Goal: Task Accomplishment & Management: Use online tool/utility

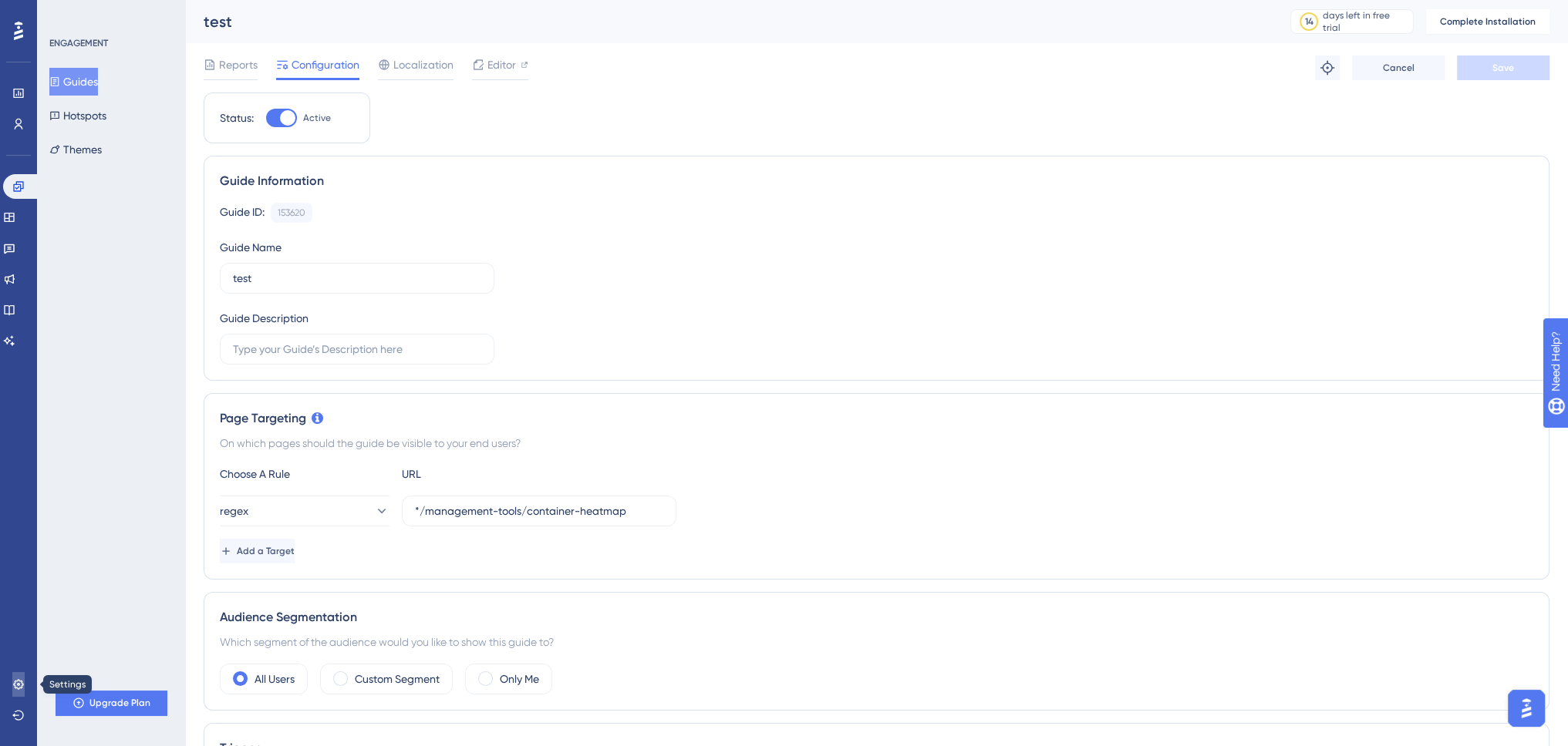
click at [14, 681] on icon at bounding box center [19, 684] width 12 height 12
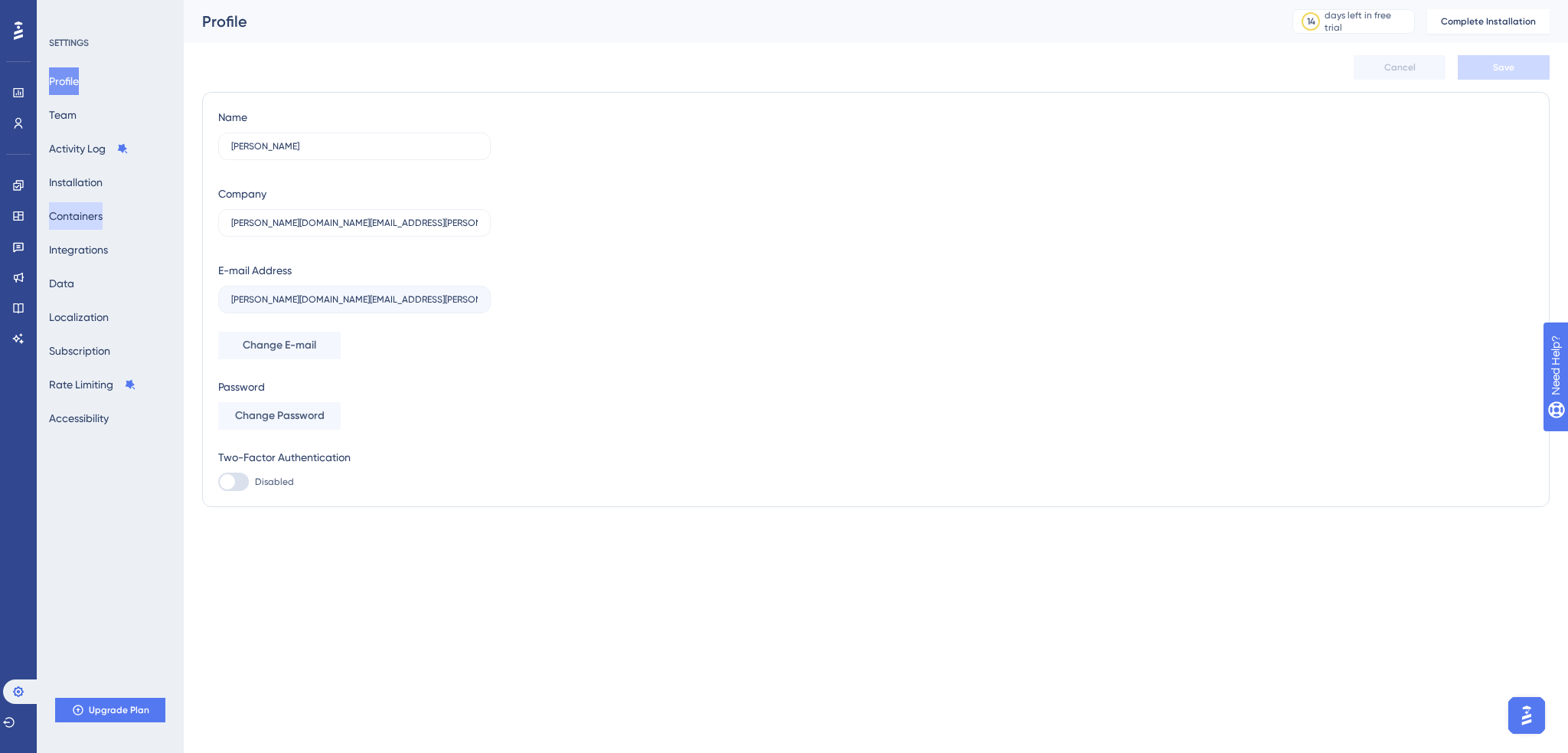
click at [98, 211] on button "Containers" at bounding box center [76, 216] width 54 height 28
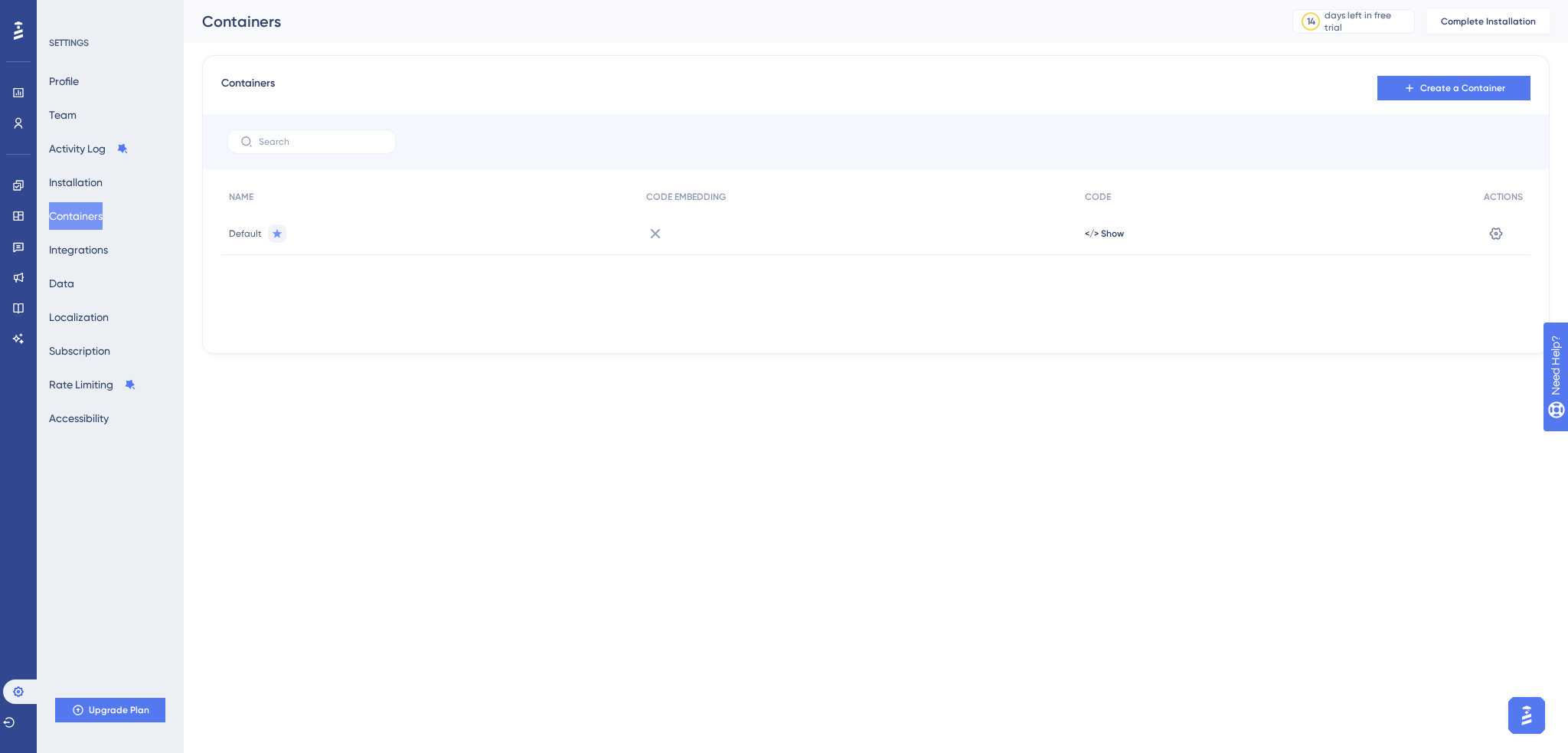
click at [412, 235] on div "Default" at bounding box center [429, 234] width 417 height 43
click at [1502, 233] on icon at bounding box center [1496, 233] width 13 height 12
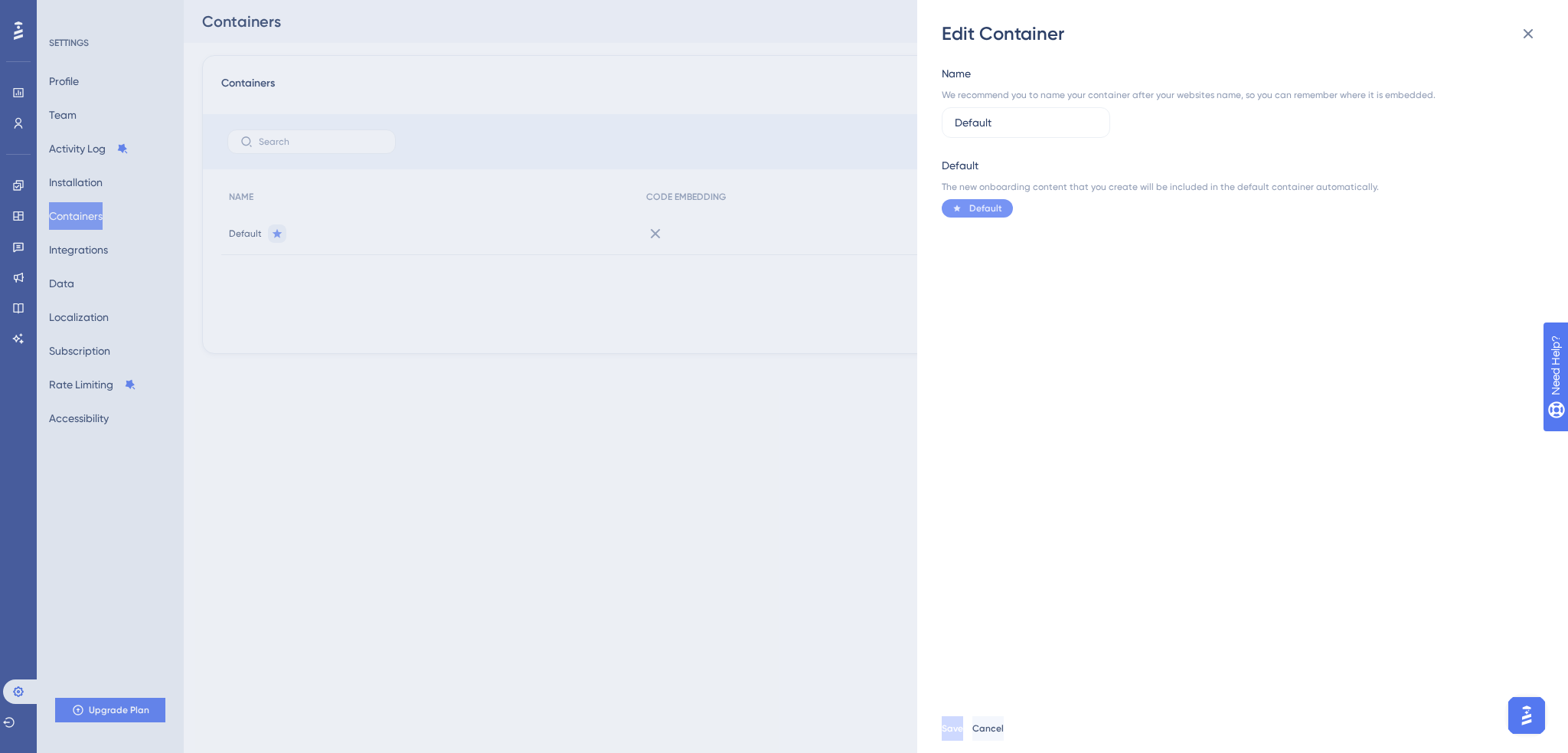
click at [825, 269] on div "Edit Container Name We recommend you to name your container after your websites…" at bounding box center [784, 376] width 1568 height 753
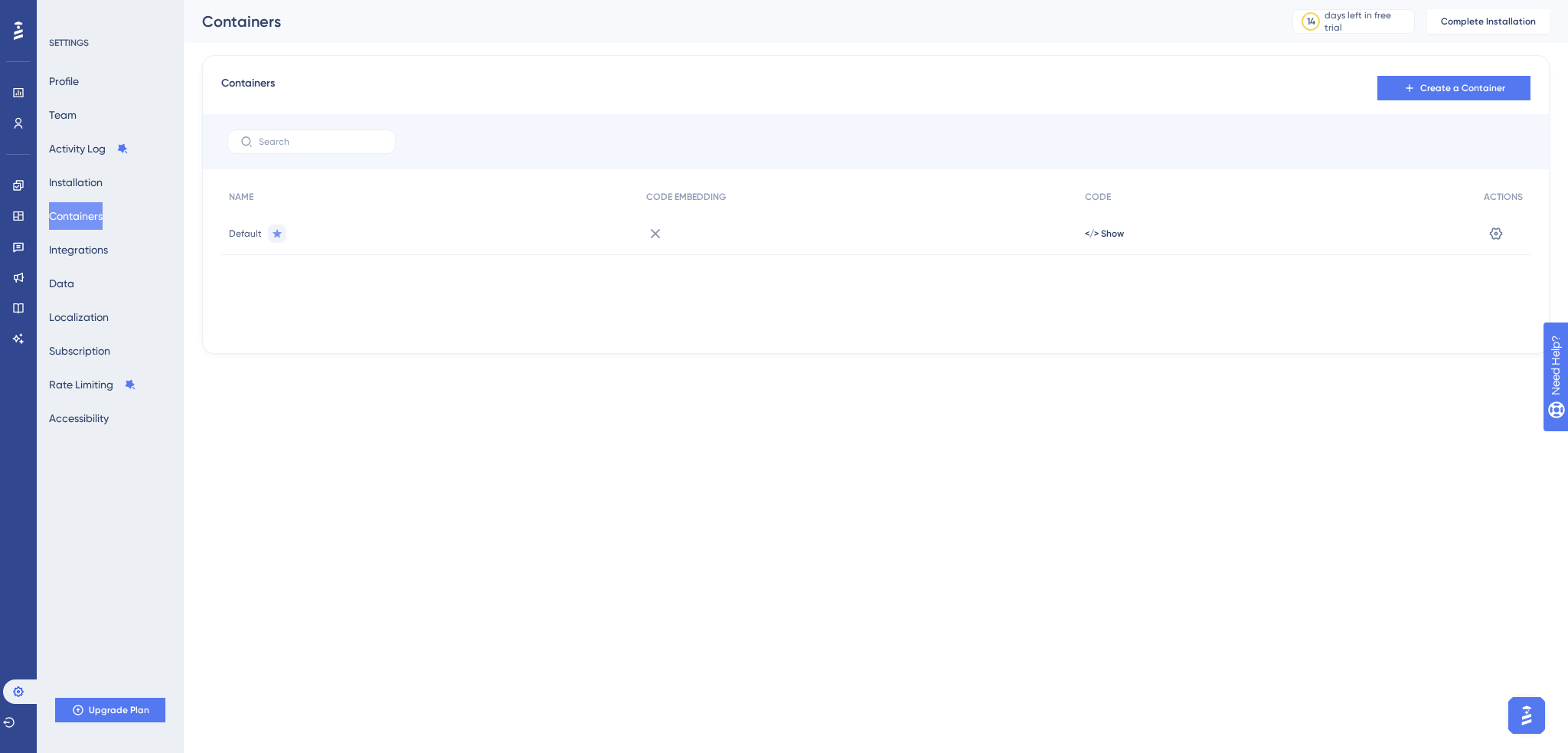
click at [243, 230] on span "Default" at bounding box center [245, 234] width 33 height 12
click at [652, 235] on icon at bounding box center [655, 233] width 10 height 10
click at [1504, 235] on button at bounding box center [1496, 234] width 25 height 25
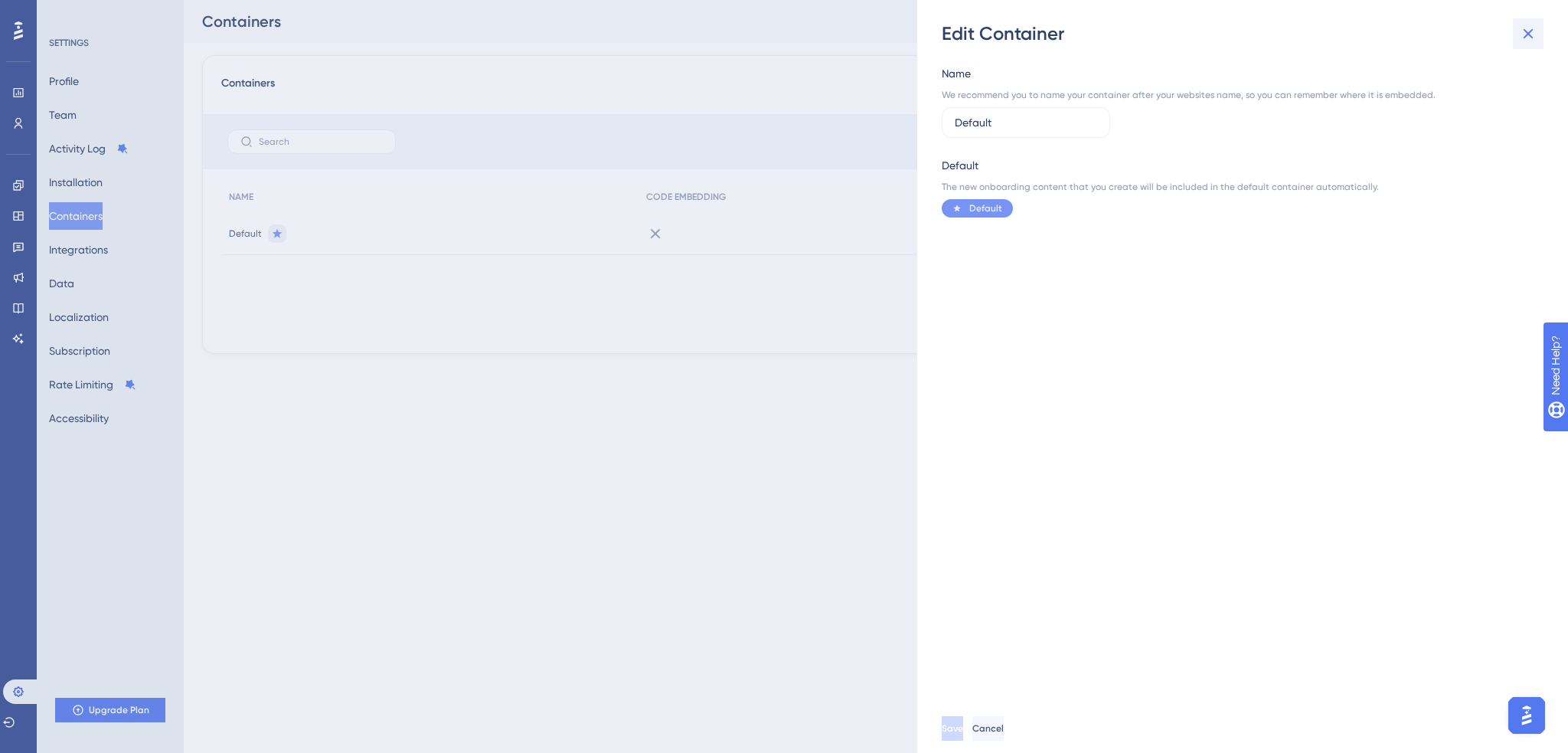
click at [1532, 32] on icon at bounding box center [1528, 34] width 18 height 18
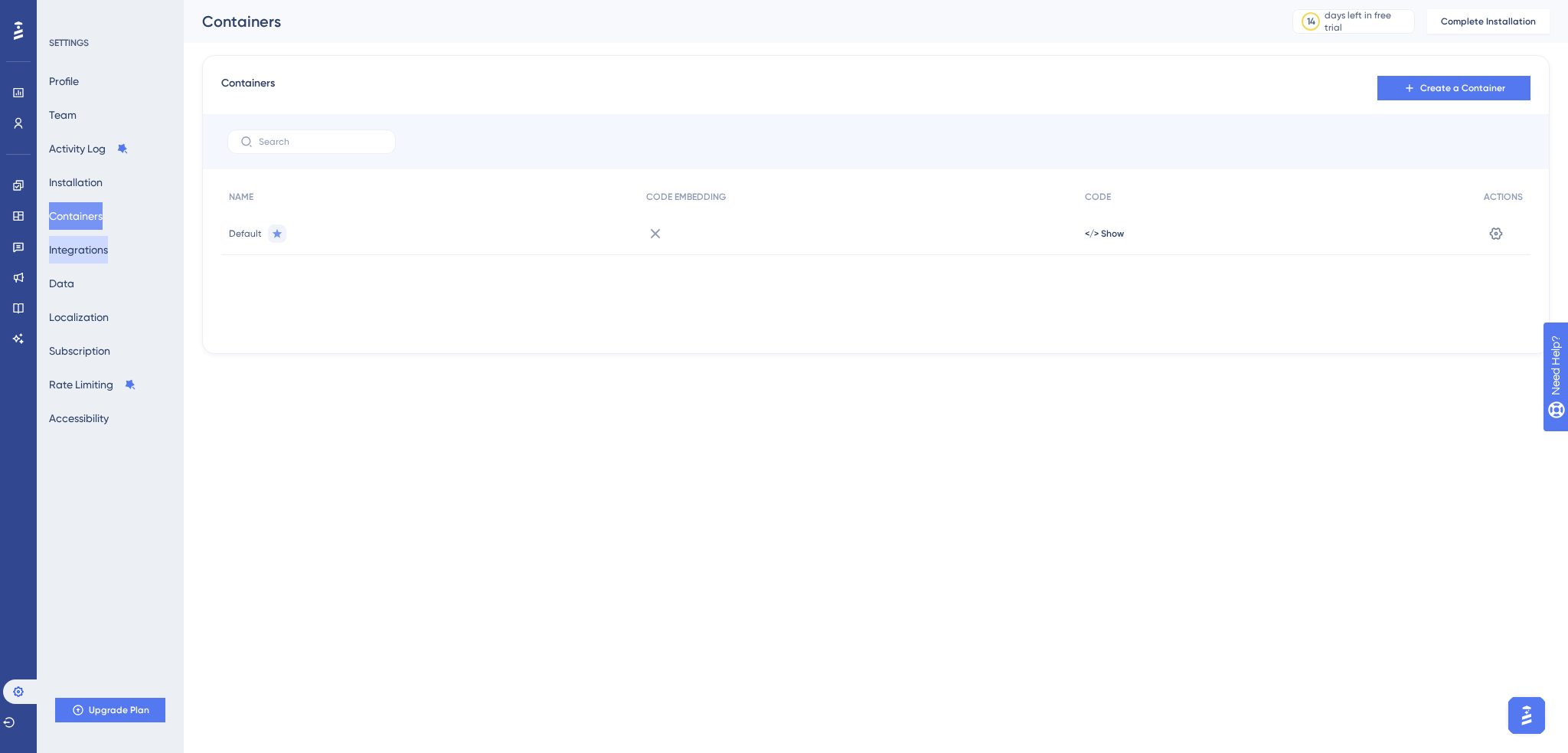
click at [108, 251] on button "Integrations" at bounding box center [78, 250] width 59 height 28
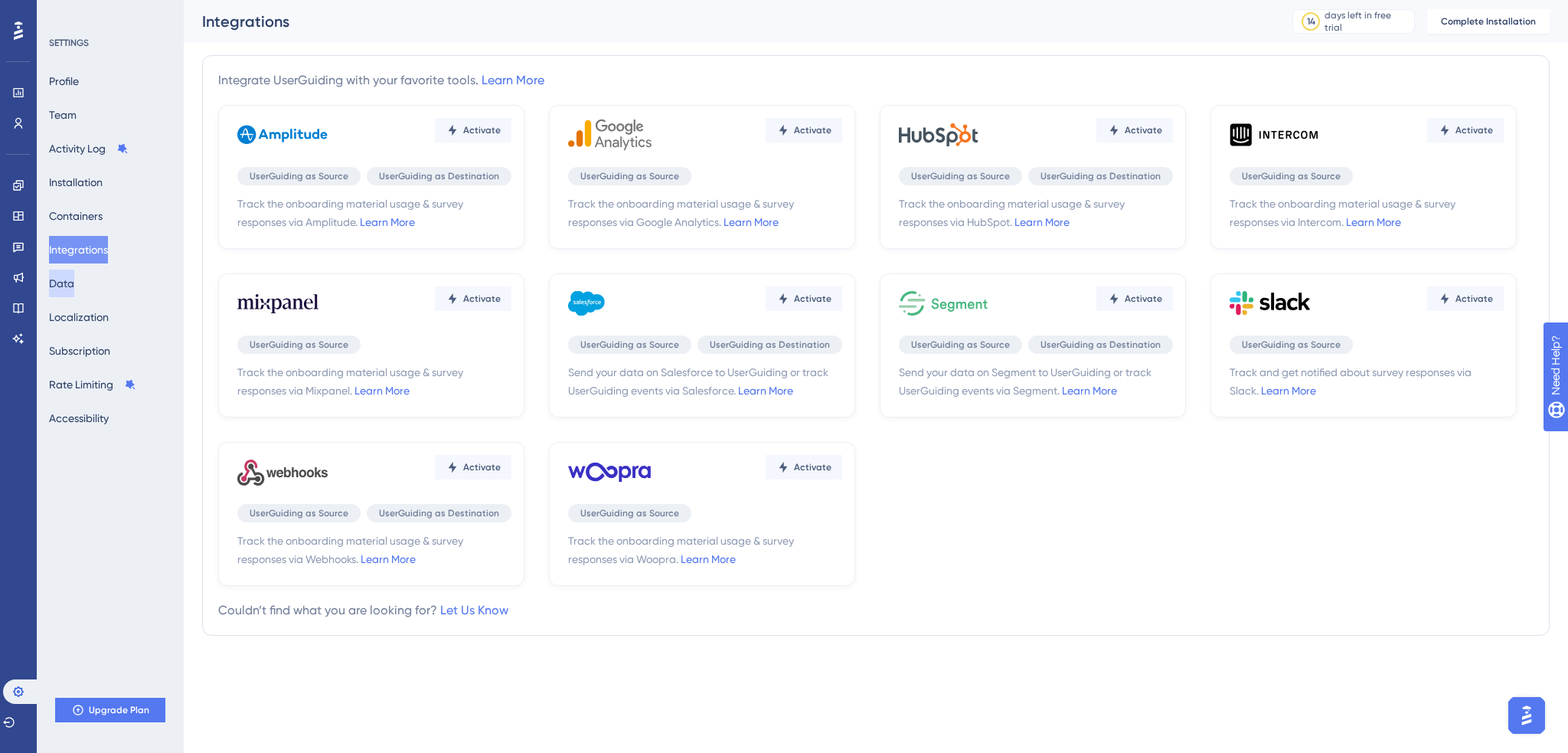
click at [74, 278] on button "Data" at bounding box center [61, 284] width 25 height 28
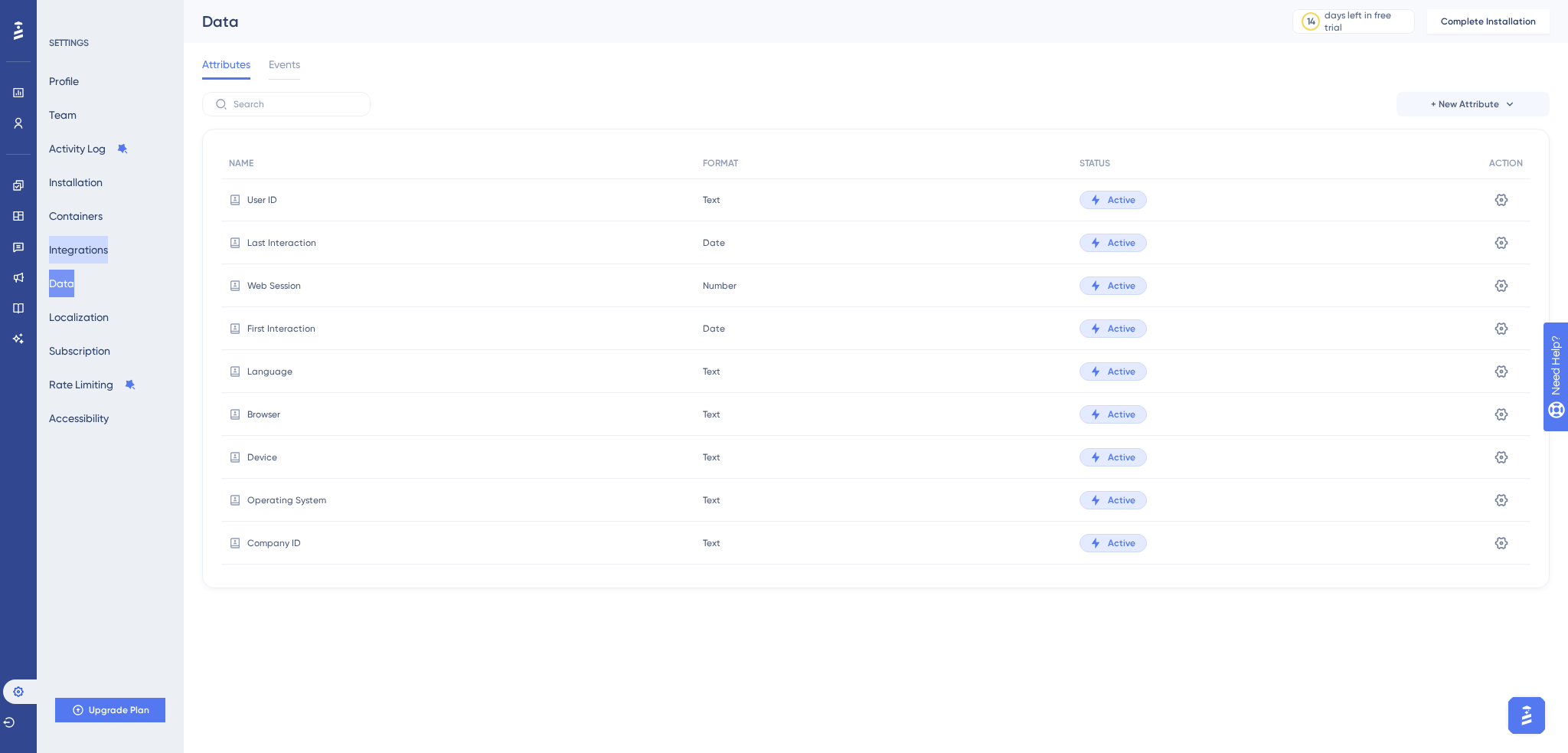
click at [92, 249] on button "Integrations" at bounding box center [78, 250] width 59 height 28
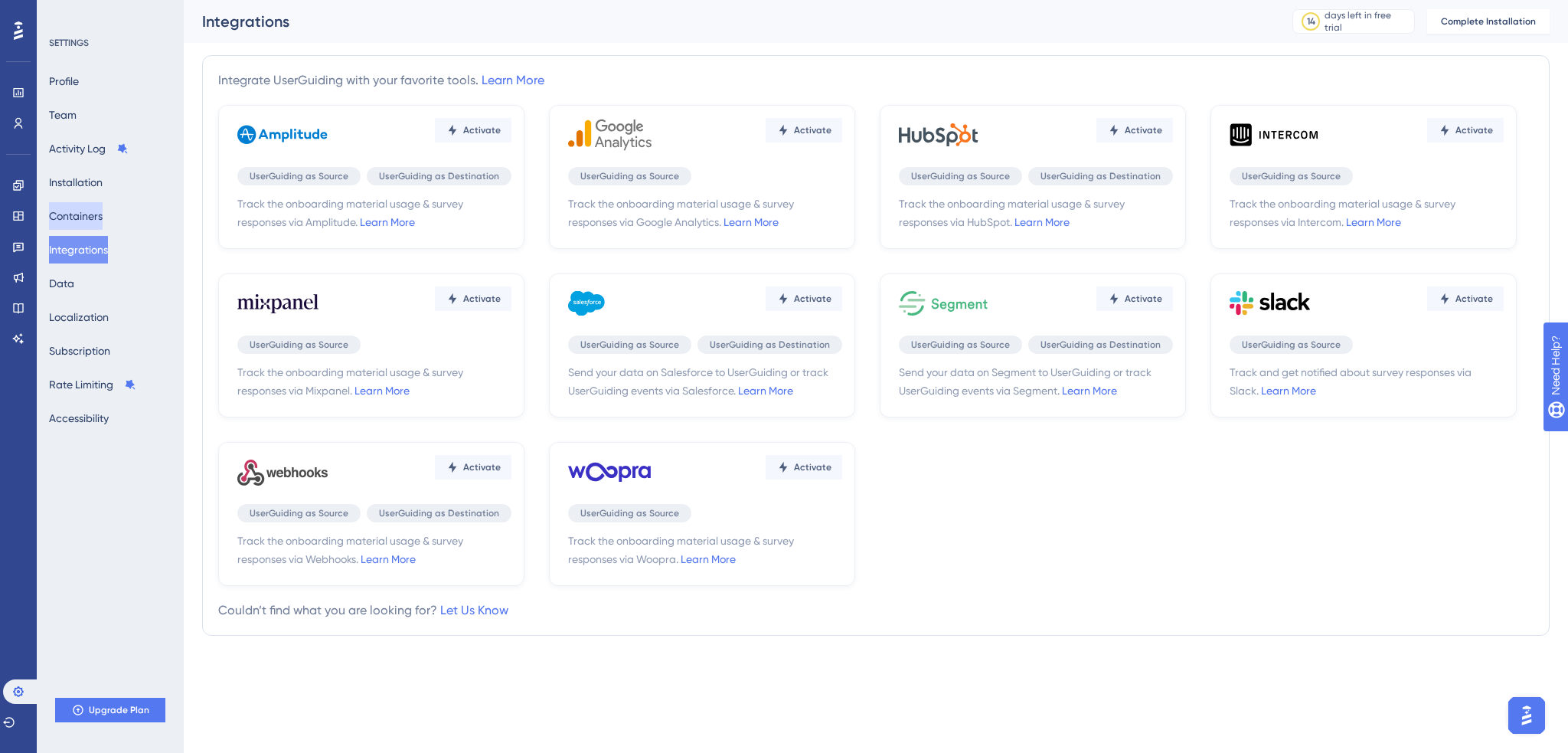
click at [93, 216] on button "Containers" at bounding box center [76, 216] width 54 height 28
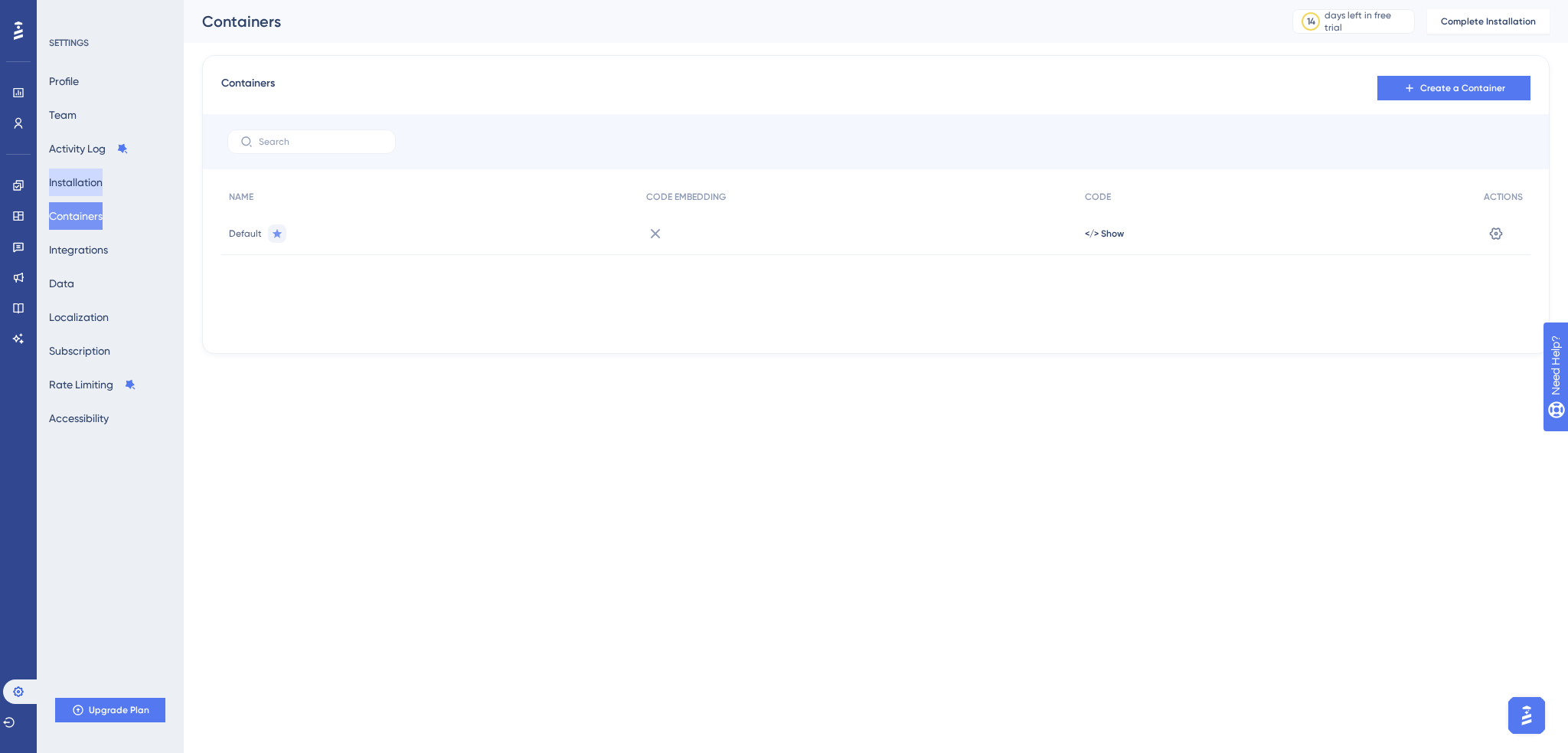
click at [88, 179] on button "Installation" at bounding box center [76, 182] width 54 height 28
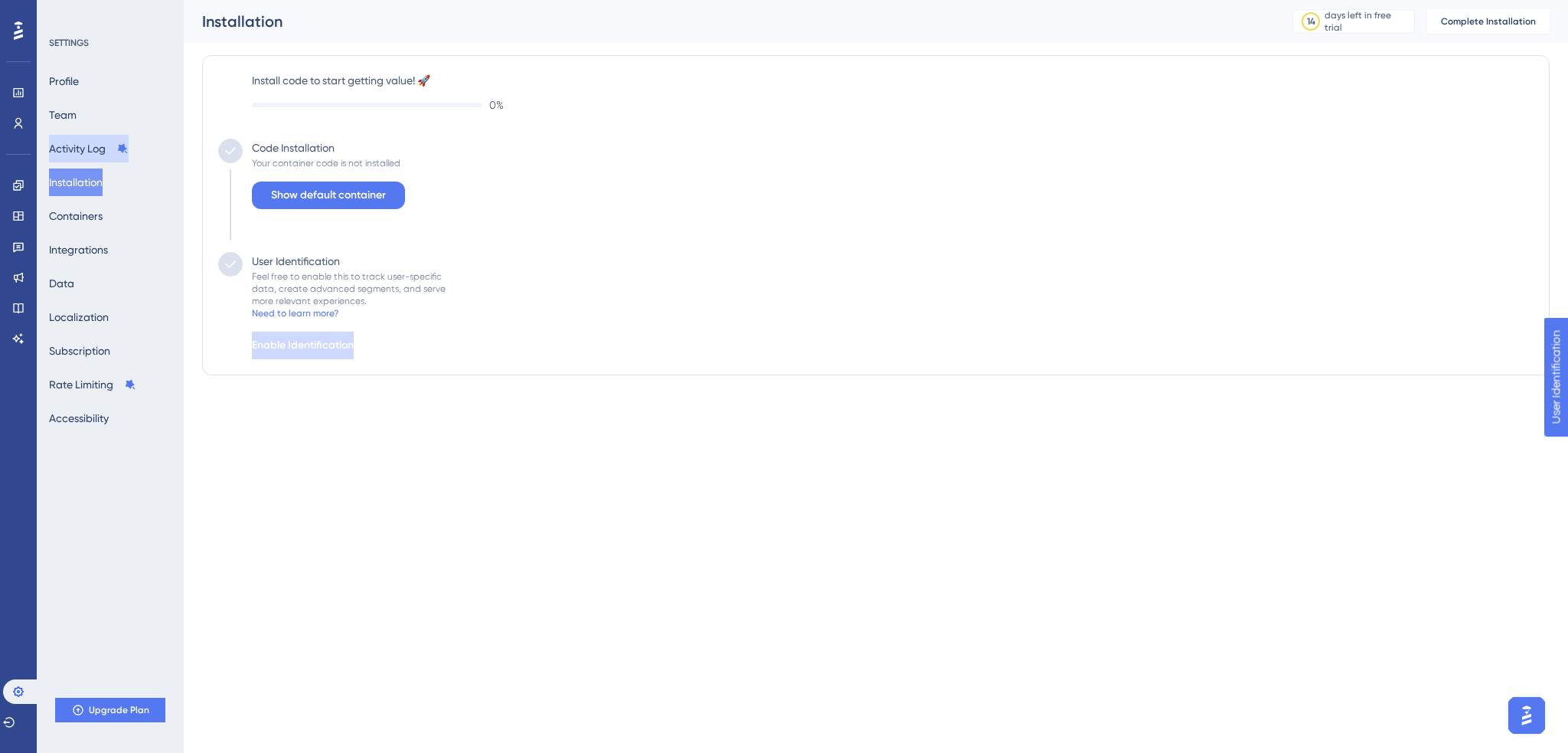
click at [86, 152] on button "Activity Log" at bounding box center [89, 148] width 80 height 28
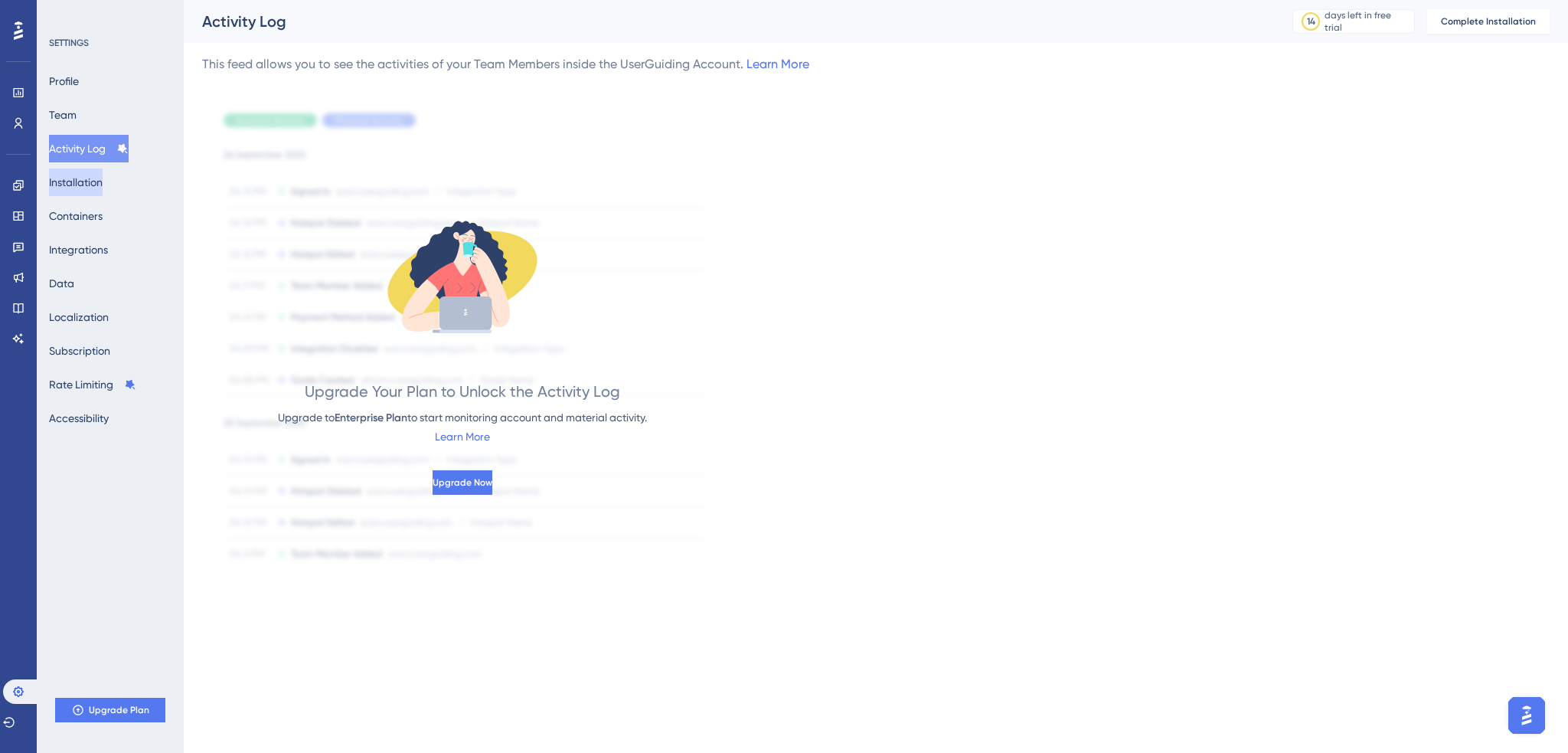
click at [90, 185] on button "Installation" at bounding box center [76, 182] width 54 height 28
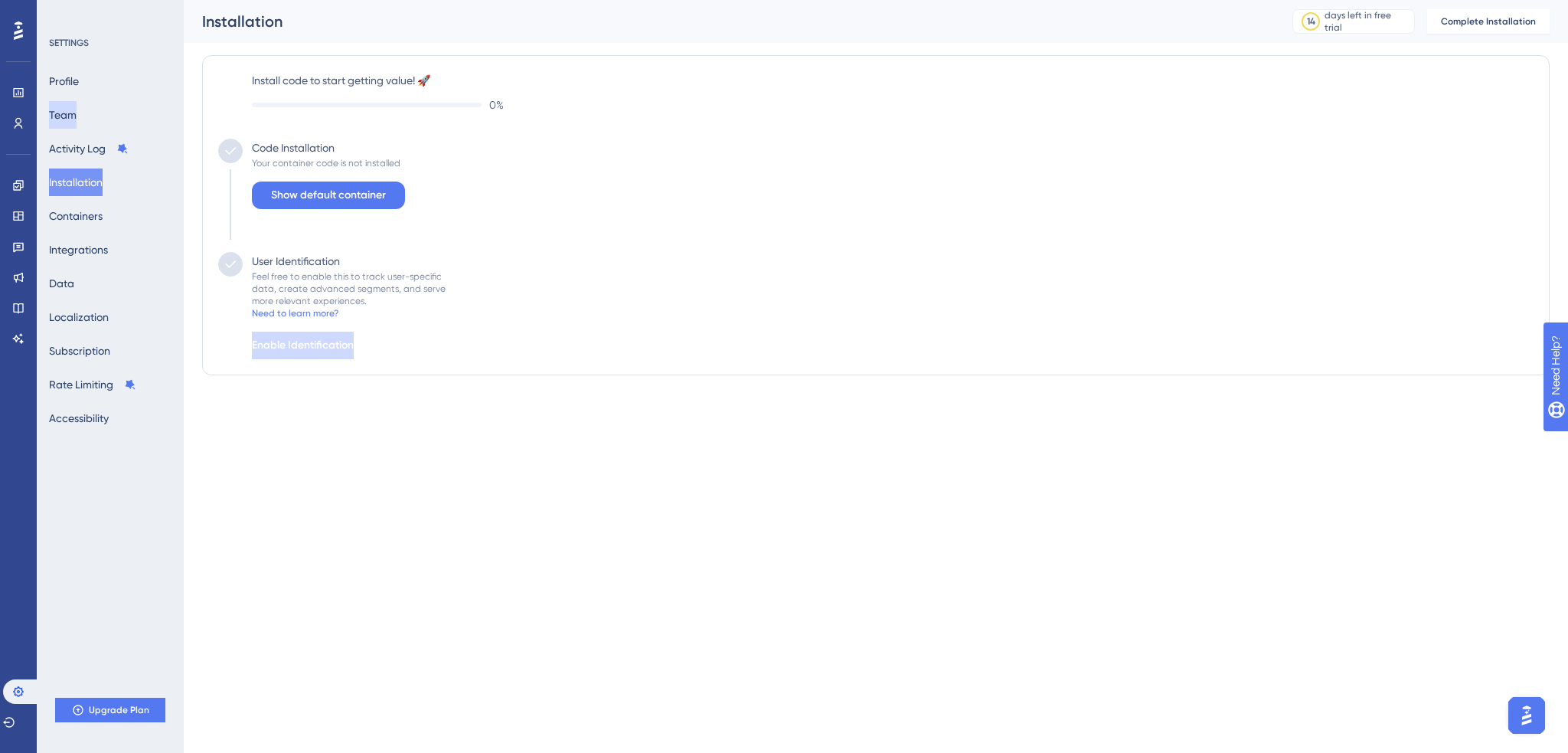
click at [77, 114] on button "Team" at bounding box center [63, 115] width 28 height 28
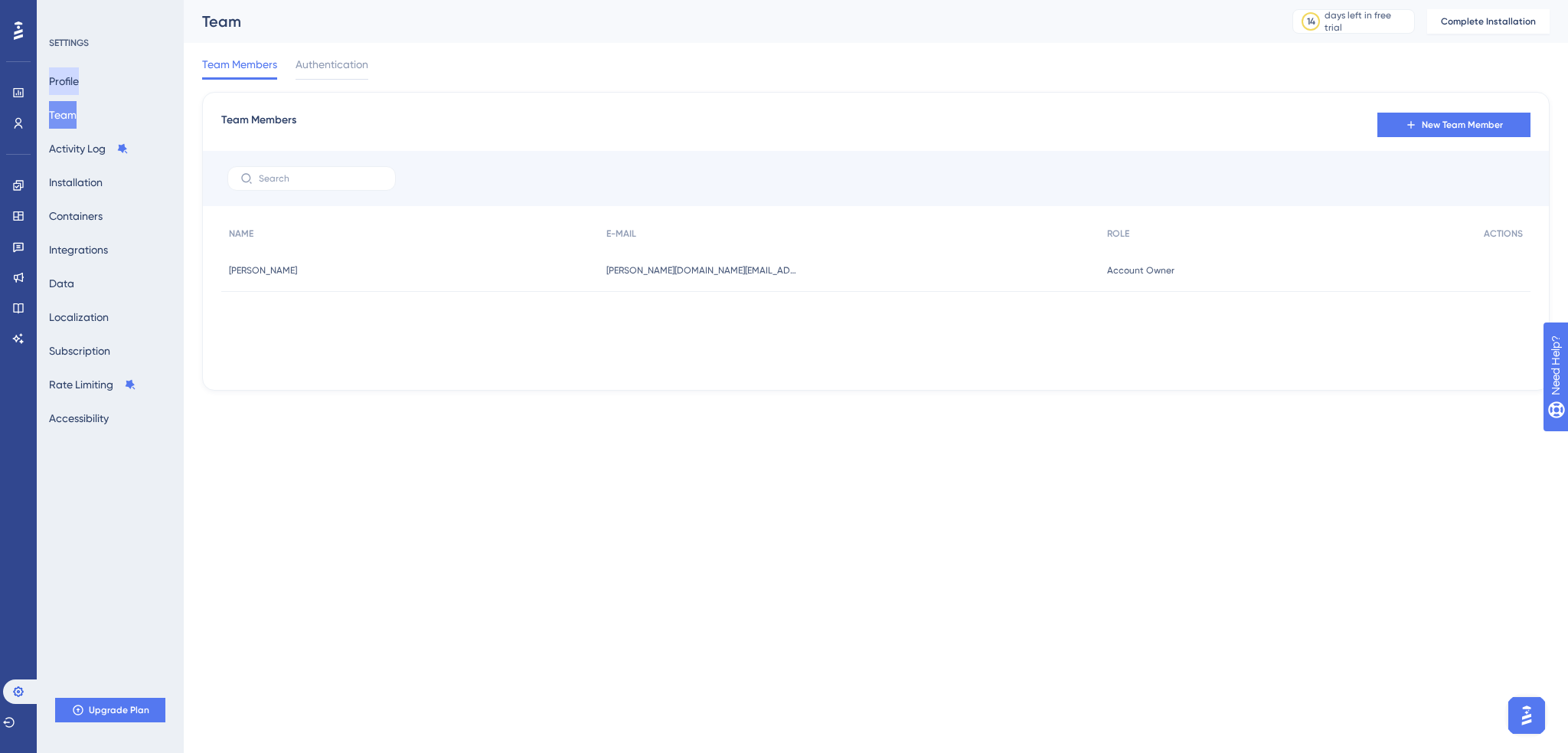
click at [79, 86] on button "Profile" at bounding box center [64, 81] width 30 height 28
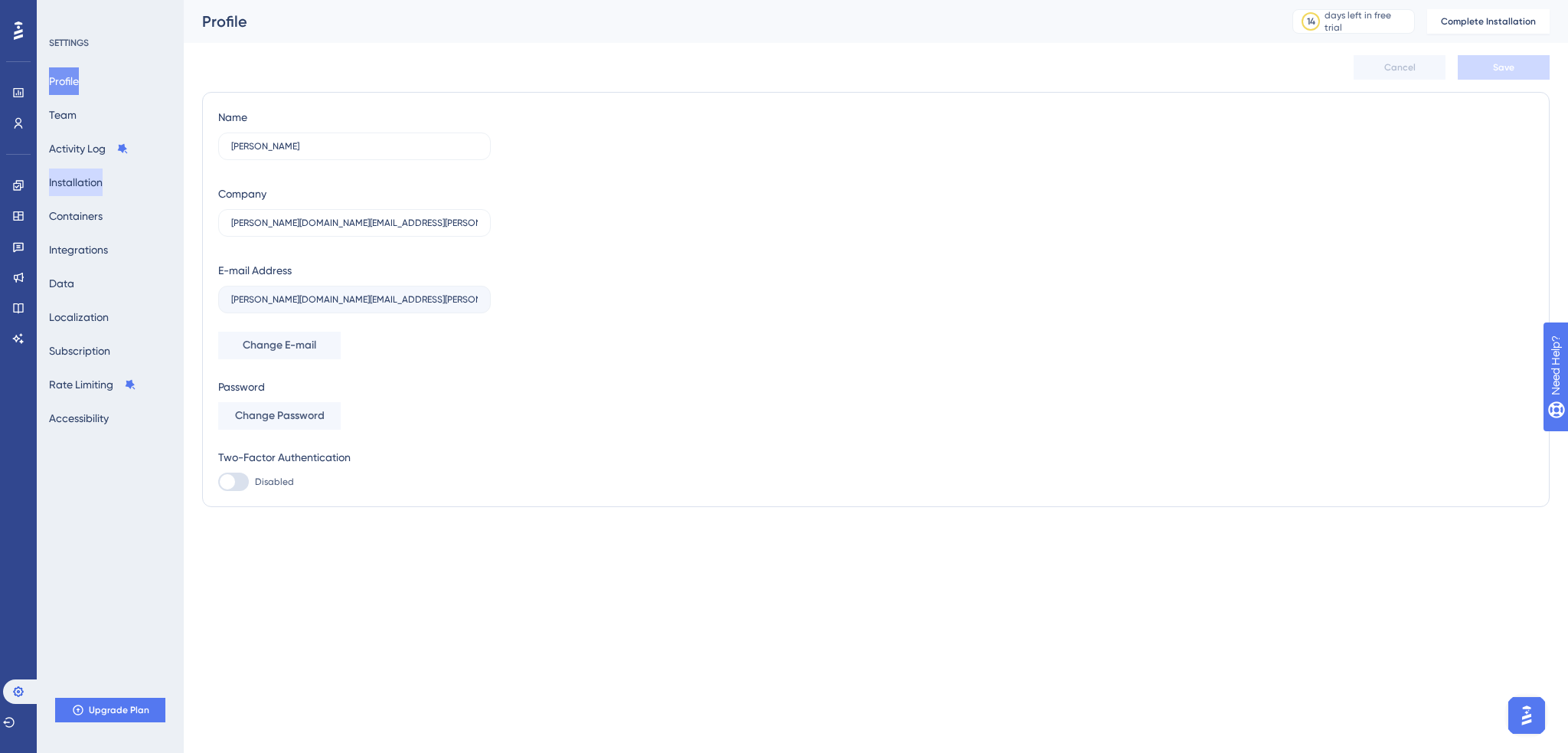
click at [94, 187] on button "Installation" at bounding box center [76, 182] width 54 height 28
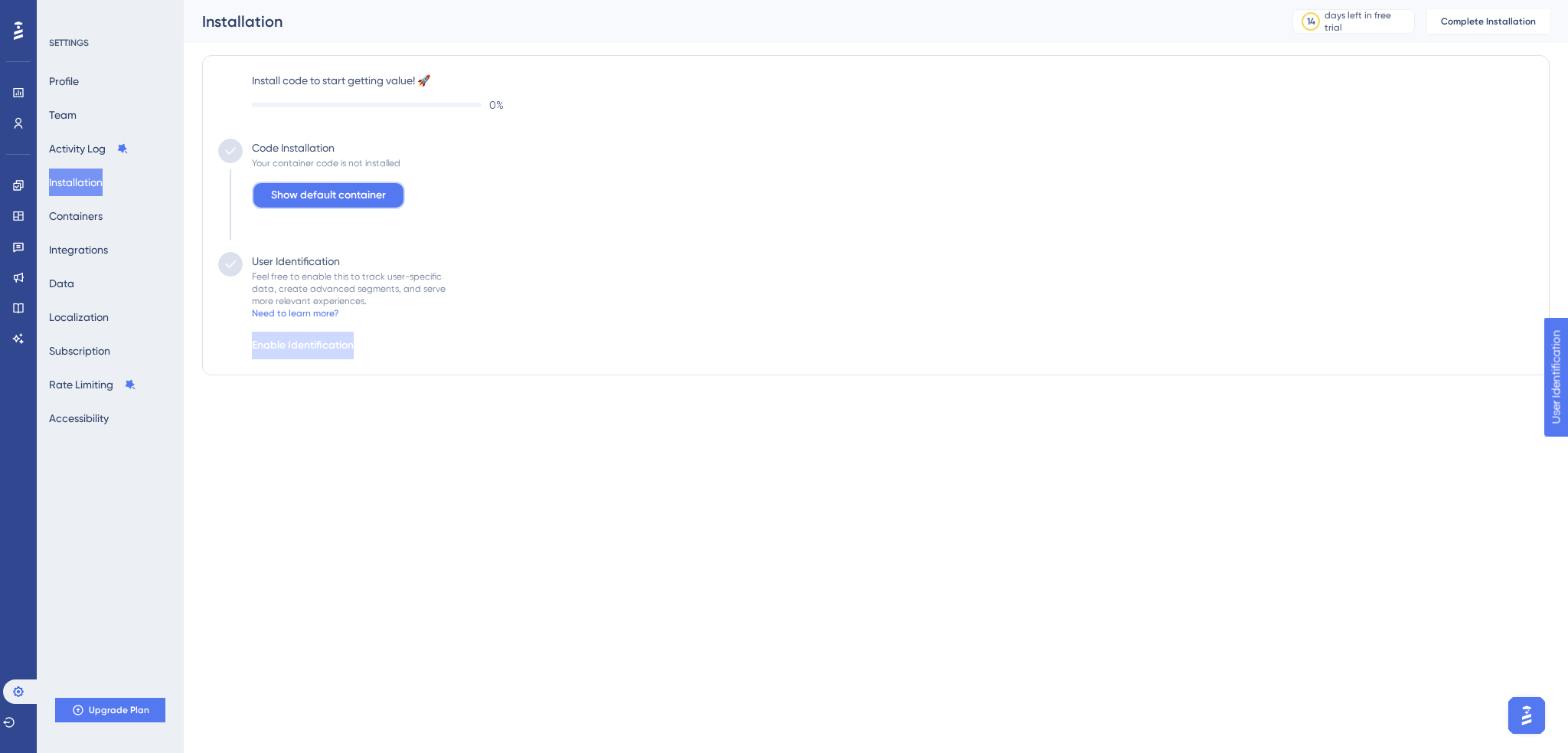
click at [334, 201] on span "Show default container" at bounding box center [329, 195] width 115 height 18
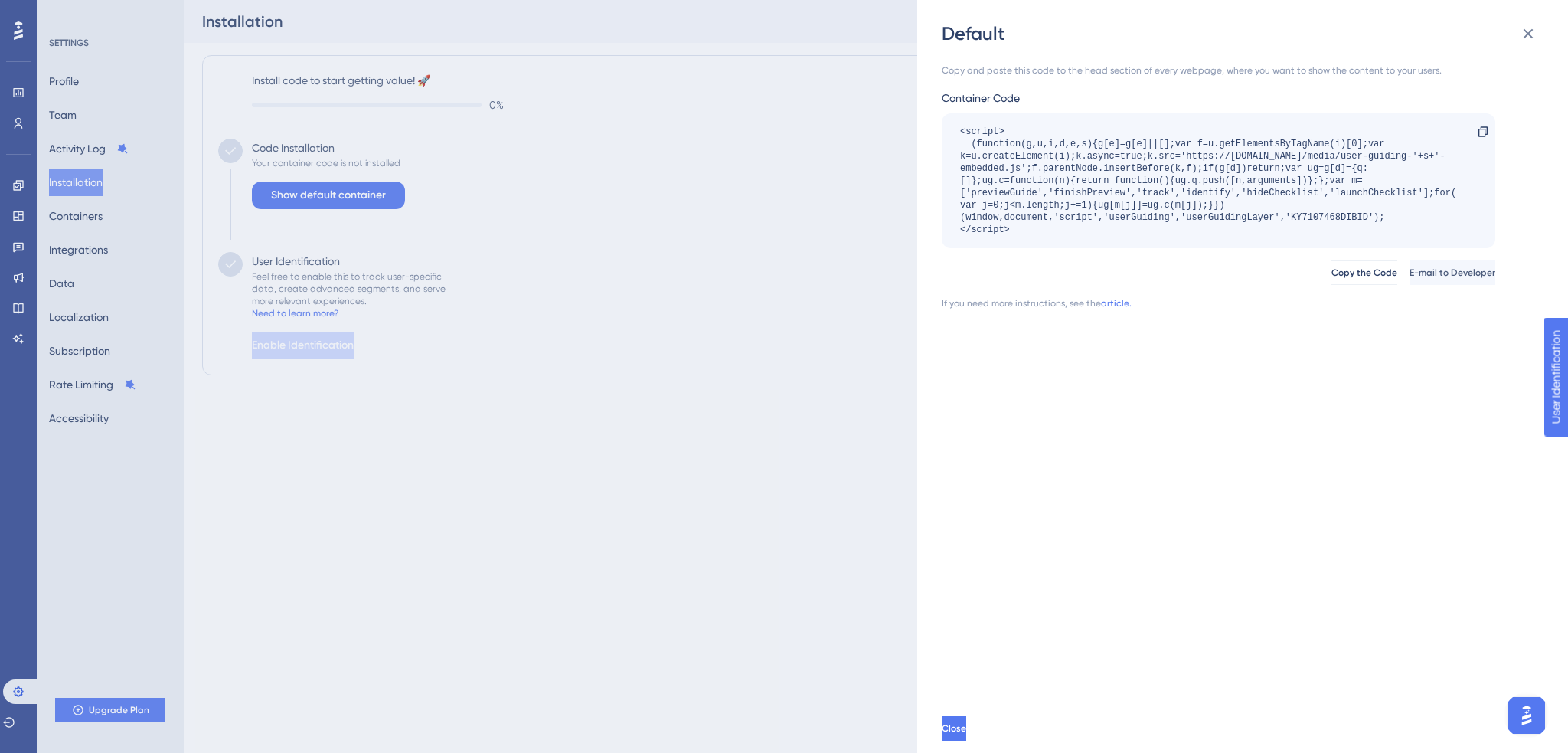
click at [804, 145] on div "Default Copy and paste this code to the head section of every webpage, where yo…" at bounding box center [784, 376] width 1568 height 753
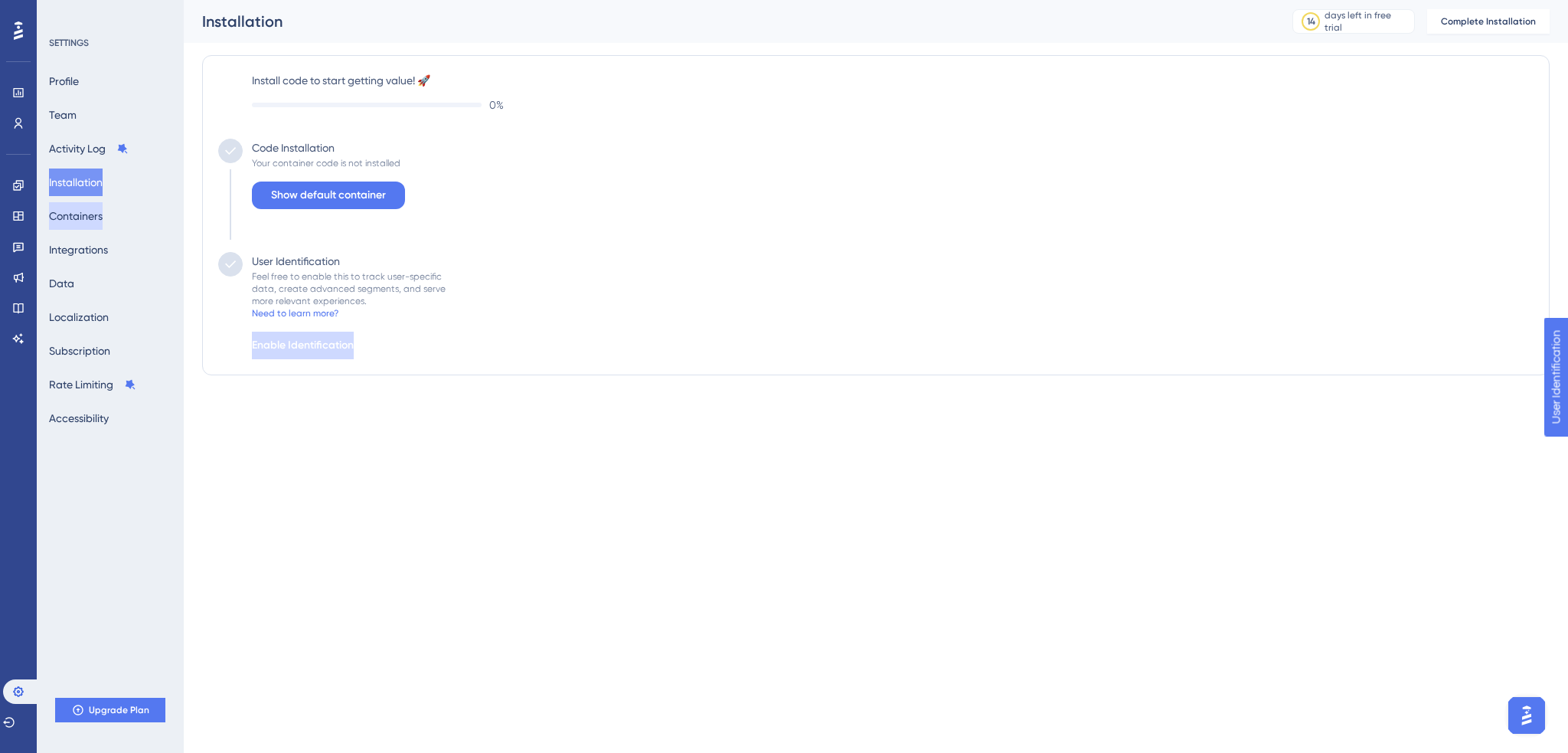
click at [99, 211] on button "Containers" at bounding box center [76, 216] width 54 height 28
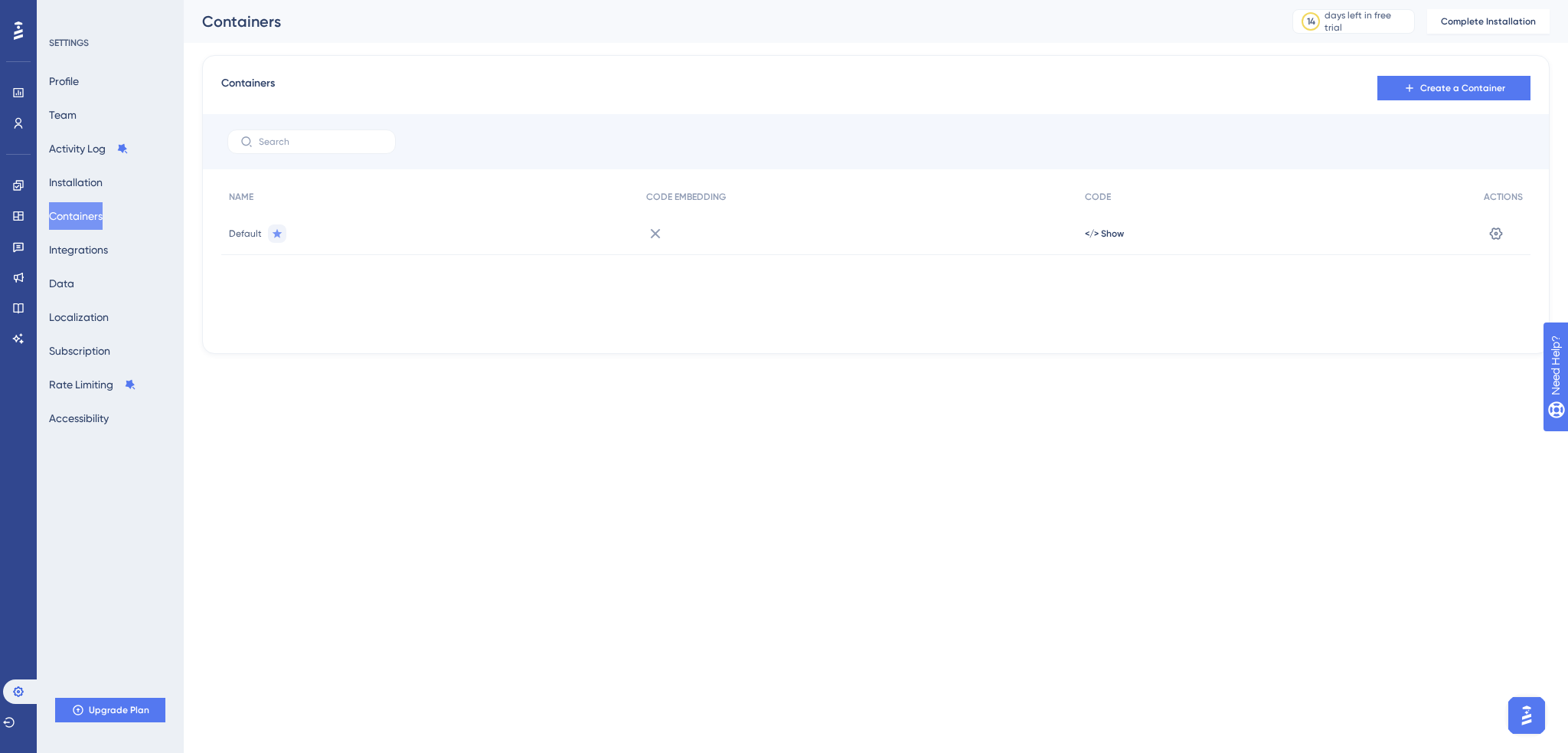
click at [252, 235] on span "Default" at bounding box center [245, 234] width 33 height 12
click at [1093, 231] on span "</> Show" at bounding box center [1104, 234] width 39 height 12
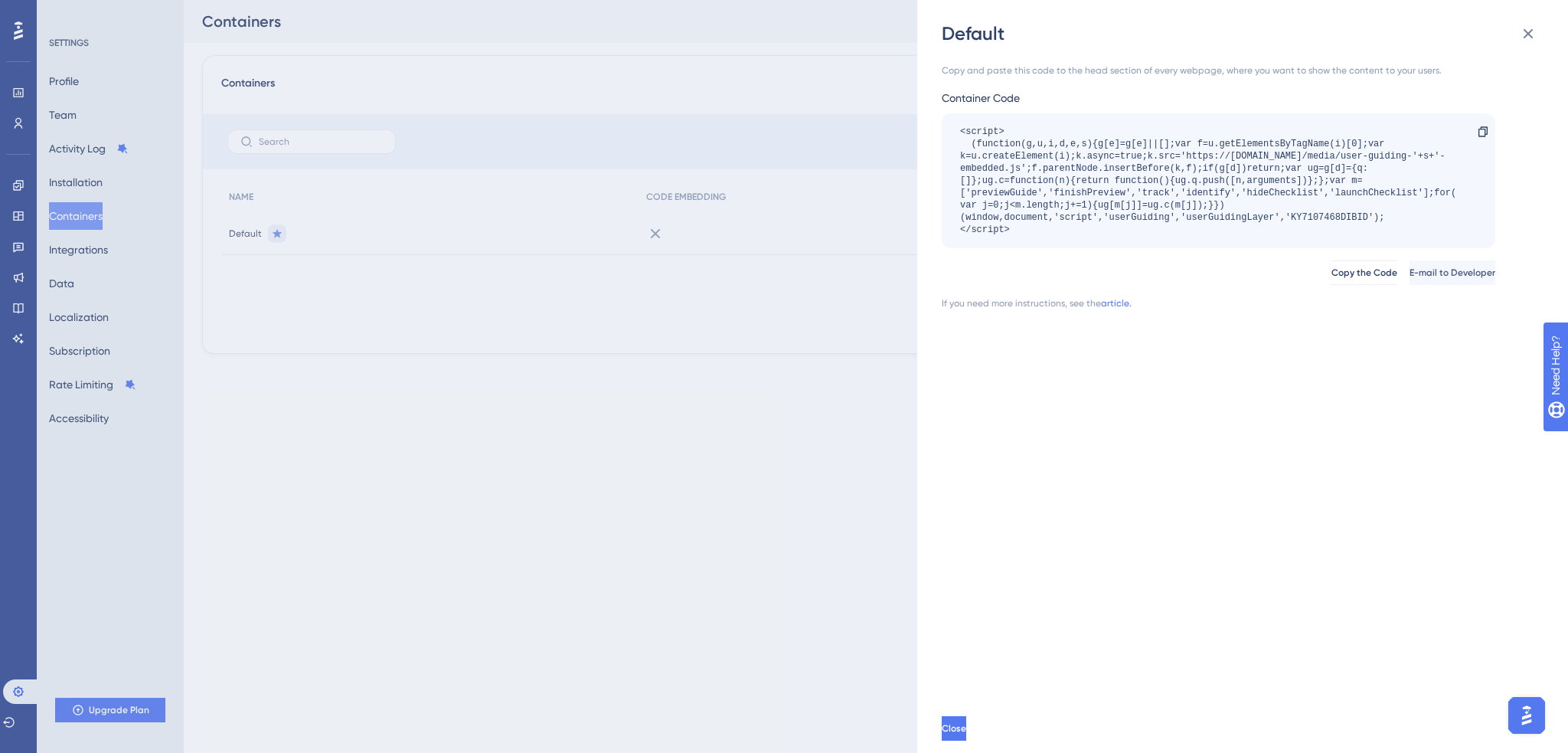
drag, startPoint x: 1072, startPoint y: 231, endPoint x: 946, endPoint y: 128, distance: 162.7
click at [946, 128] on div "<script> (function(g,u,i,d,e,s){g[e]=g[e]||[];var f=u.getElementsByTagName(i)[0…" at bounding box center [1218, 181] width 554 height 134
copy div "<script> (function(g,u,i,d,e,s){g[e]=g[e]||[];var f=u.getElementsByTagName(i)[0…"
click at [698, 275] on div "Default Copy and paste this code to the head section of every webpage, where yo…" at bounding box center [784, 376] width 1568 height 753
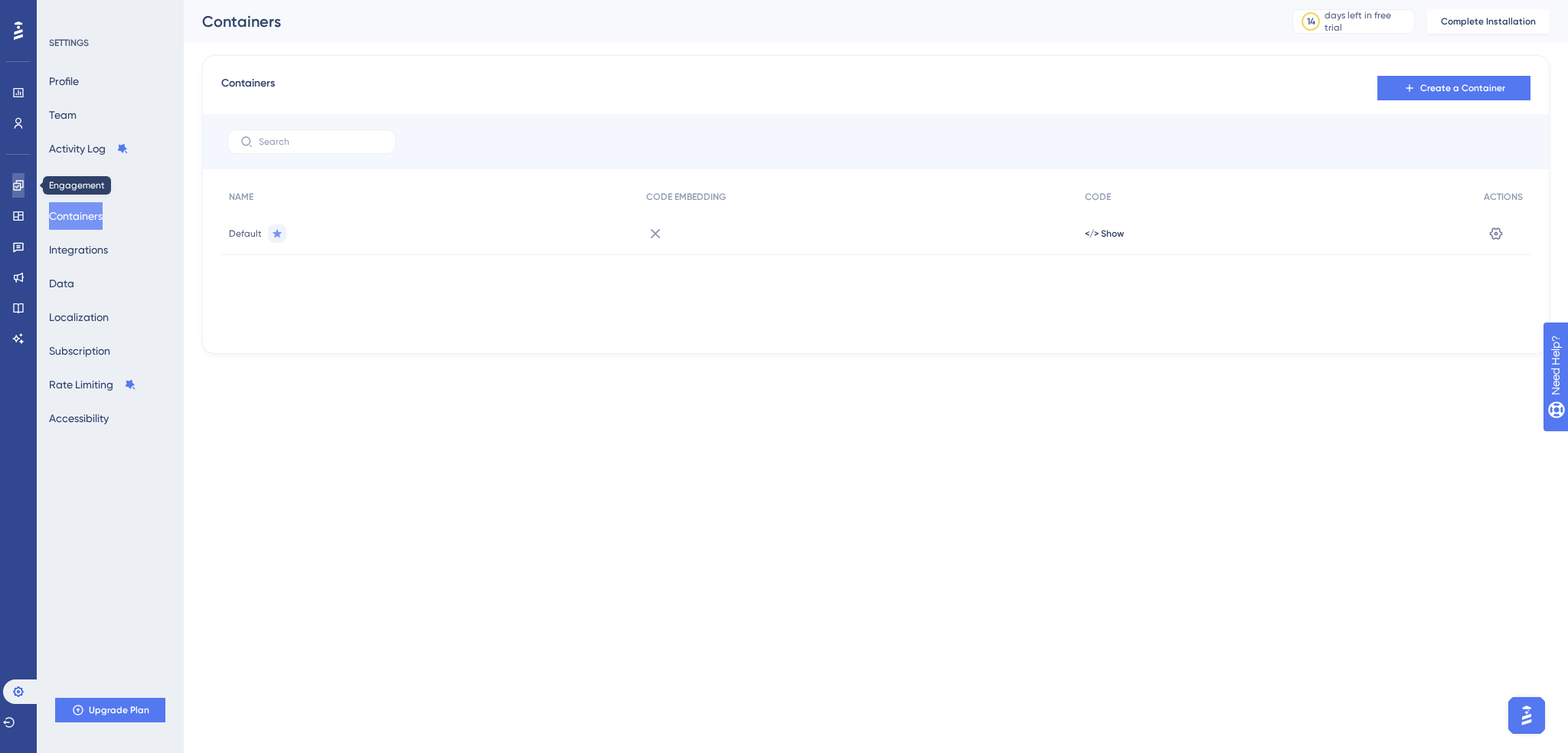
click at [15, 197] on link at bounding box center [18, 185] width 12 height 25
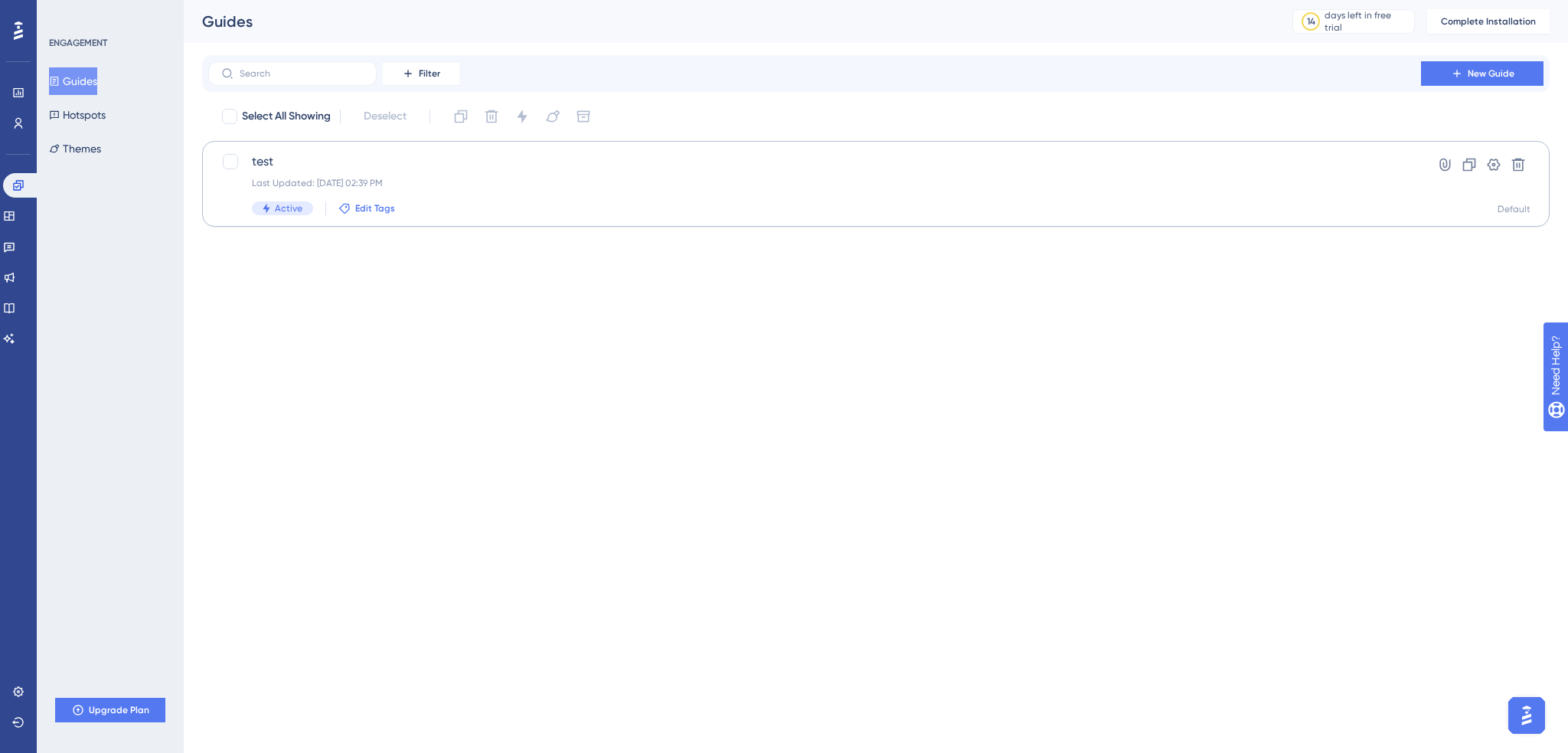
click at [381, 211] on span "Edit Tags" at bounding box center [375, 208] width 40 height 12
click at [685, 269] on div "Performance Users Engagement Widgets Feedback Product Updates Knowledge Base AI…" at bounding box center [784, 138] width 1568 height 276
click at [1446, 164] on icon at bounding box center [1445, 164] width 15 height 15
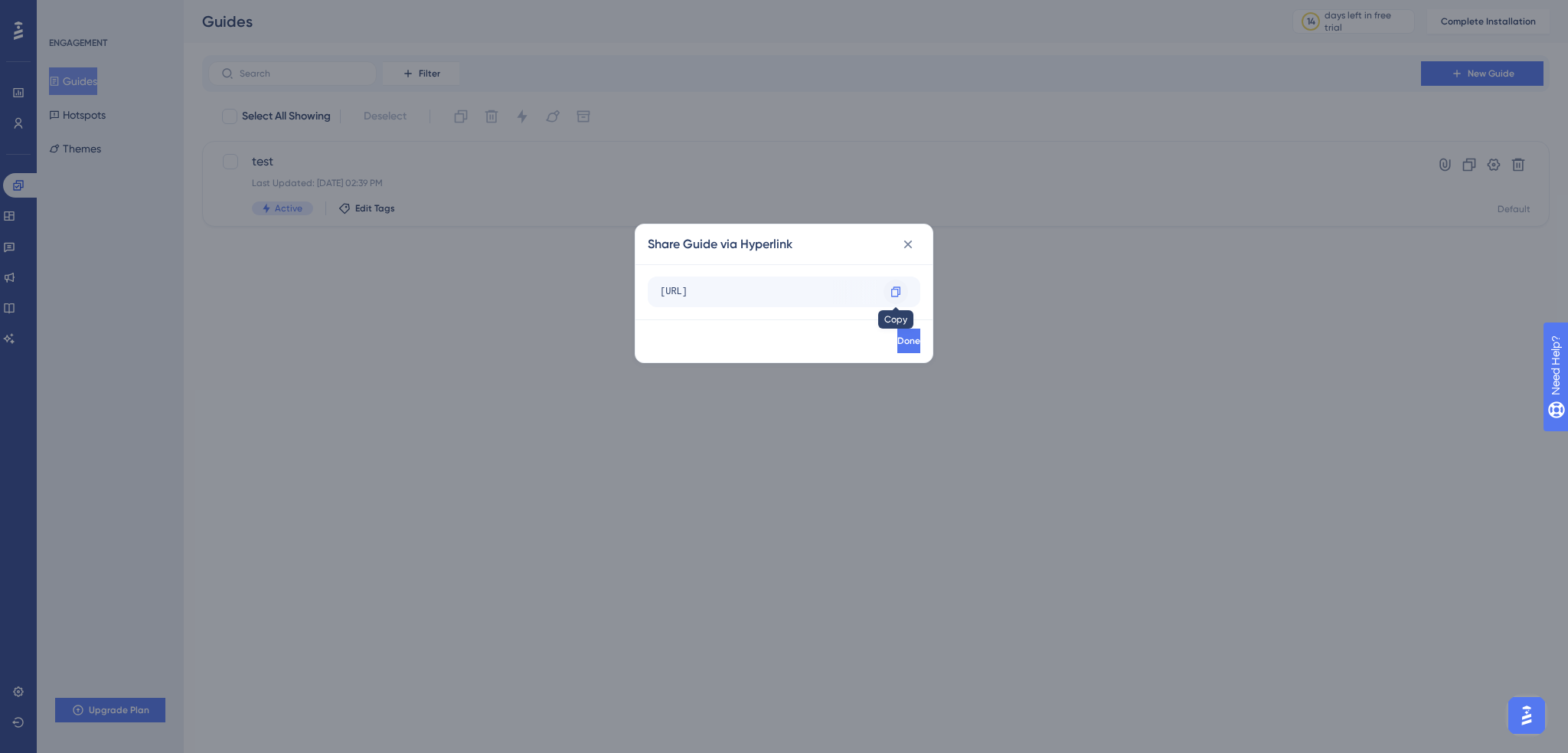
click at [895, 286] on icon at bounding box center [896, 292] width 12 height 12
click at [909, 242] on icon at bounding box center [908, 244] width 15 height 15
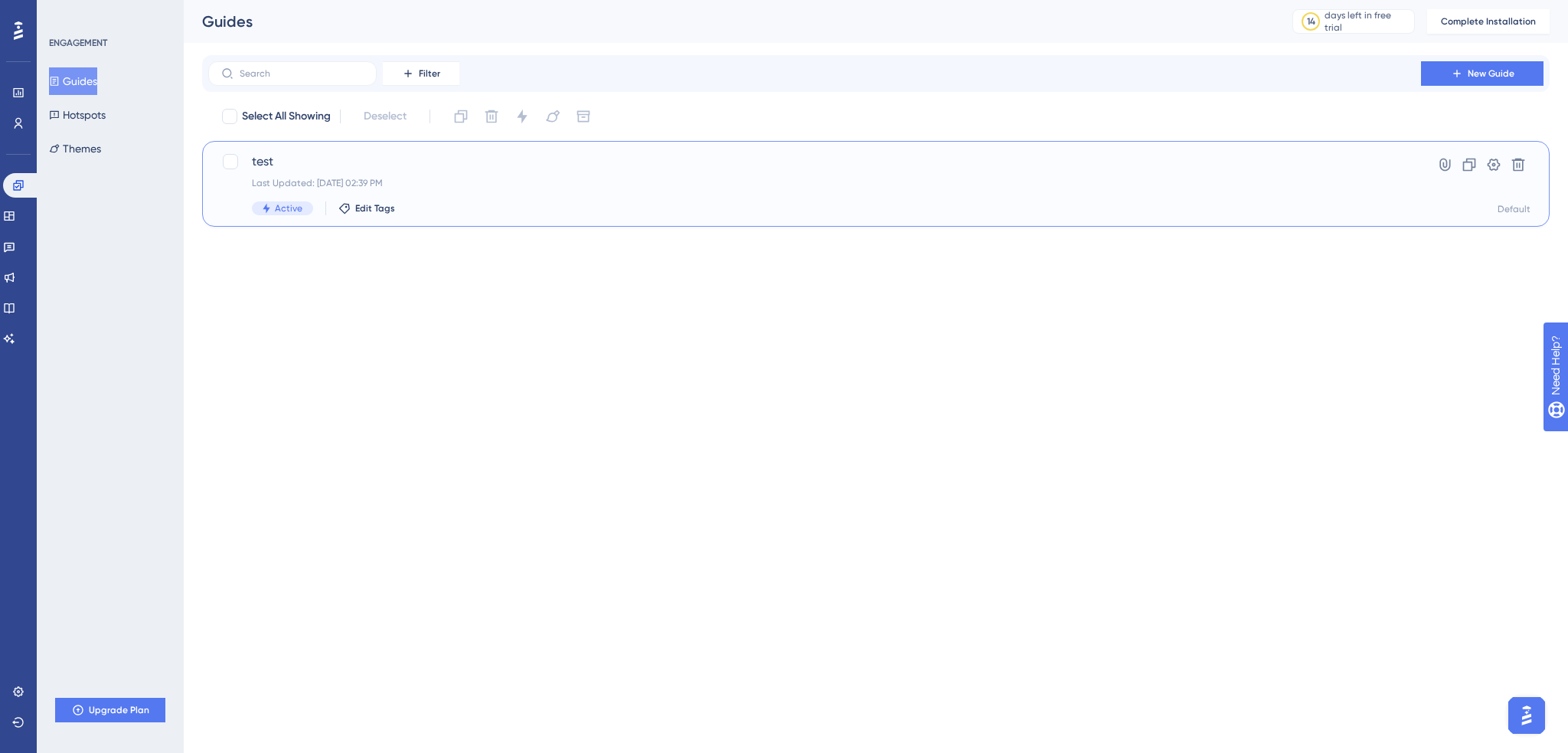
click at [296, 166] on span "test" at bounding box center [815, 161] width 1126 height 18
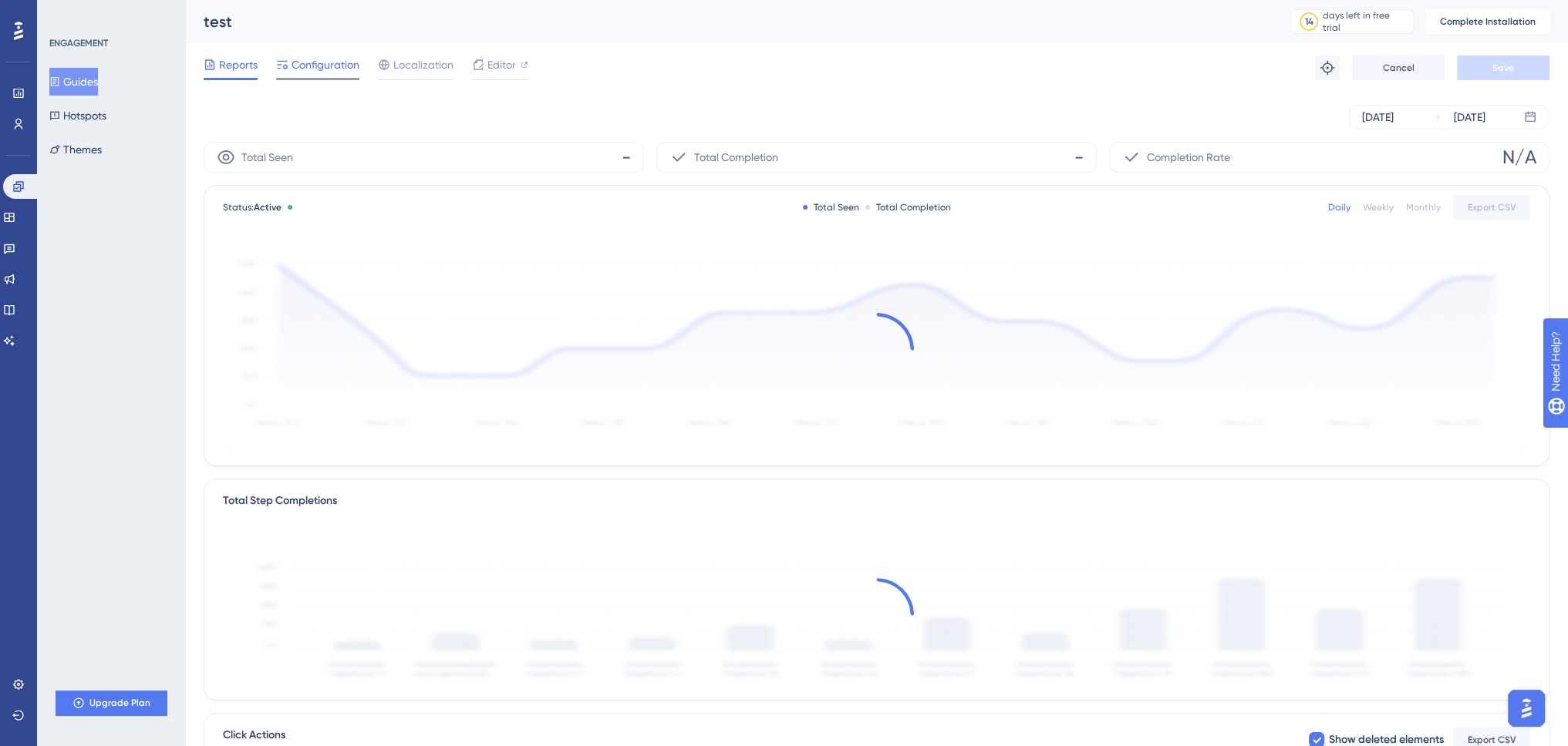
click at [343, 60] on span "Configuration" at bounding box center [326, 65] width 68 height 19
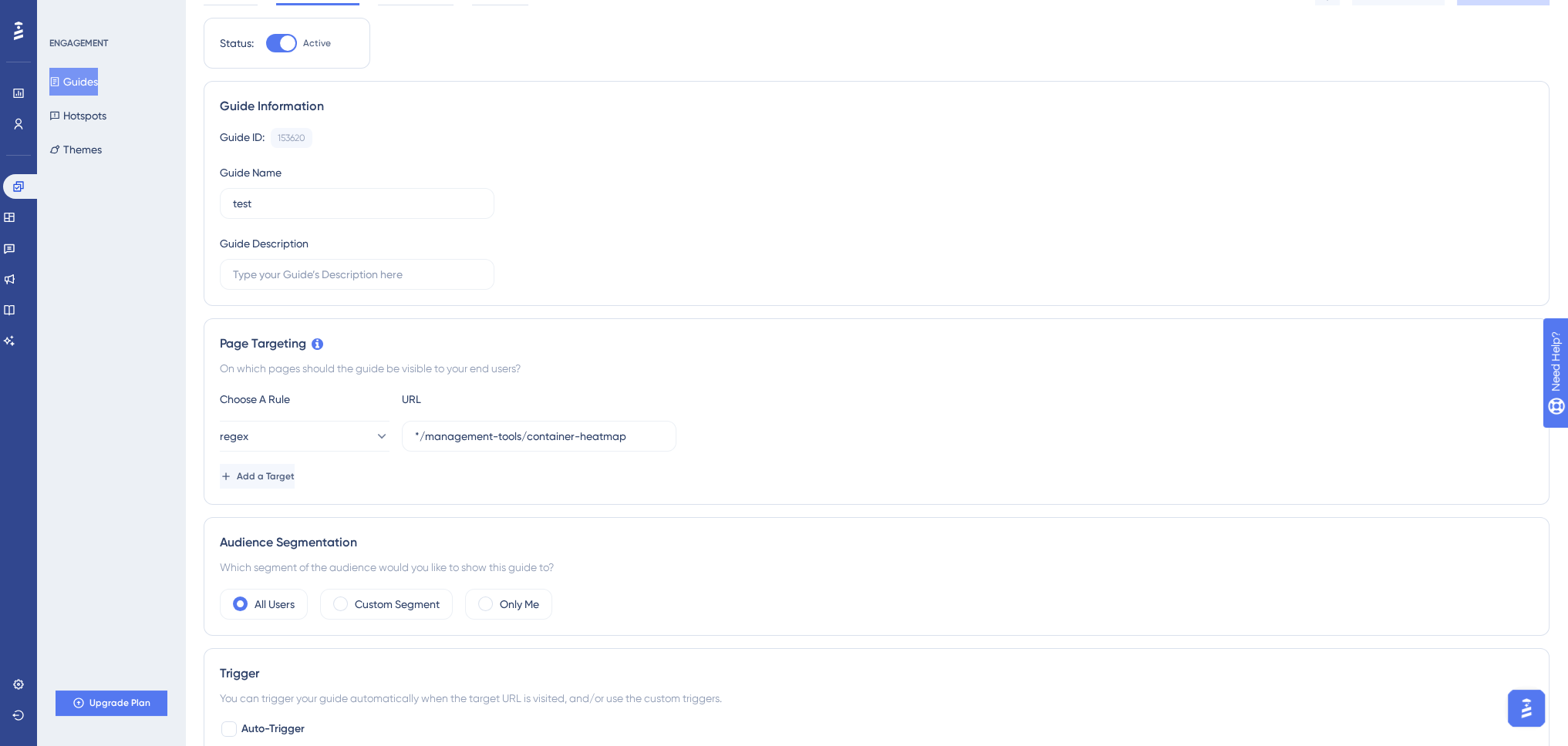
scroll to position [77, 0]
click at [333, 444] on button "regex" at bounding box center [304, 440] width 169 height 31
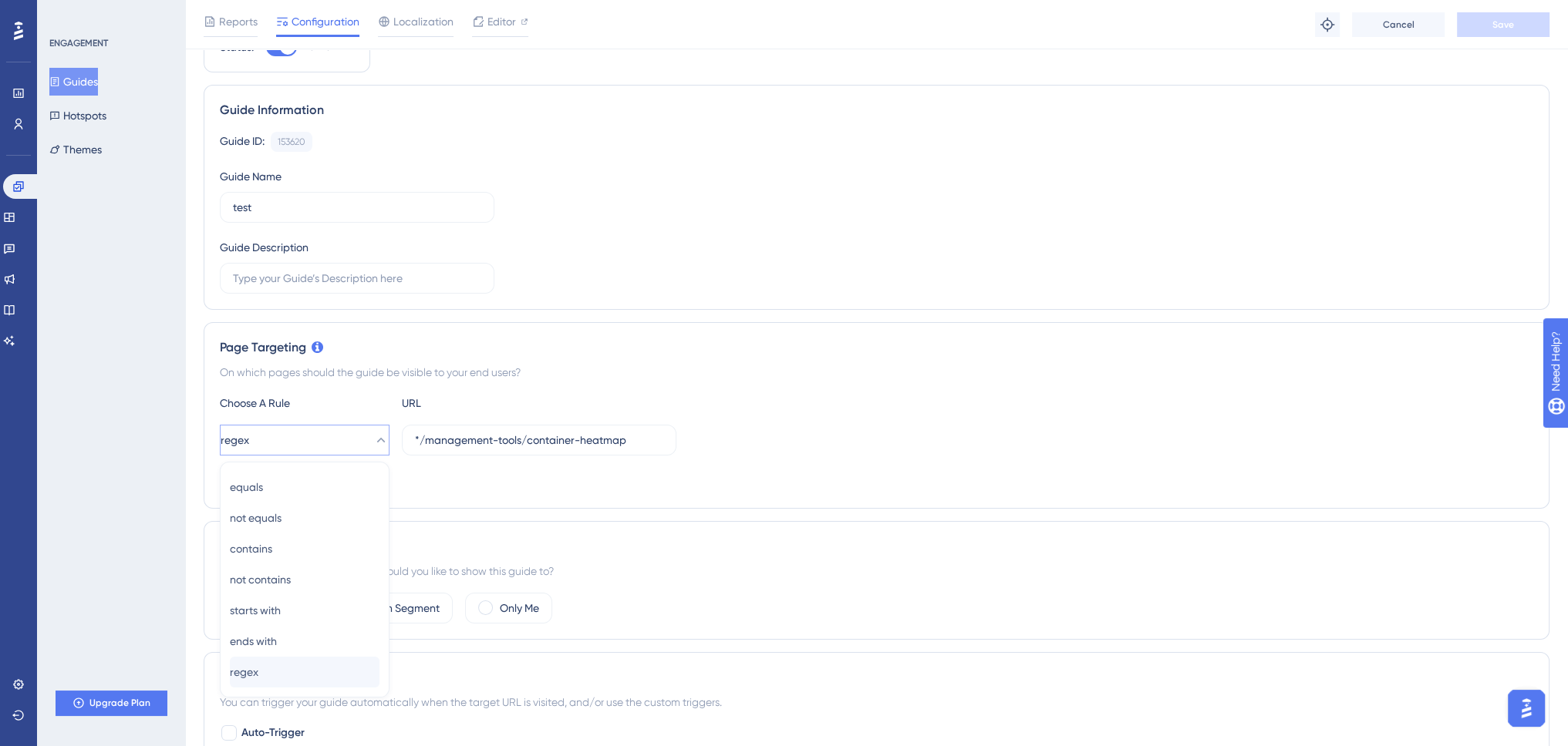
scroll to position [282, 0]
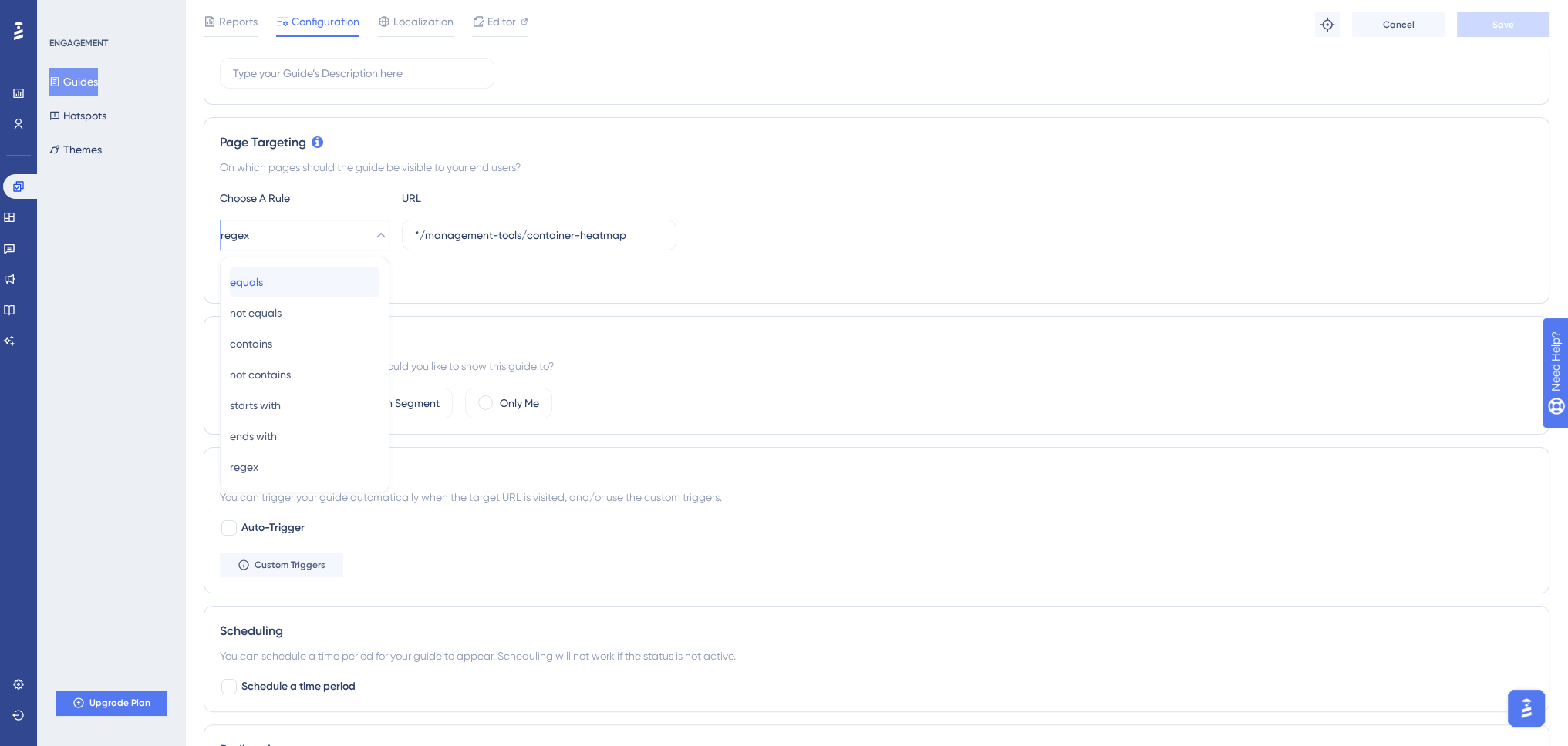
click at [285, 280] on div "equals equals" at bounding box center [304, 282] width 149 height 31
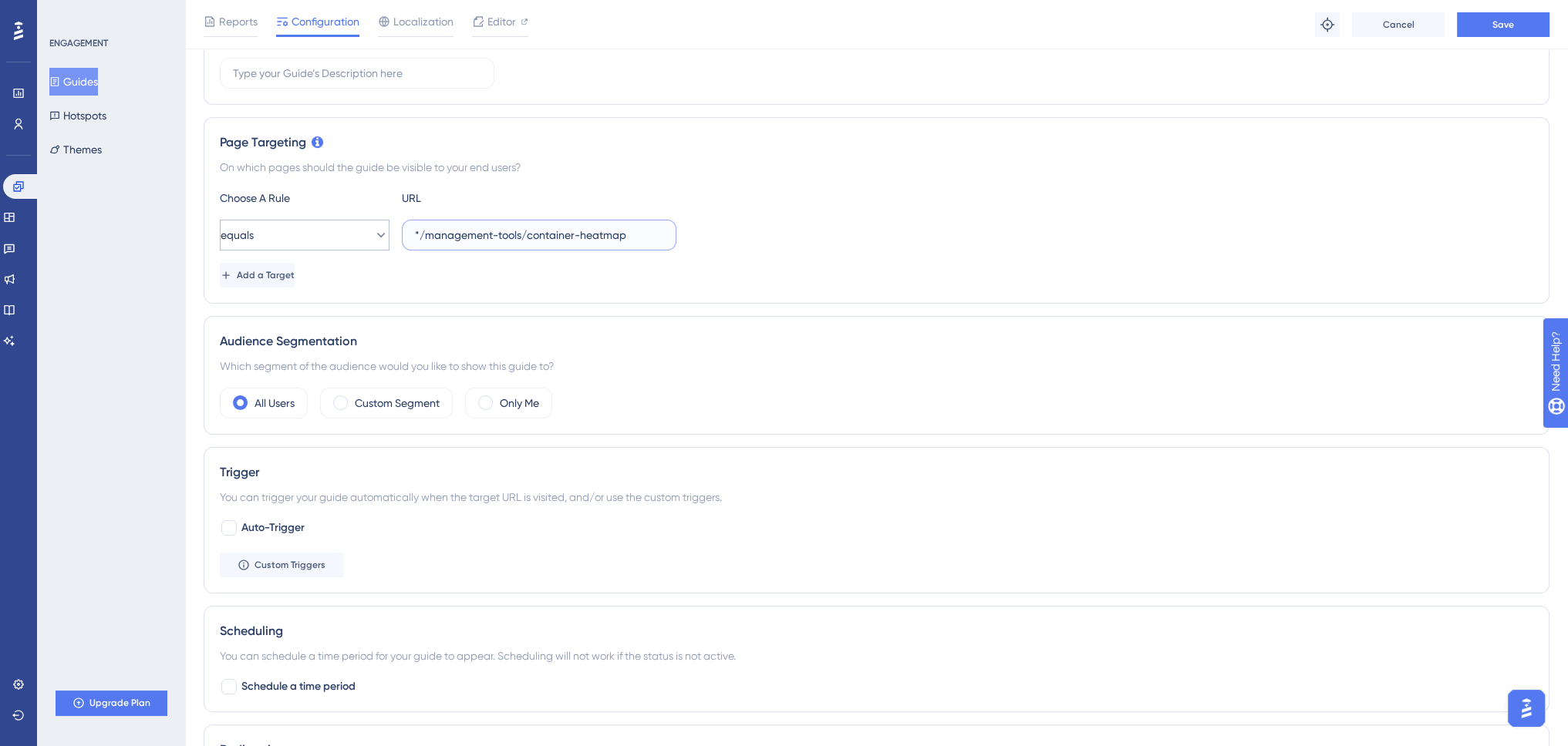
drag, startPoint x: 419, startPoint y: 233, endPoint x: 371, endPoint y: 231, distance: 48.0
click at [372, 231] on div "equals */management-tools/container-heatmap" at bounding box center [448, 235] width 456 height 31
click at [562, 231] on input "http://localhost:4200/management-tools/container-heatmap" at bounding box center [538, 235] width 248 height 17
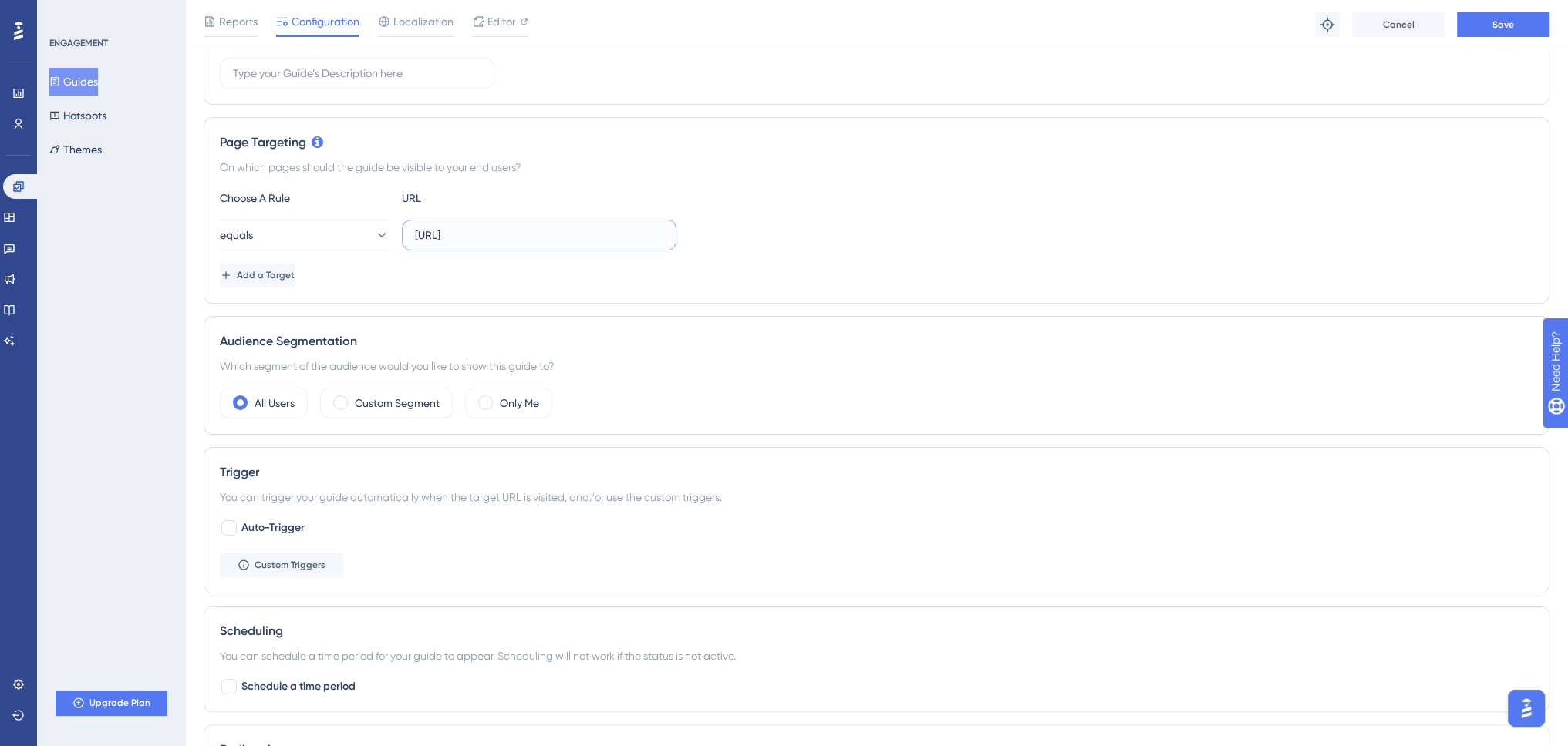
type input "http://localhost:4200/management-tools/container-heatmap"
click at [590, 255] on div "Choose A Rule URL equals http://localhost:4200/management-tools/container-heatm…" at bounding box center [876, 238] width 1313 height 99
click at [298, 265] on button "Add a Target" at bounding box center [258, 275] width 78 height 25
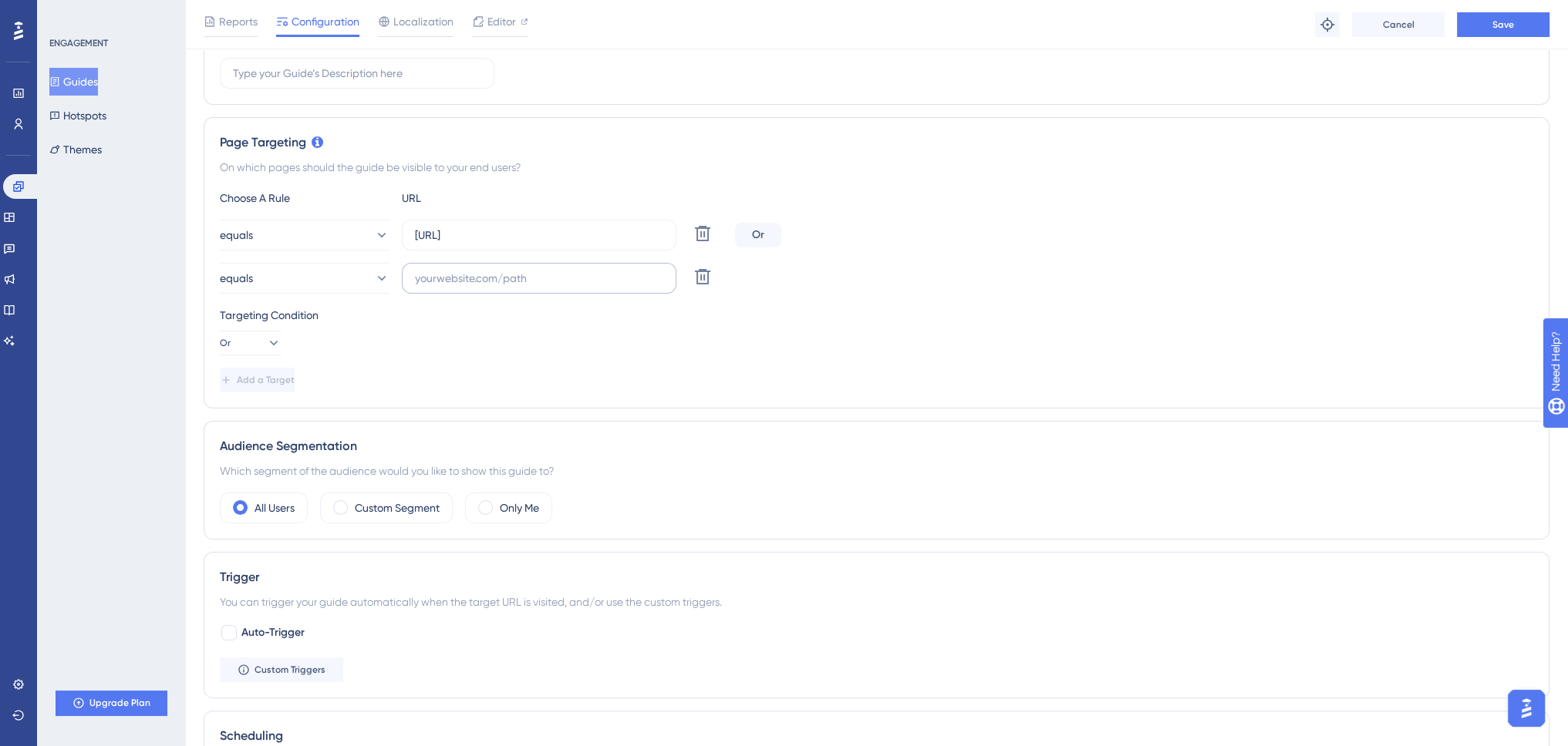
click at [515, 266] on label at bounding box center [539, 278] width 275 height 31
click at [515, 270] on input "text" at bounding box center [538, 278] width 248 height 17
paste input "http://localhost:4200/management-tools/container-heatmap"
drag, startPoint x: 505, startPoint y: 280, endPoint x: 268, endPoint y: 271, distance: 237.2
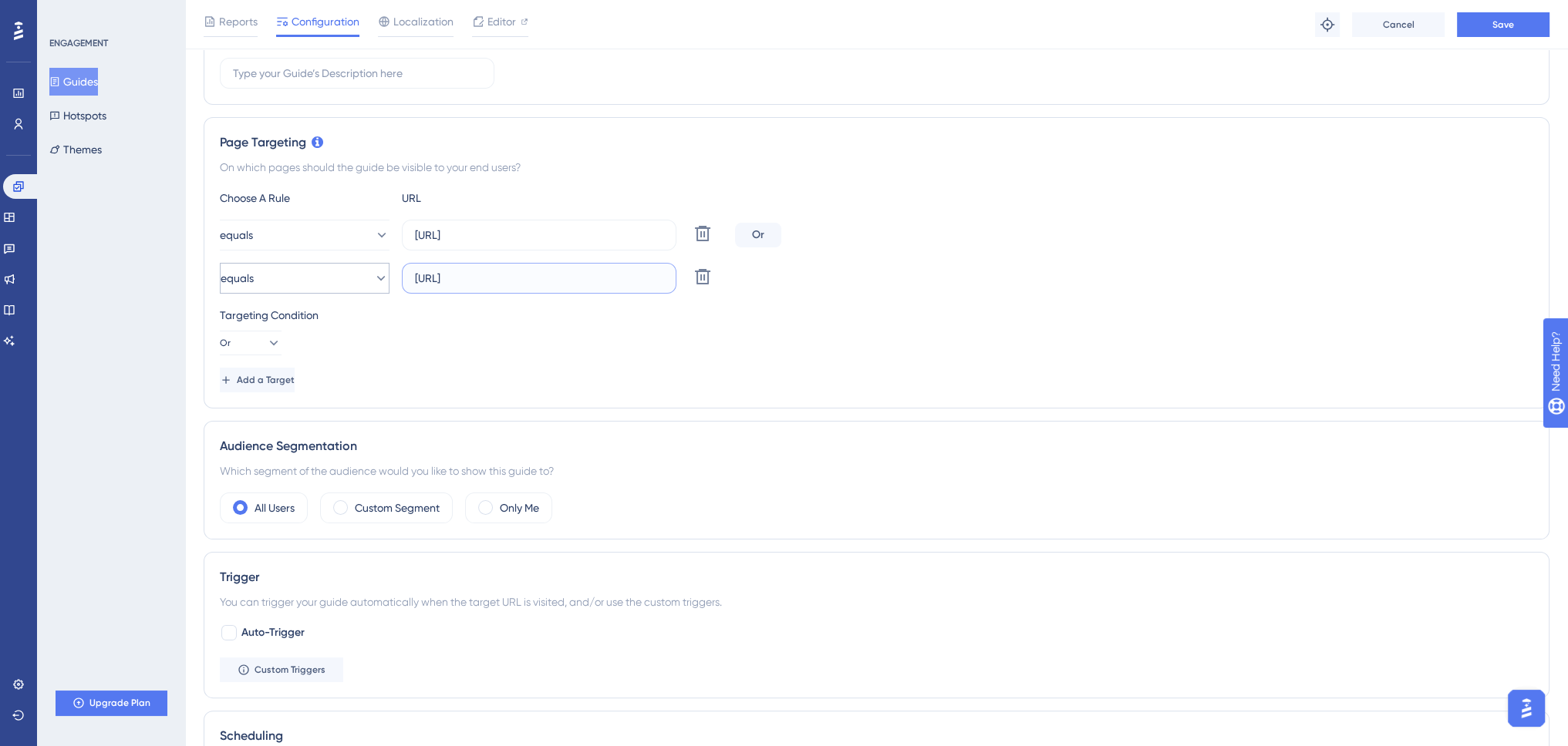
click at [200, 268] on div "Performance Users Engagement Widgets Feedback Product Updates Knowledge Base AI…" at bounding box center [876, 458] width 1383 height 1481
click at [466, 271] on input "http://localhost:4200/management-tools/container-heatmap" at bounding box center [538, 278] width 248 height 17
click at [433, 277] on input "http://localhost:4200/management-tools/container-heatmap" at bounding box center [538, 278] width 248 height 17
type input "https://localhost:4200/management-tools/container-heatmap"
click at [578, 308] on div "Targeting Condition" at bounding box center [876, 315] width 1313 height 19
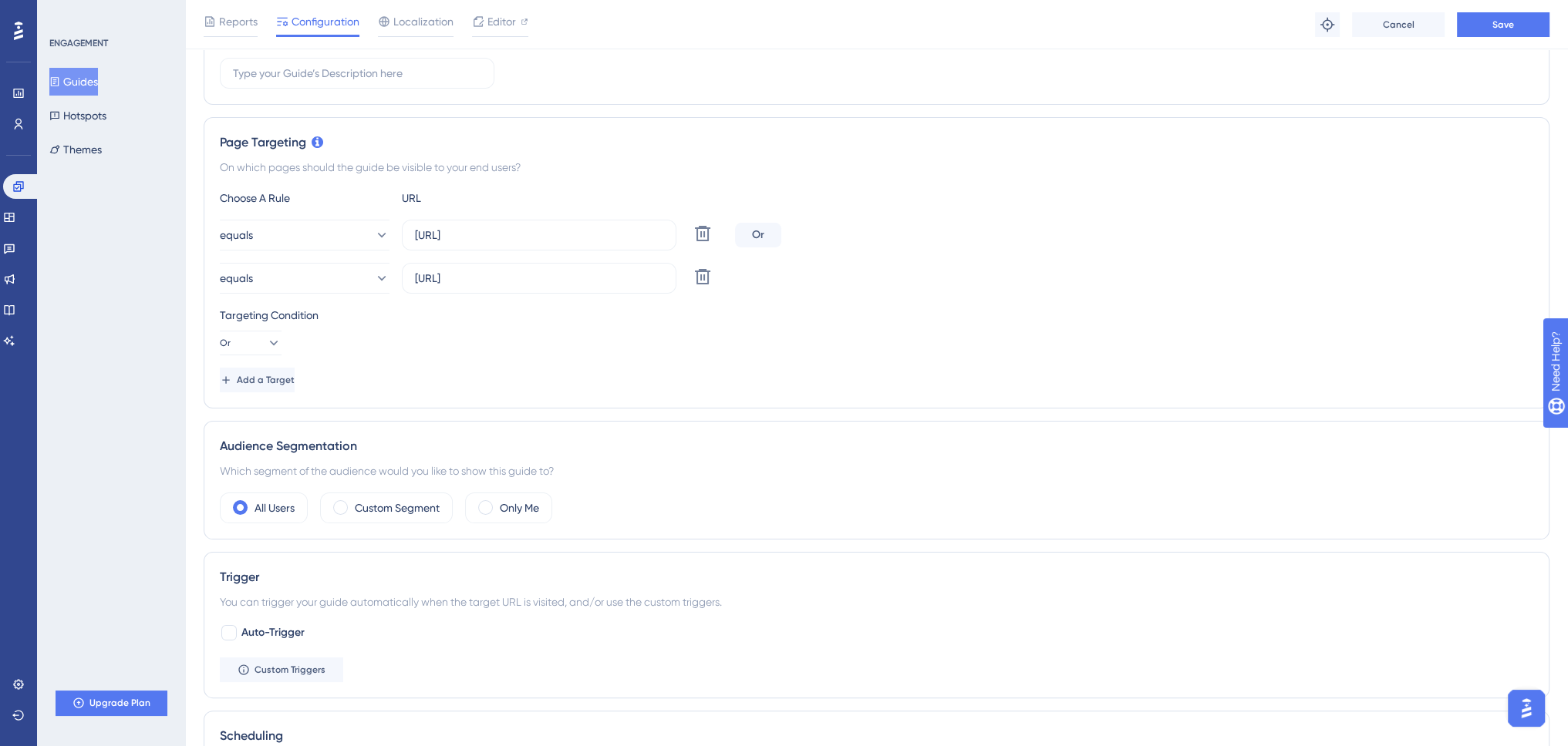
click at [535, 337] on div "Targeting Condition Or" at bounding box center [876, 331] width 1313 height 49
click at [1508, 20] on span "Save" at bounding box center [1503, 25] width 22 height 12
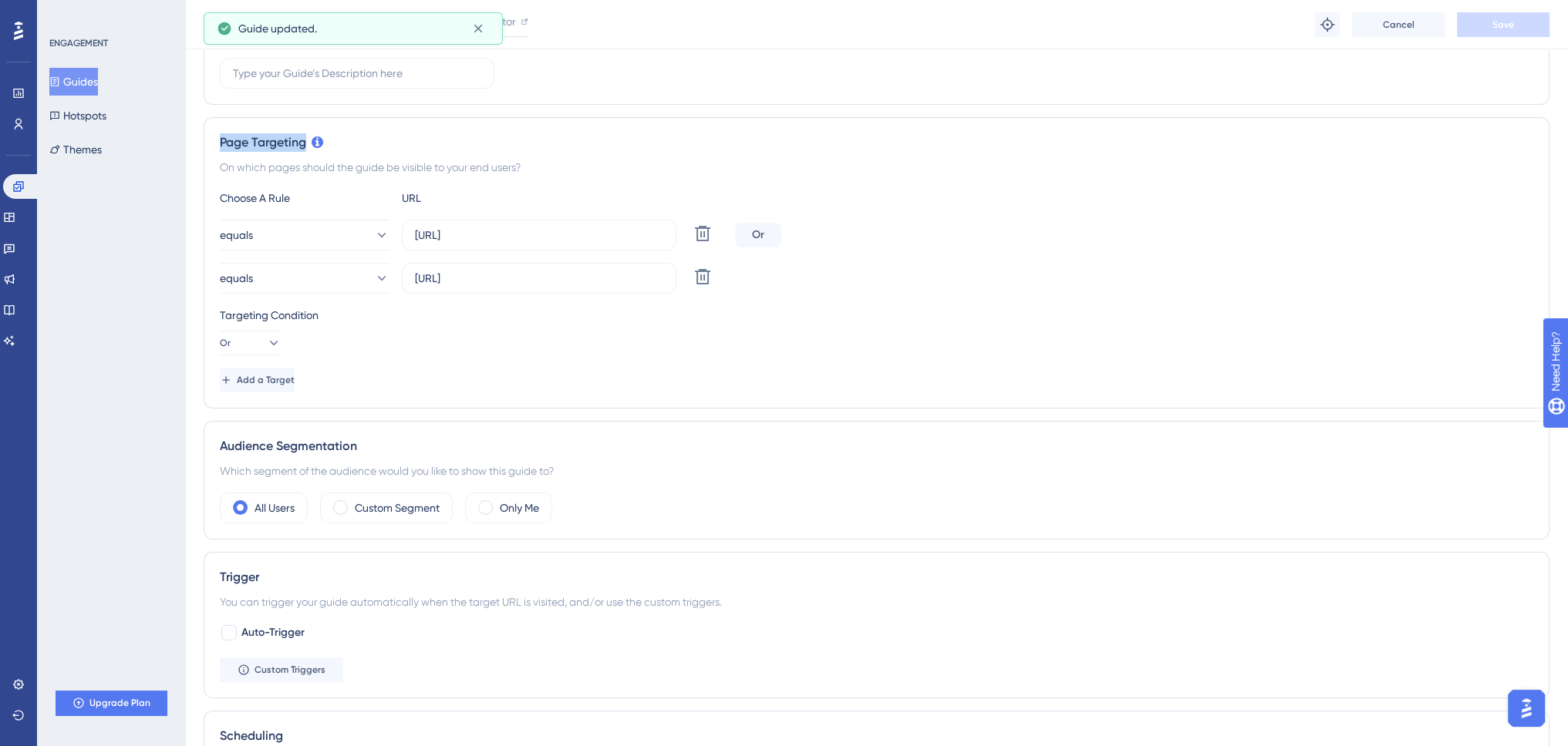
drag, startPoint x: 304, startPoint y: 141, endPoint x: 216, endPoint y: 143, distance: 88.0
click at [216, 143] on div "Page Targeting On which pages should the guide be visible to your end users? Ch…" at bounding box center [876, 263] width 1346 height 291
copy div "Page Targeting"
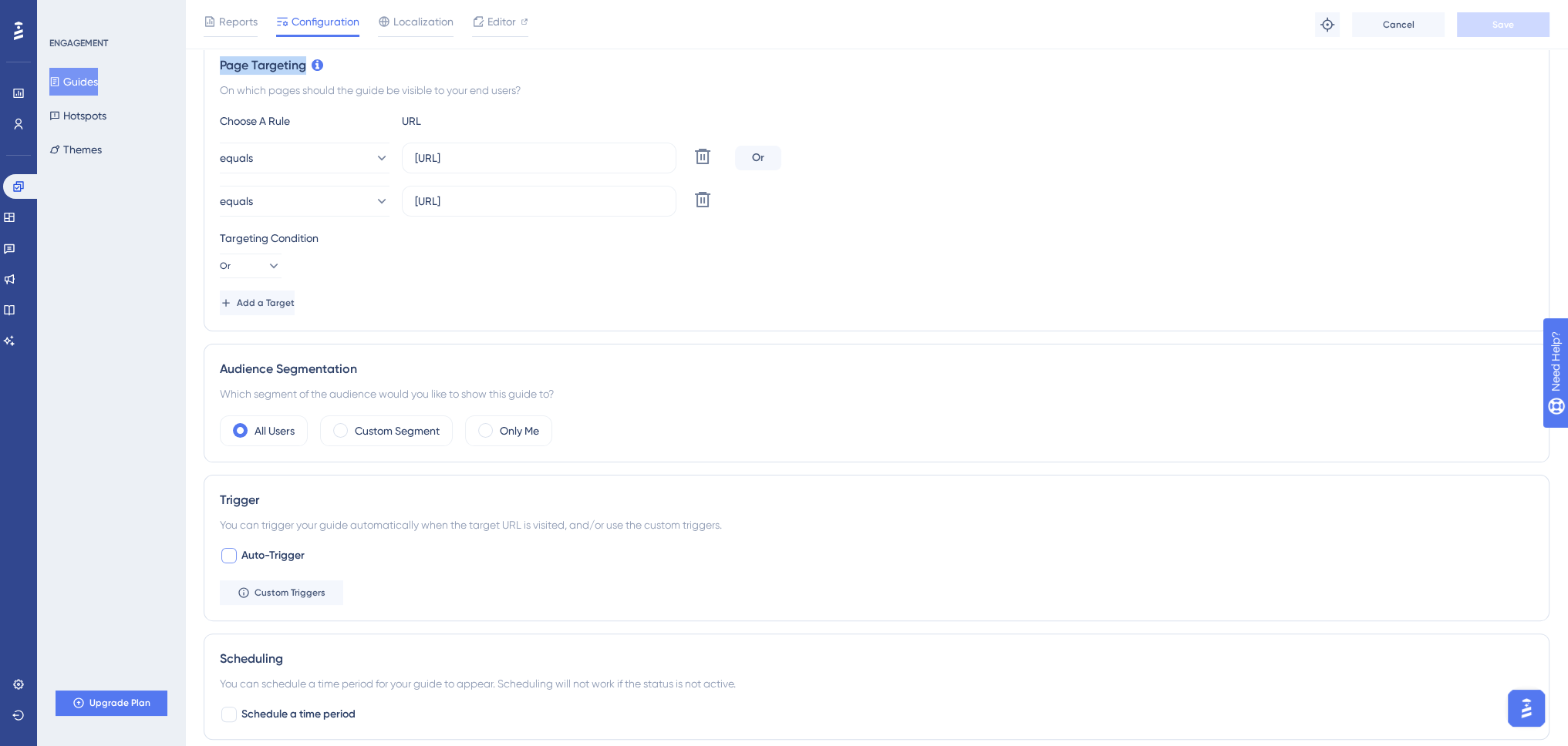
click at [293, 558] on span "Auto-Trigger" at bounding box center [273, 556] width 63 height 19
checkbox input "true"
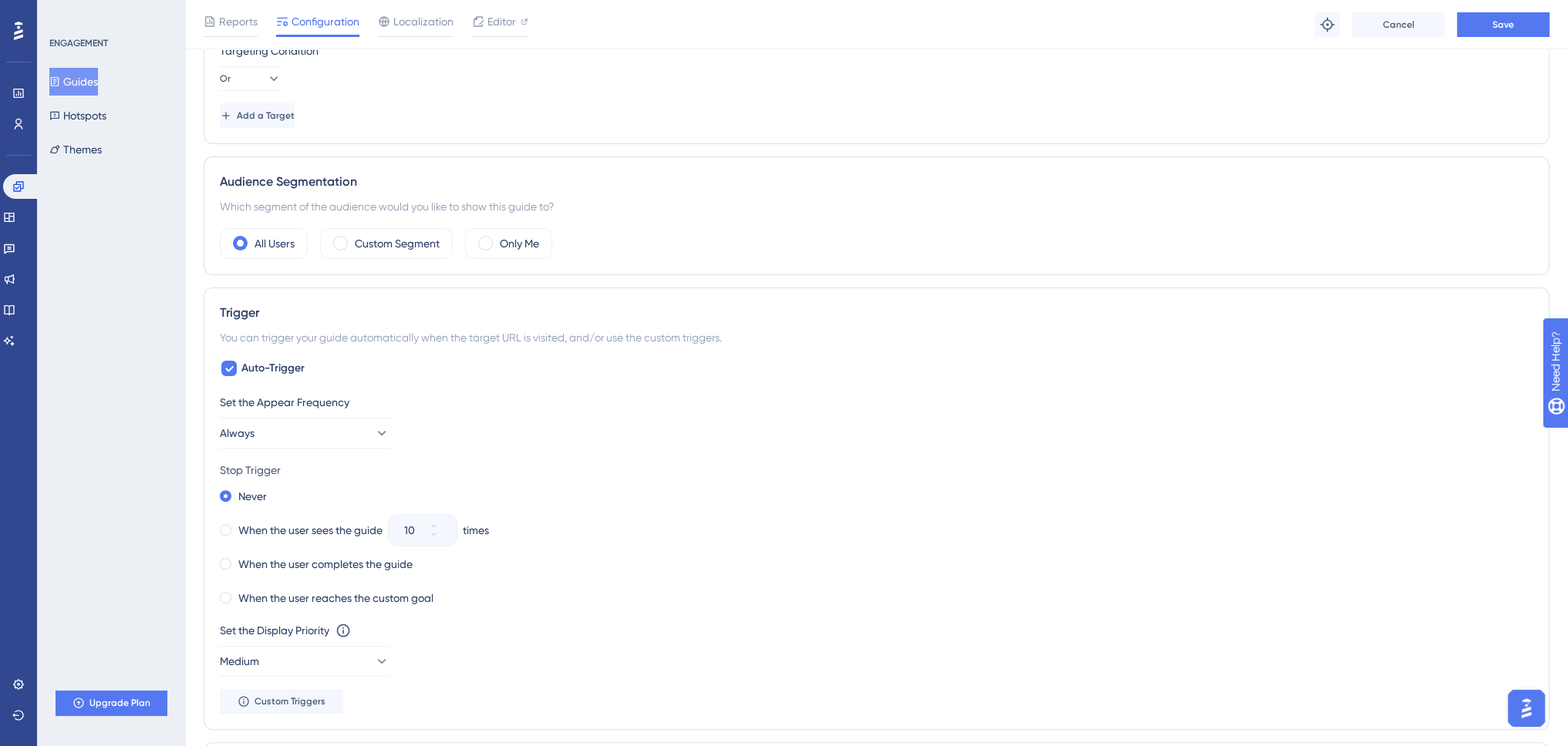
scroll to position [591, 0]
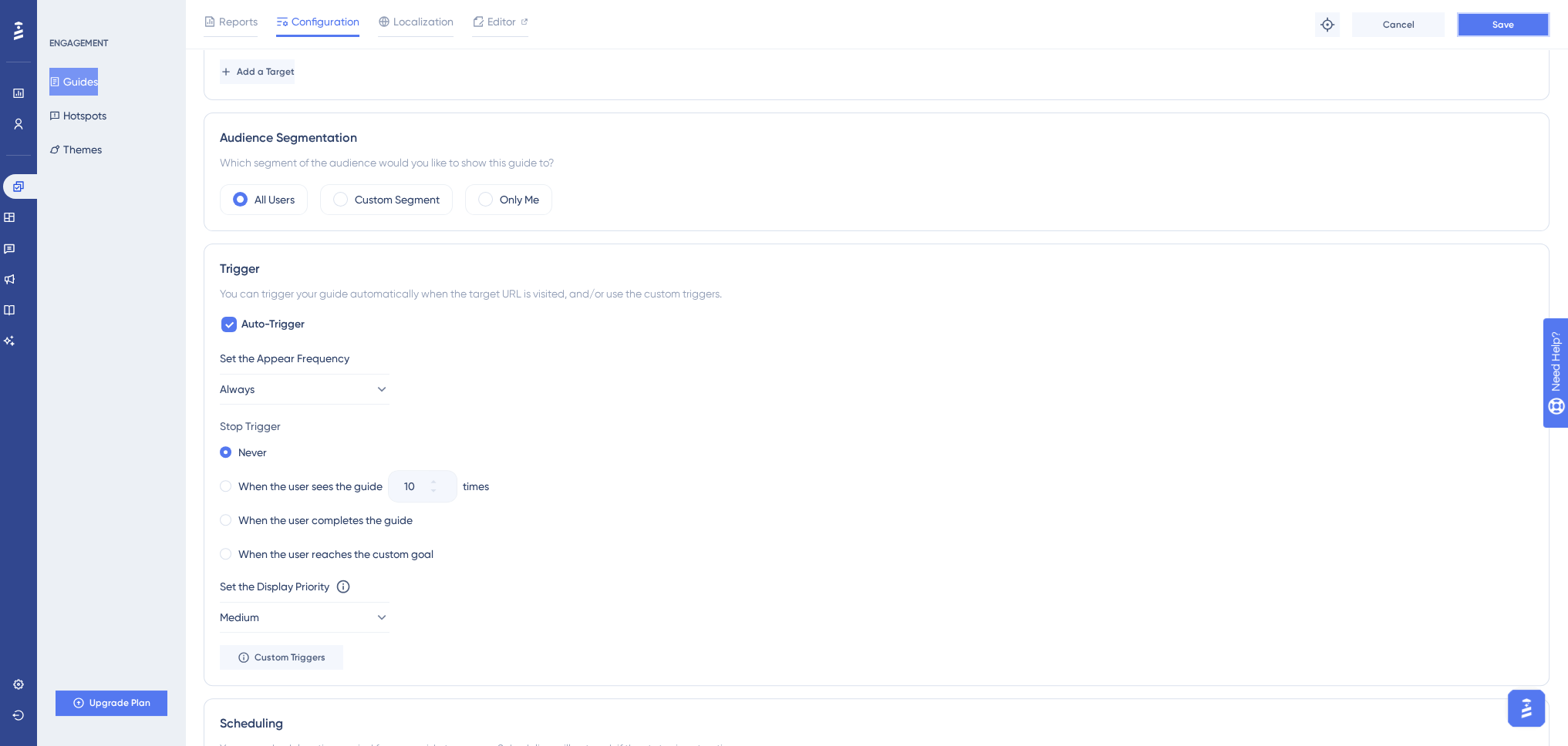
click at [1488, 20] on button "Save" at bounding box center [1504, 25] width 93 height 25
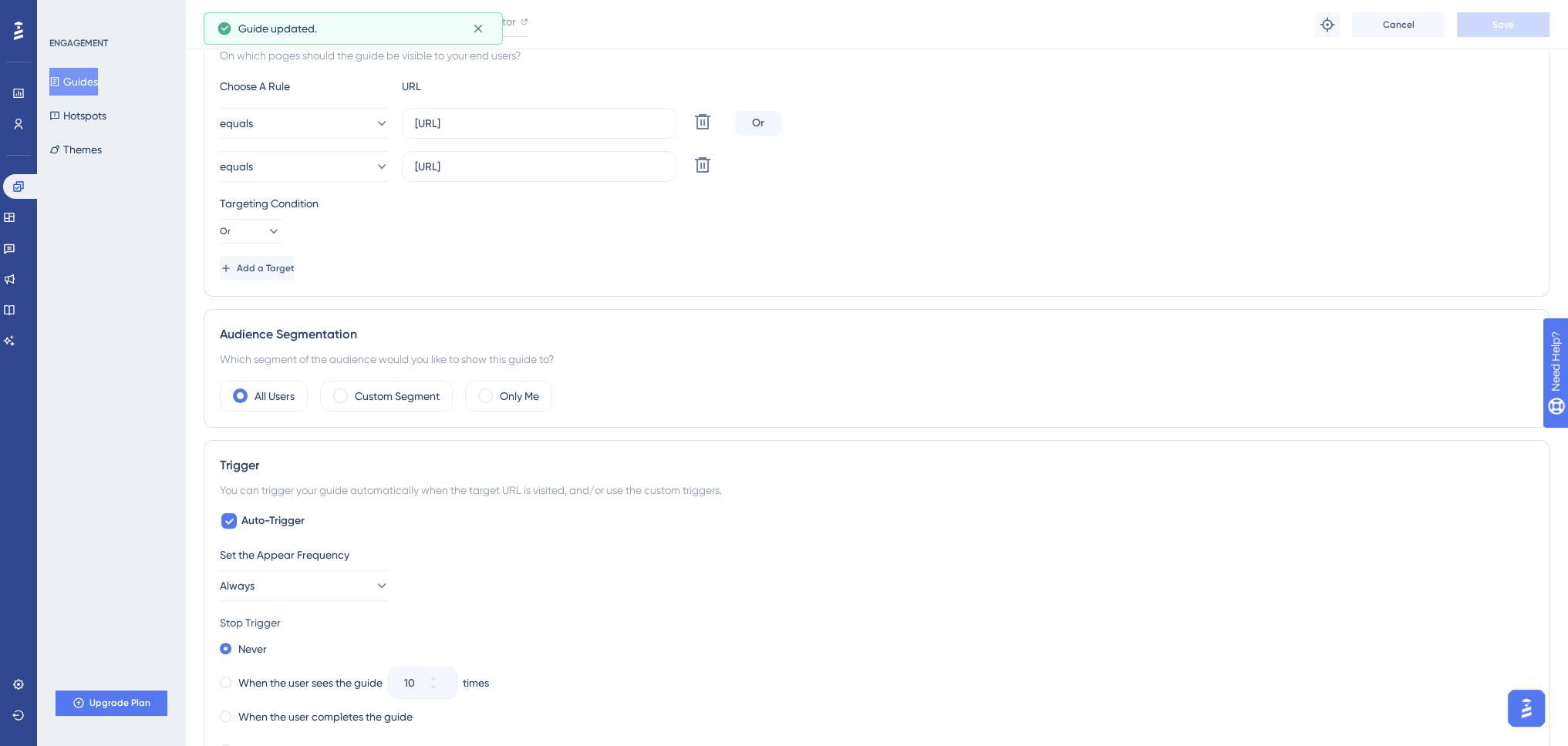
scroll to position [282, 0]
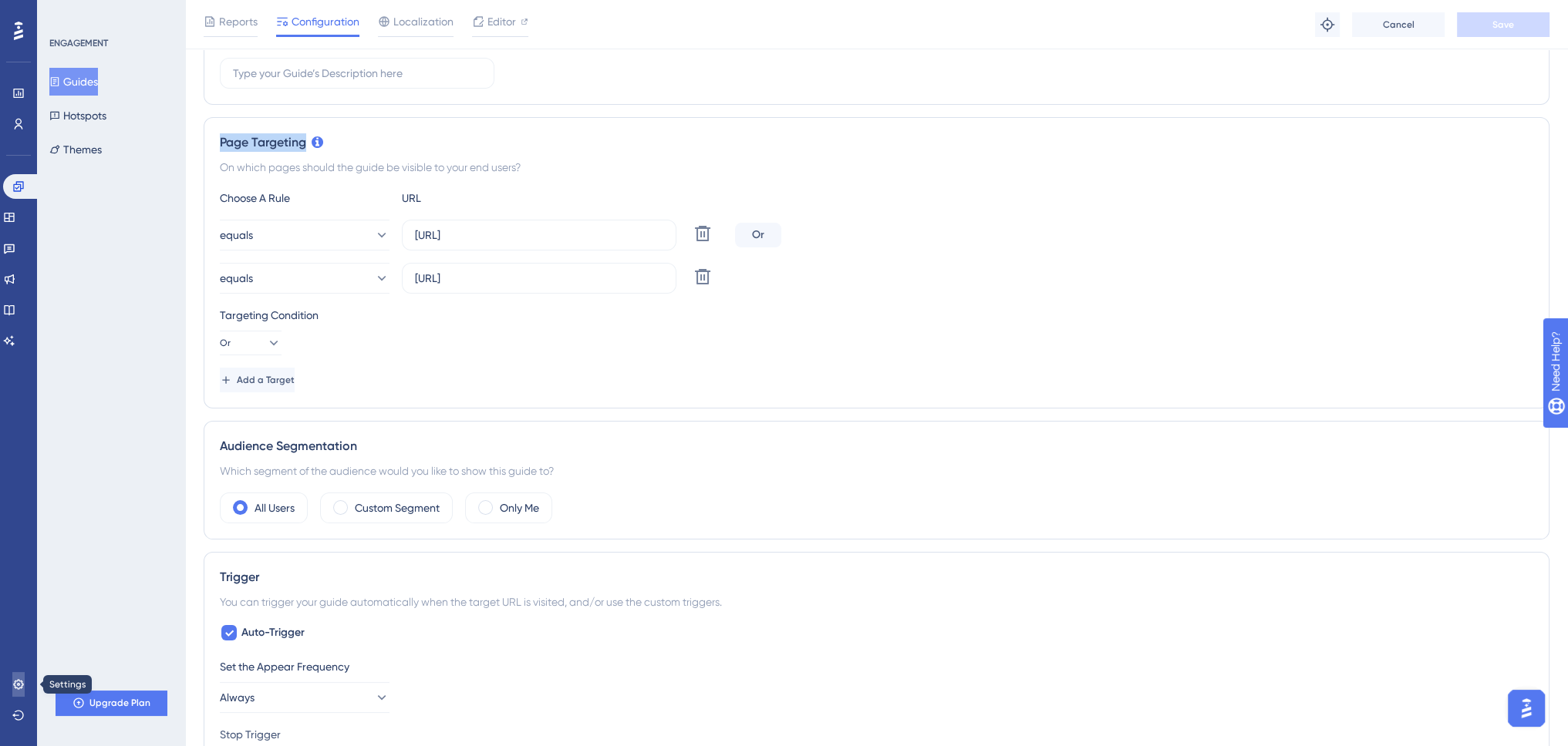
click at [25, 680] on link at bounding box center [19, 685] width 12 height 25
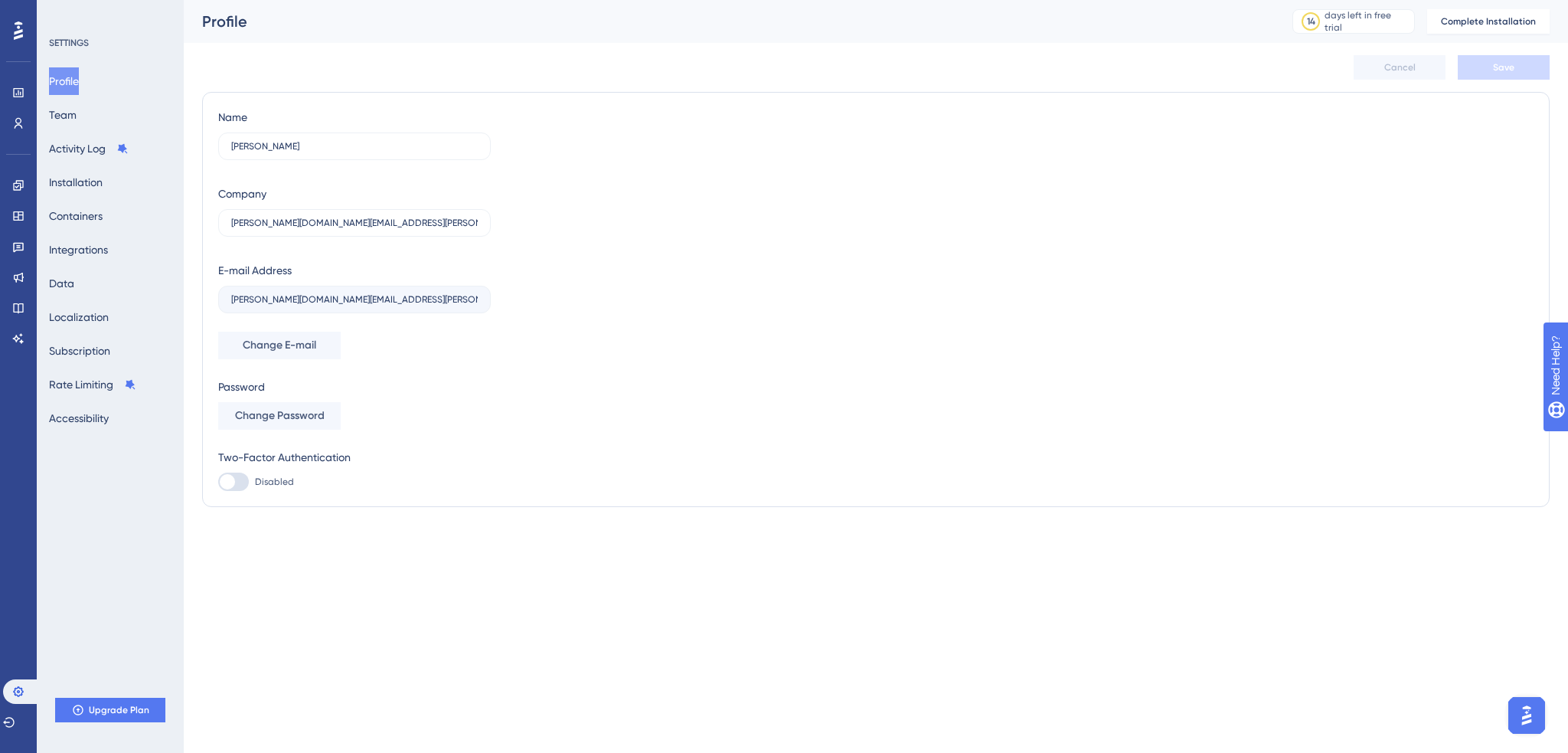
click at [126, 217] on div "Profile Team Activity Log Installation Containers Integrations Data Localizatio…" at bounding box center [111, 250] width 124 height 365
click at [95, 217] on button "Containers" at bounding box center [76, 216] width 54 height 28
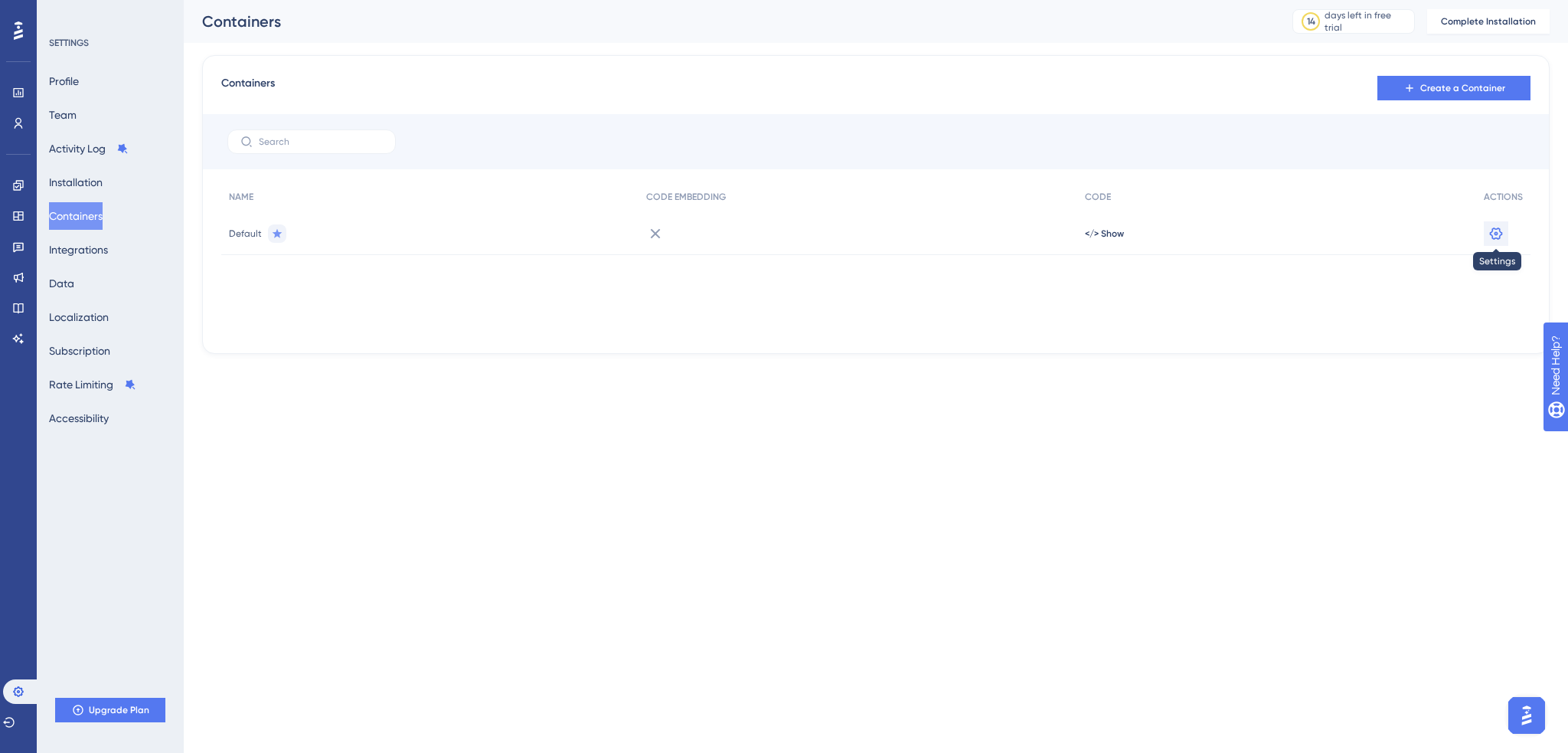
click at [1503, 234] on icon at bounding box center [1496, 234] width 15 height 15
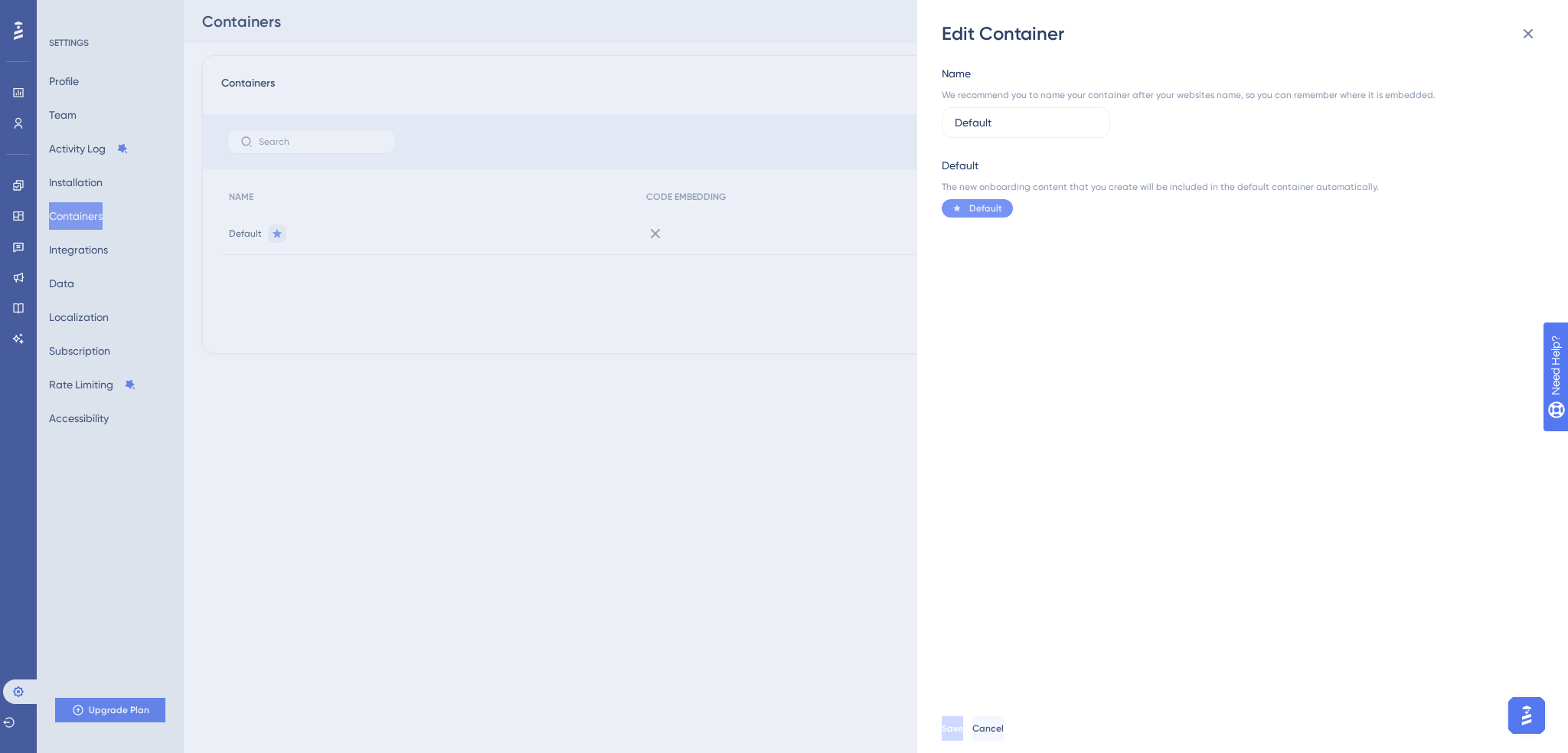
click at [616, 430] on div "Edit Container Name We recommend you to name your container after your websites…" at bounding box center [784, 376] width 1568 height 753
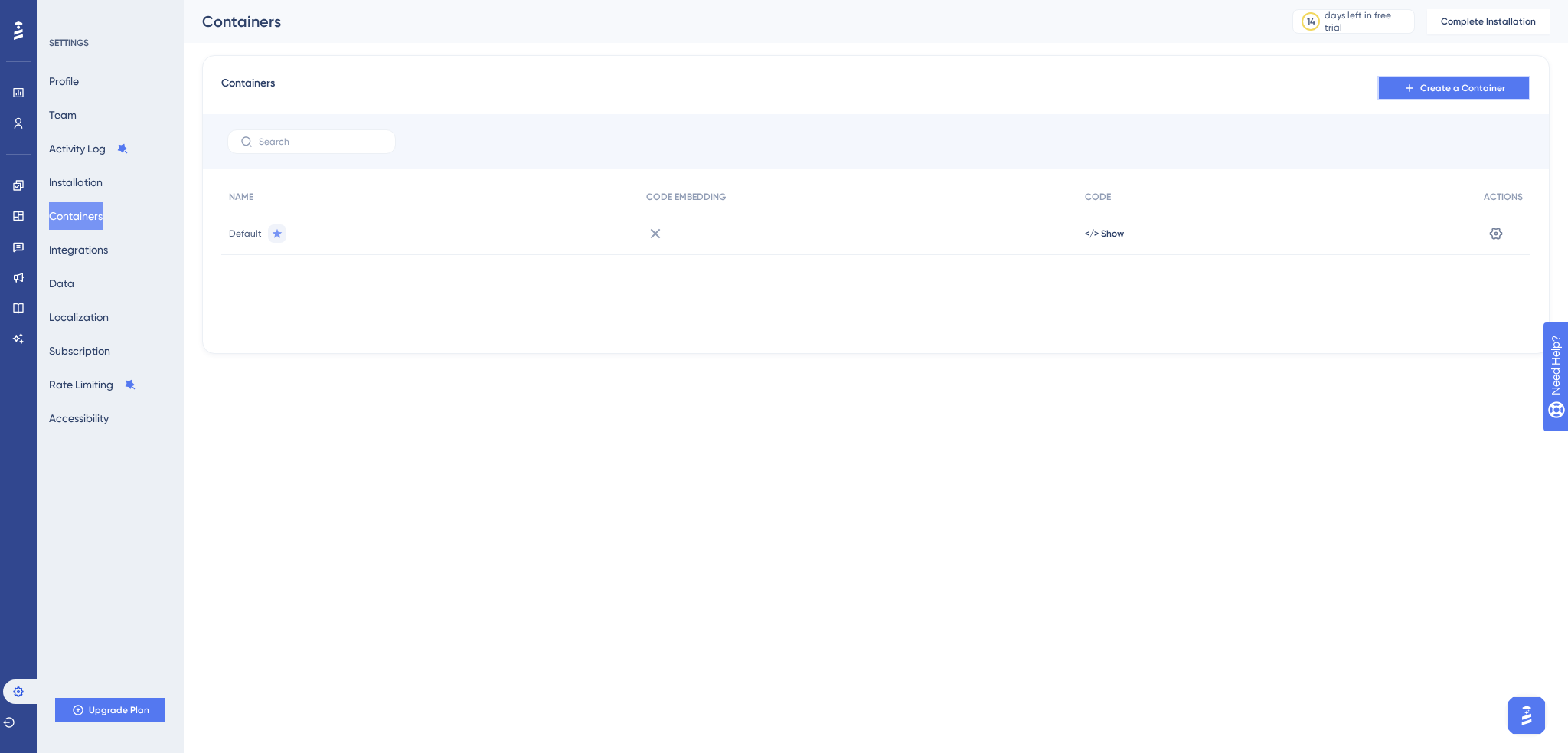
click at [1458, 88] on span "Create a Container" at bounding box center [1463, 88] width 85 height 12
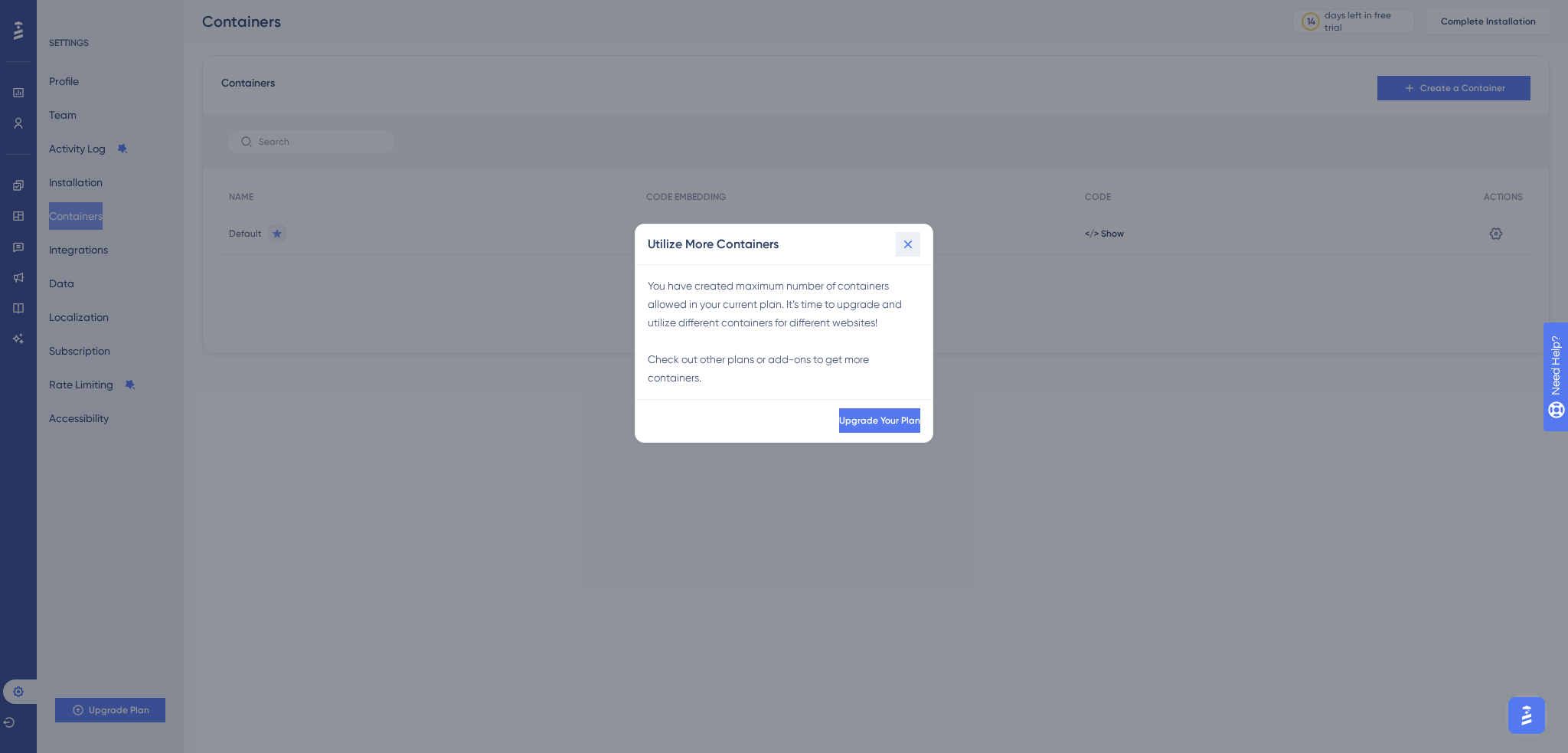
click at [907, 241] on icon at bounding box center [908, 244] width 15 height 15
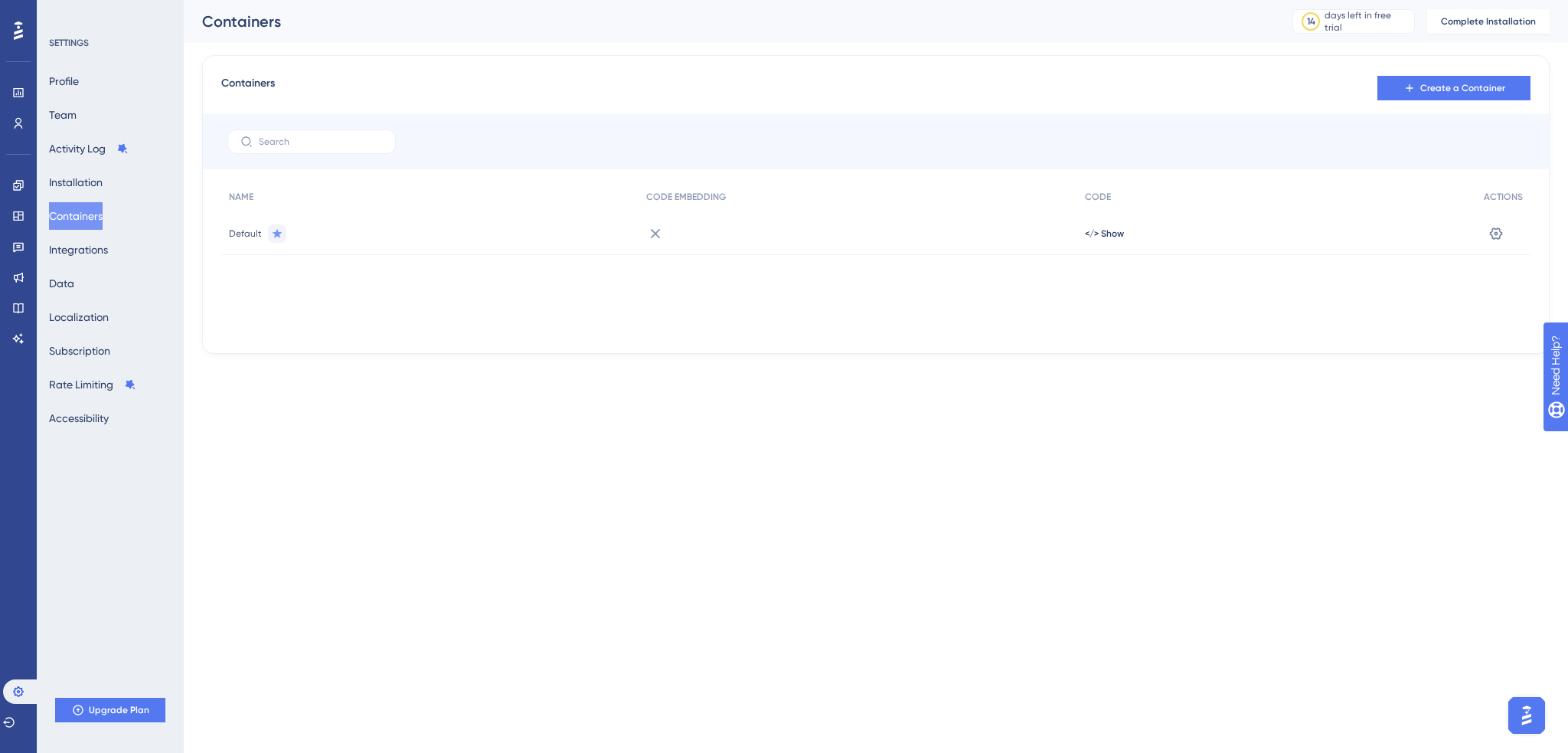
click at [659, 234] on icon at bounding box center [656, 234] width 18 height 18
drag, startPoint x: 659, startPoint y: 234, endPoint x: 615, endPoint y: 229, distance: 44.3
click at [0, 0] on div "Default </> Show Settings" at bounding box center [0, 0] width 0 height 0
drag, startPoint x: 659, startPoint y: 232, endPoint x: 636, endPoint y: 238, distance: 23.8
click at [0, 0] on div "Default </> Show Settings" at bounding box center [0, 0] width 0 height 0
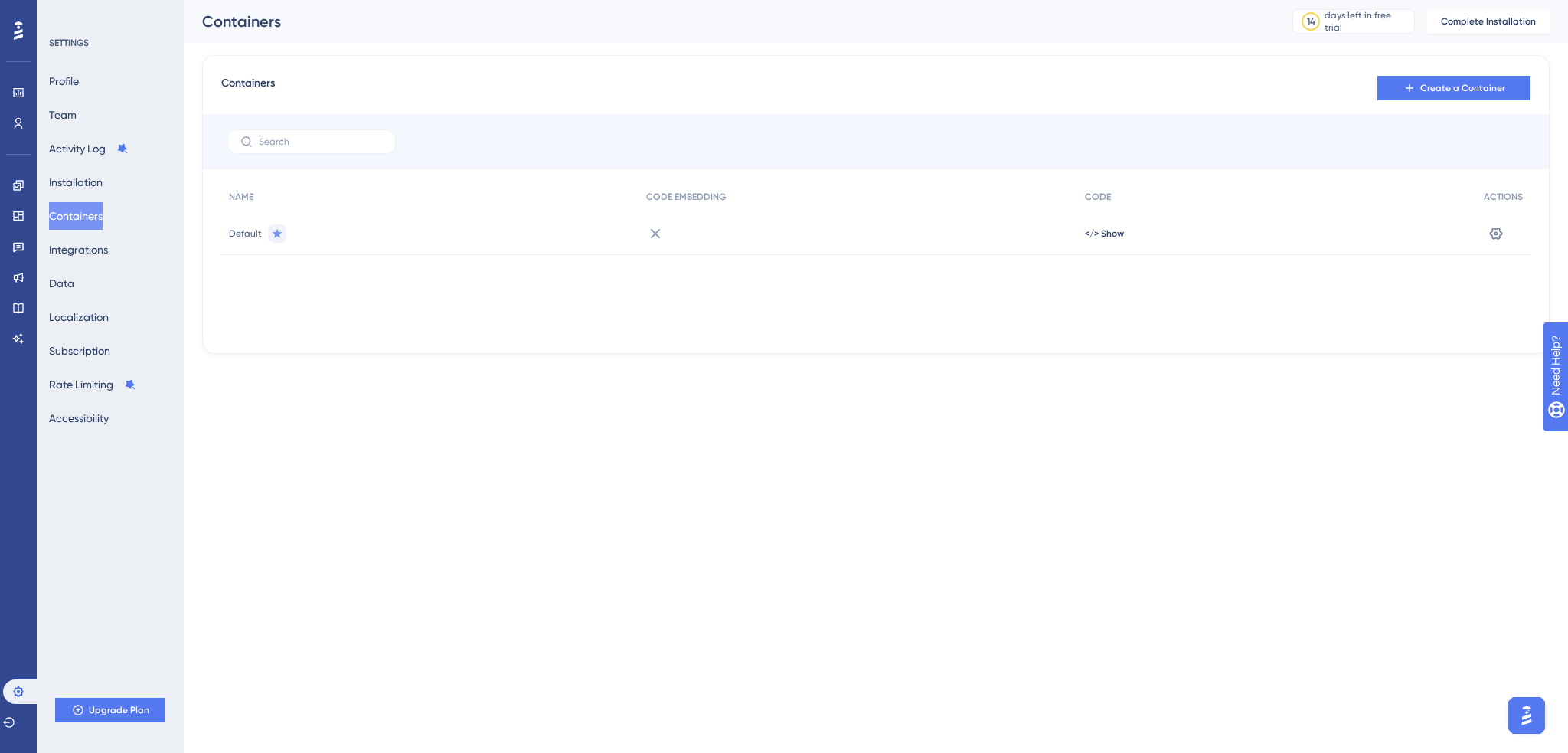
drag, startPoint x: 806, startPoint y: 250, endPoint x: 1044, endPoint y: 241, distance: 238.2
click at [809, 250] on div at bounding box center [858, 234] width 439 height 43
click at [1492, 239] on icon at bounding box center [1496, 234] width 15 height 15
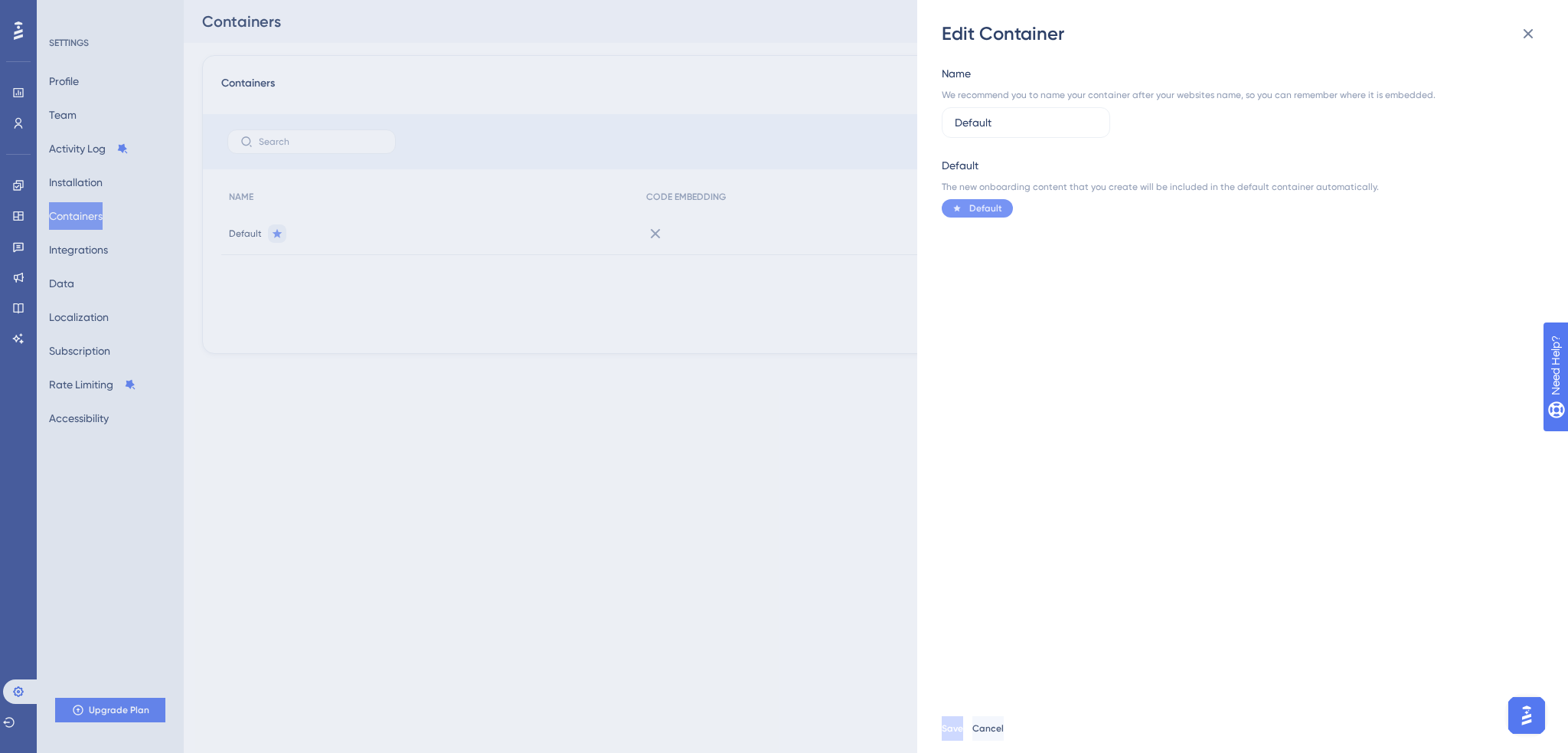
click at [776, 377] on div "Edit Container Name We recommend you to name your container after your websites…" at bounding box center [784, 376] width 1568 height 753
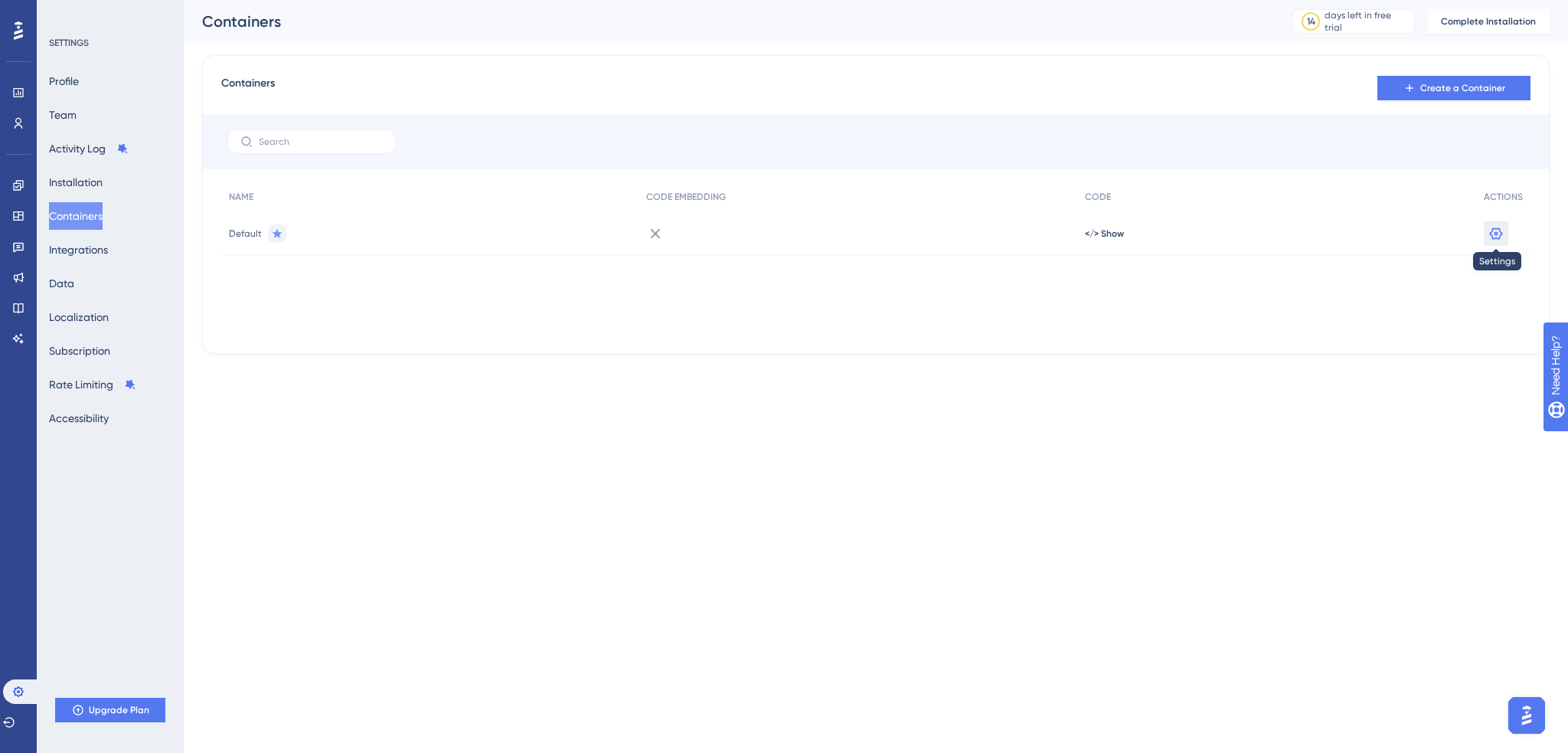
click at [1507, 234] on button at bounding box center [1496, 234] width 25 height 25
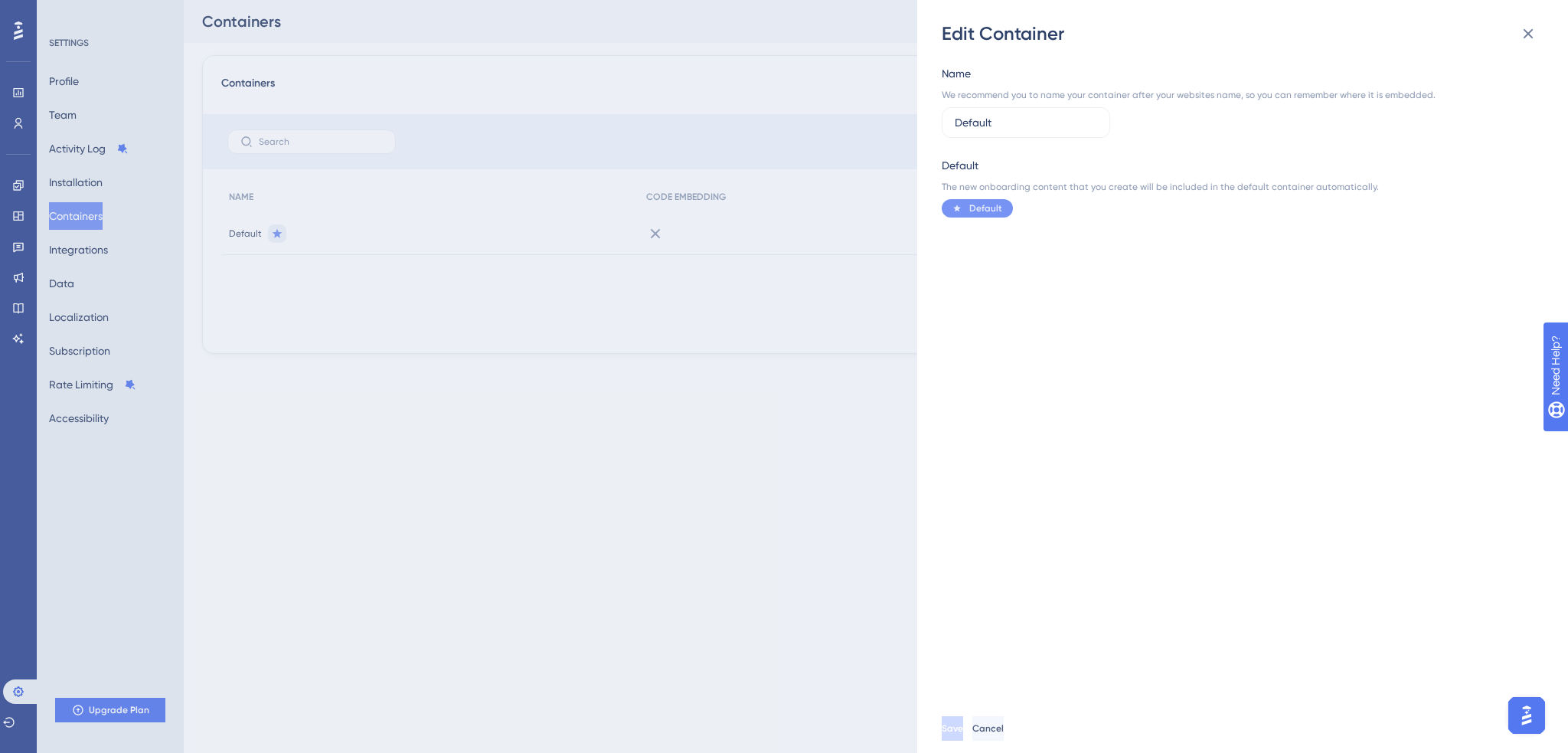
click at [747, 300] on div "Edit Container Name We recommend you to name your container after your websites…" at bounding box center [784, 376] width 1568 height 753
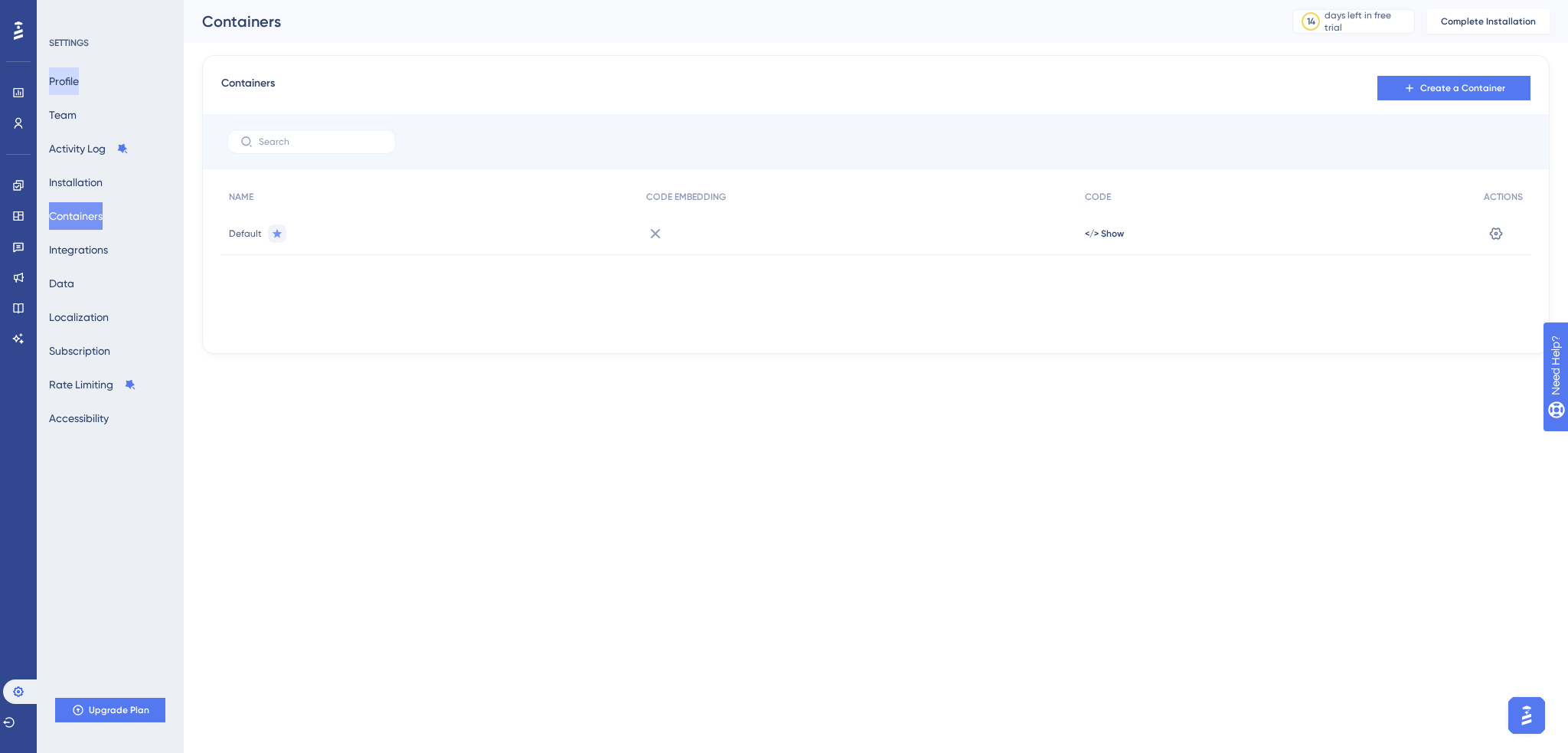
click at [74, 84] on button "Profile" at bounding box center [64, 81] width 30 height 28
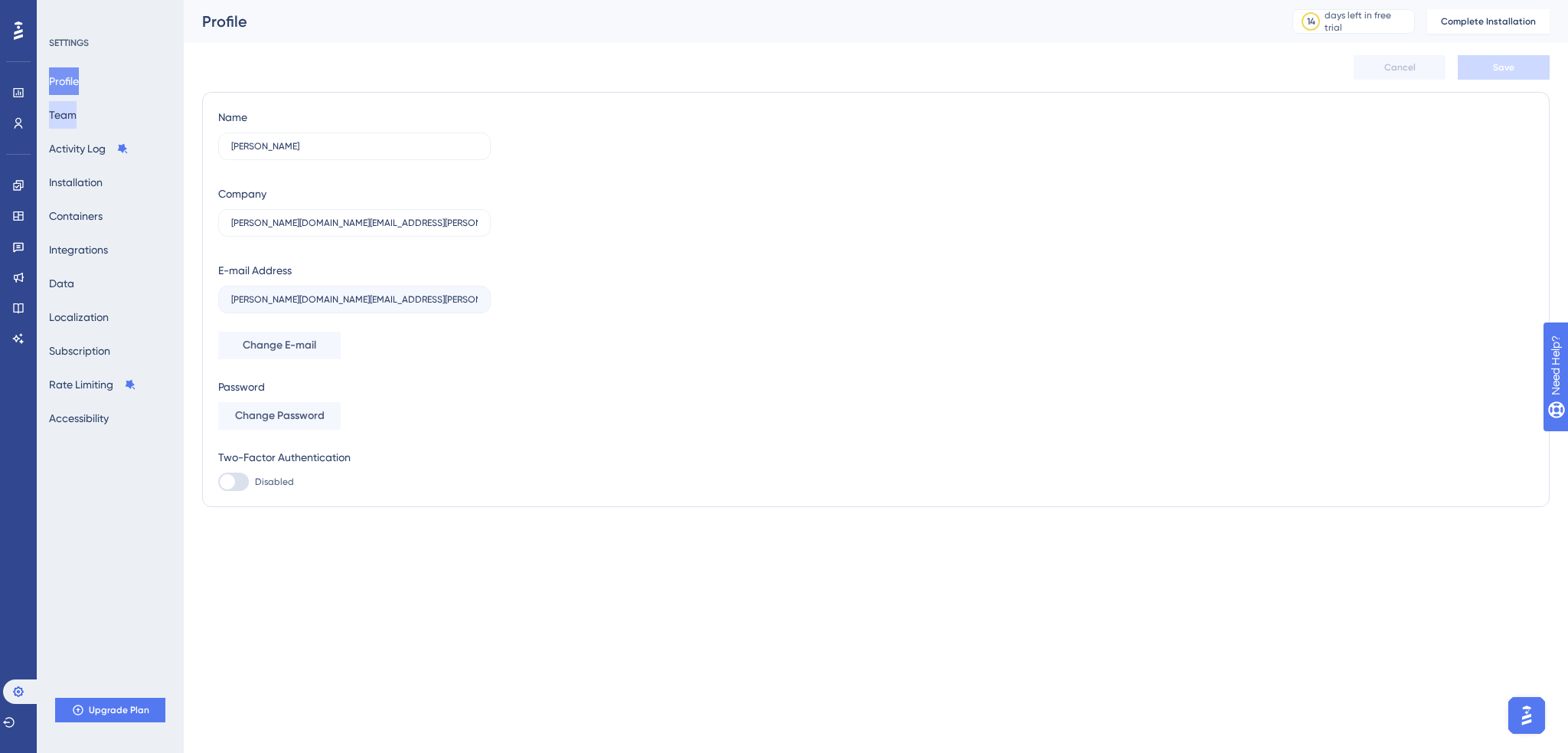
click at [77, 118] on button "Team" at bounding box center [63, 115] width 28 height 28
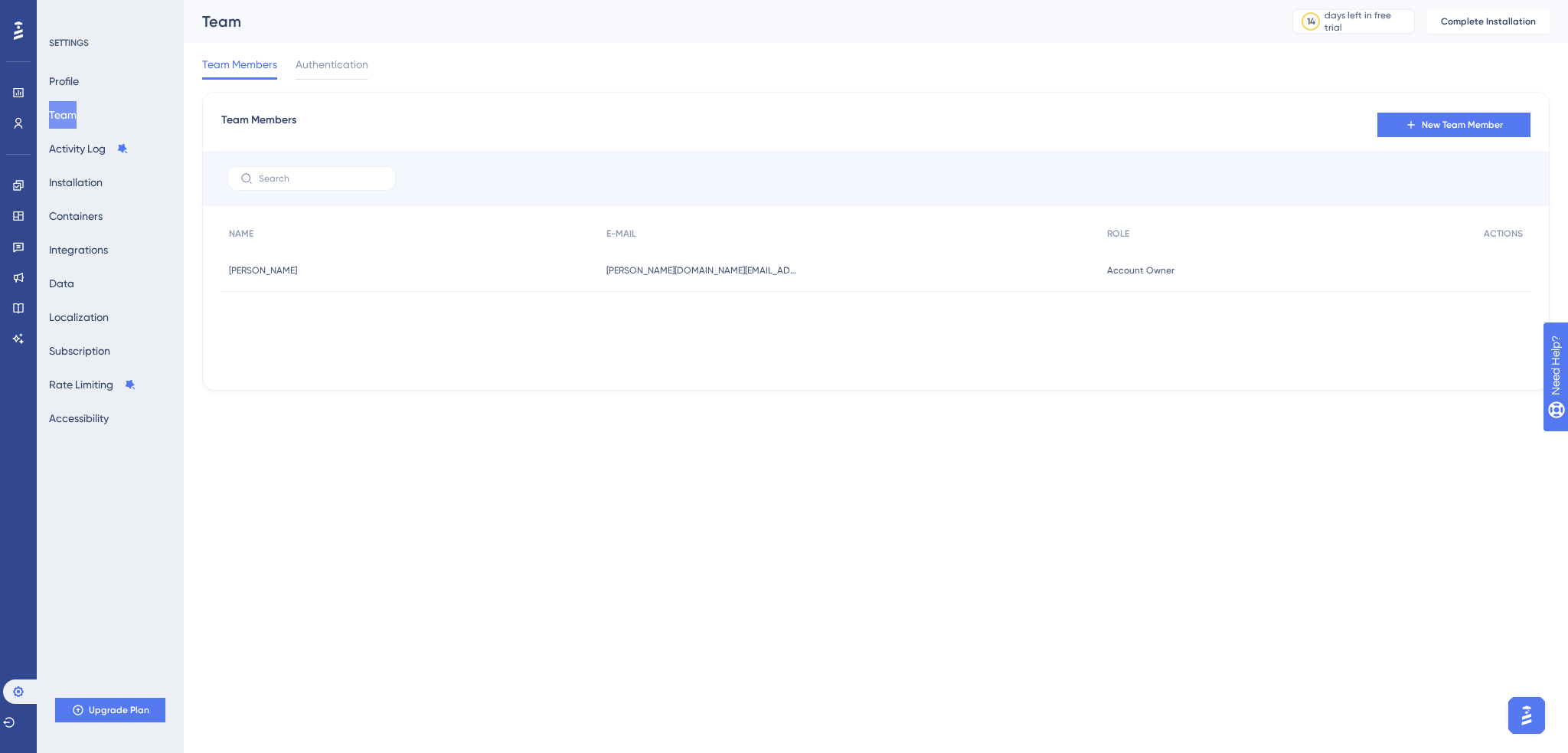
click at [372, 55] on div "Team Members Authentication" at bounding box center [875, 68] width 1348 height 49
click at [349, 63] on span "Authentication" at bounding box center [332, 65] width 73 height 18
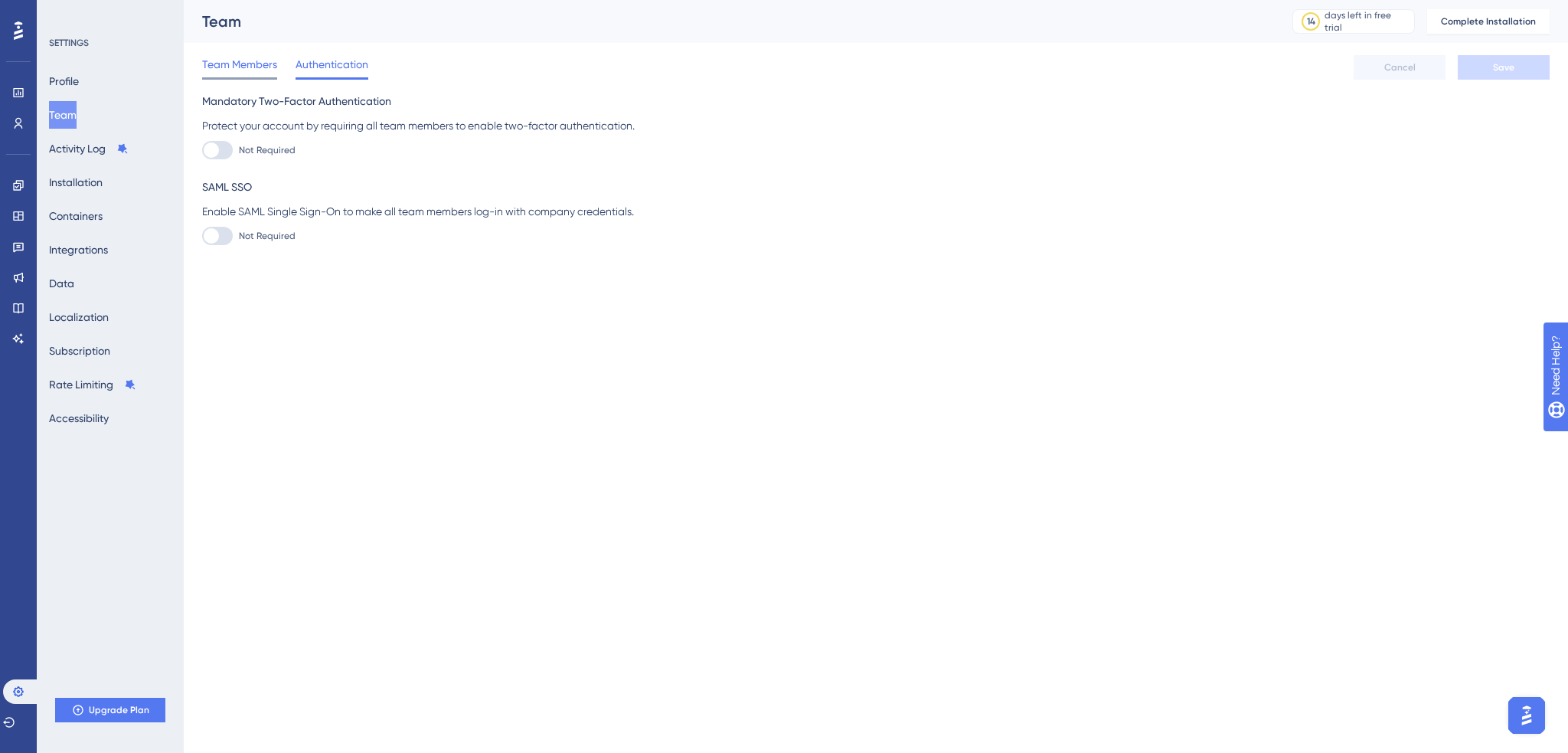
click at [260, 66] on span "Team Members" at bounding box center [240, 65] width 75 height 18
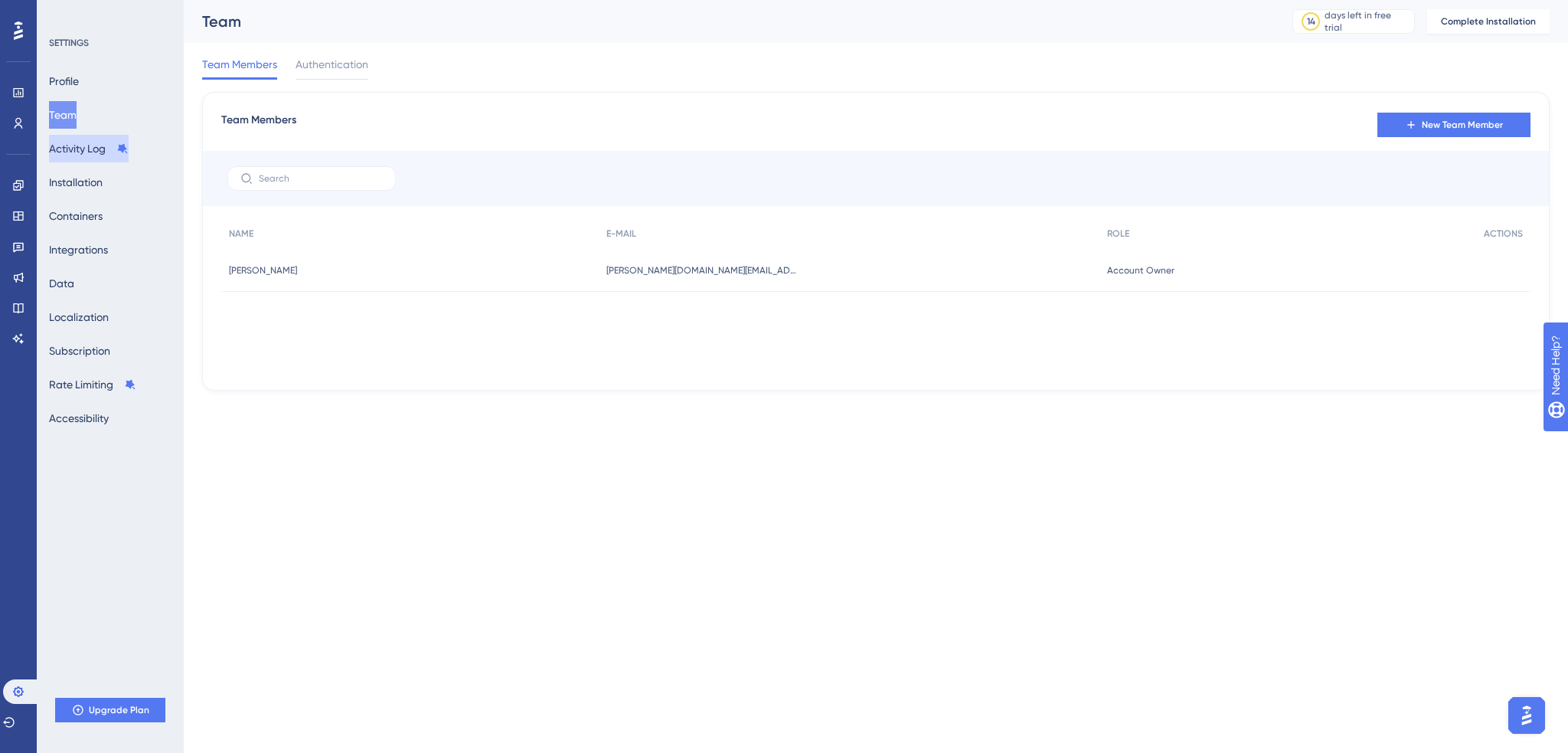
click at [86, 146] on button "Activity Log" at bounding box center [89, 148] width 80 height 28
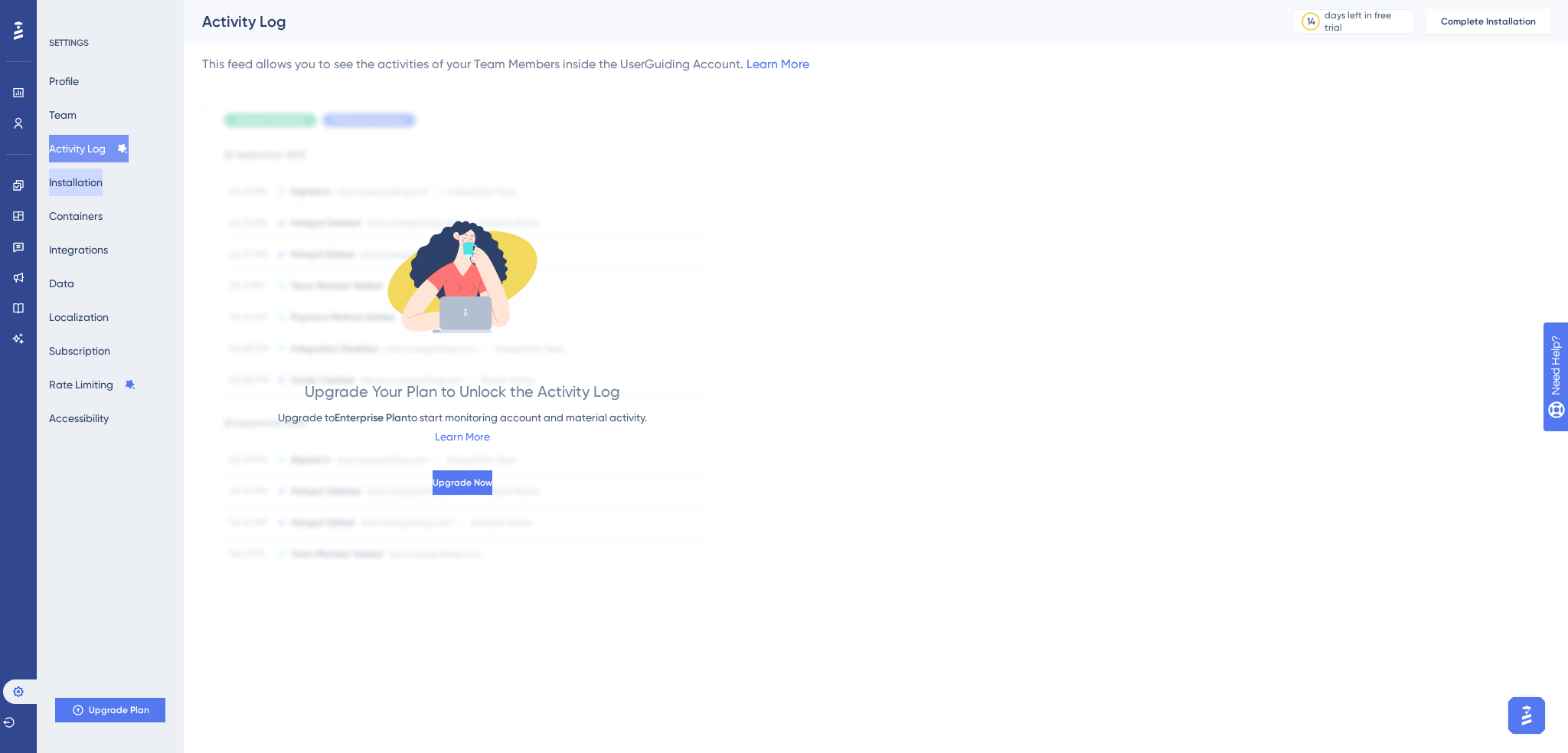
click at [86, 179] on button "Installation" at bounding box center [76, 182] width 54 height 28
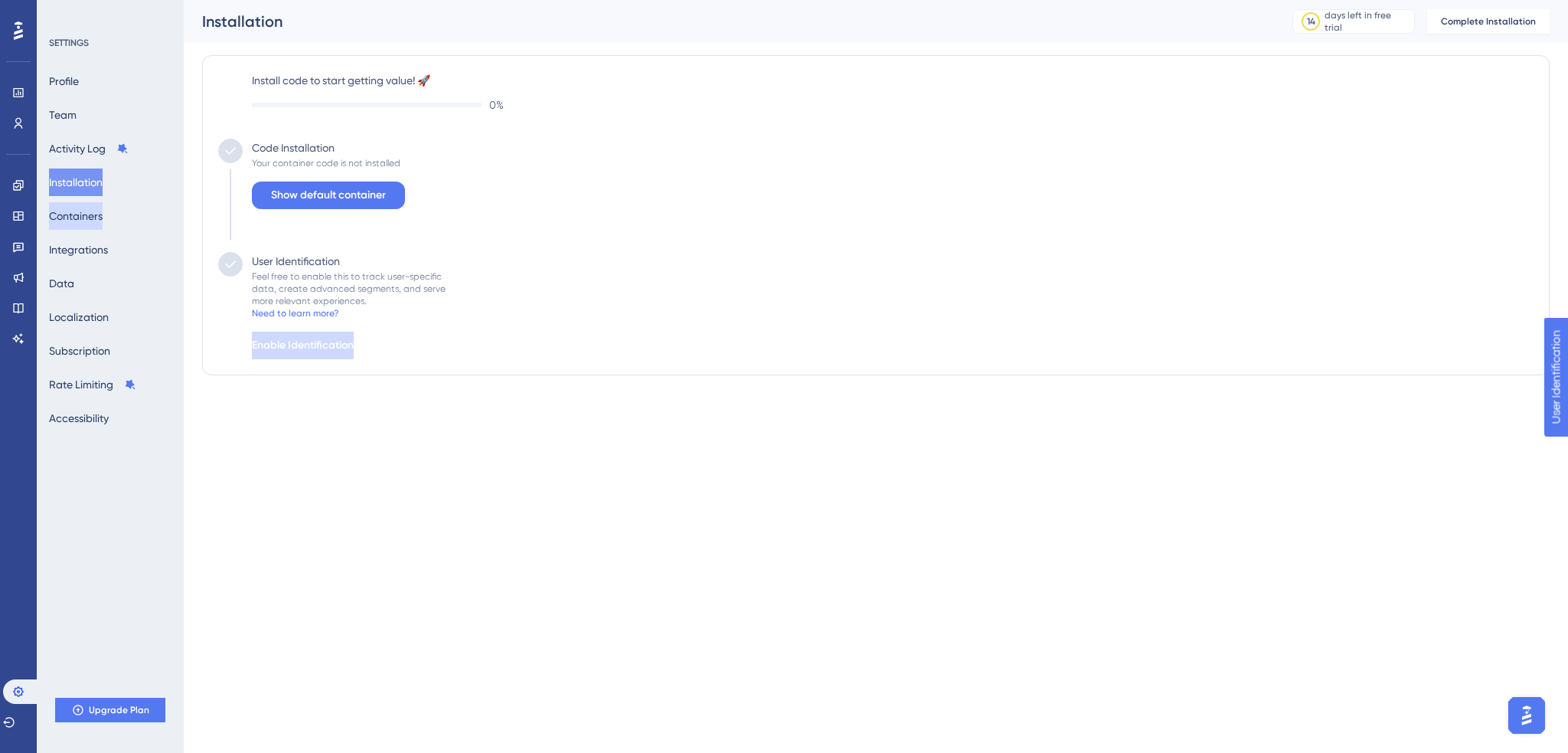
click at [86, 207] on button "Containers" at bounding box center [76, 216] width 54 height 28
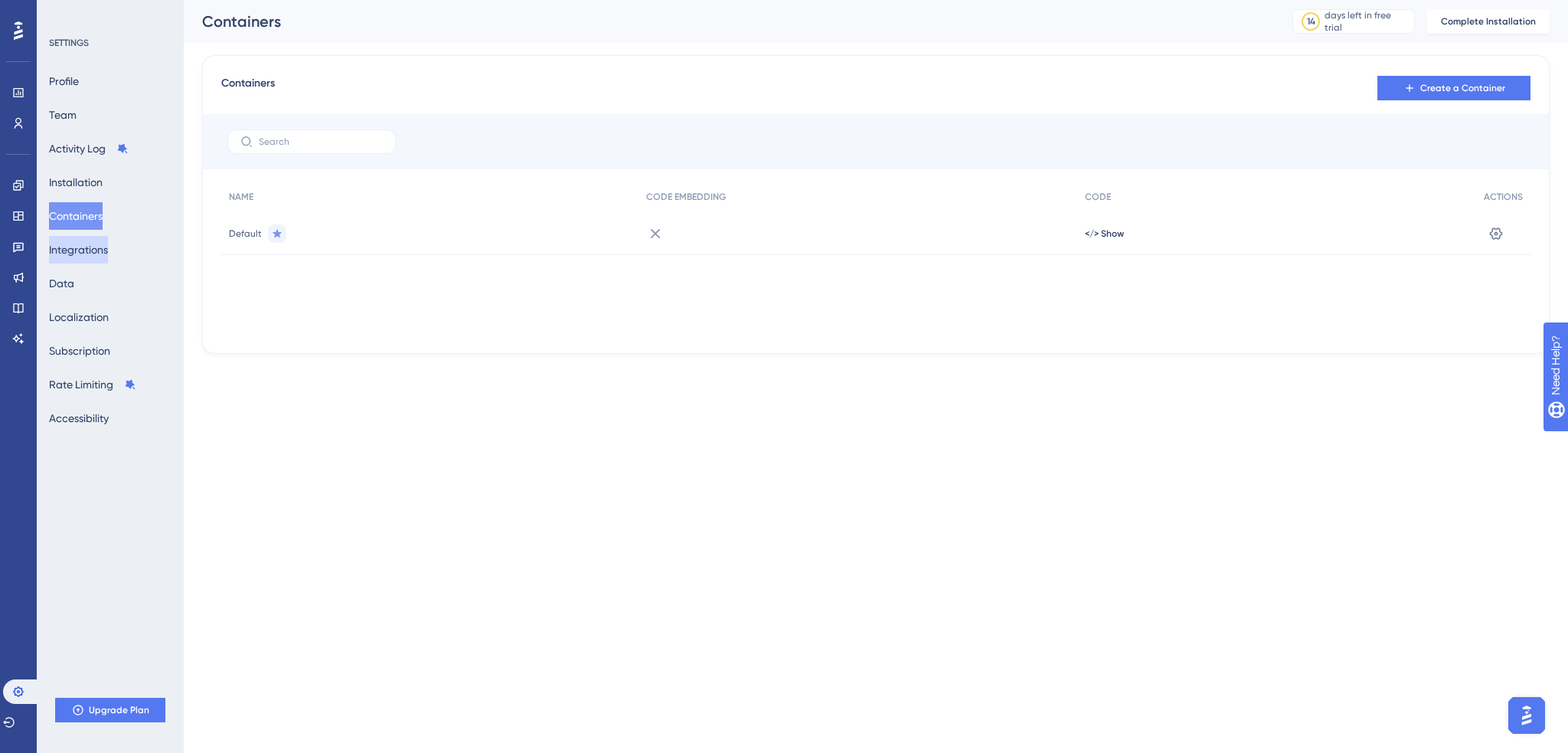
click at [71, 243] on button "Integrations" at bounding box center [78, 250] width 59 height 28
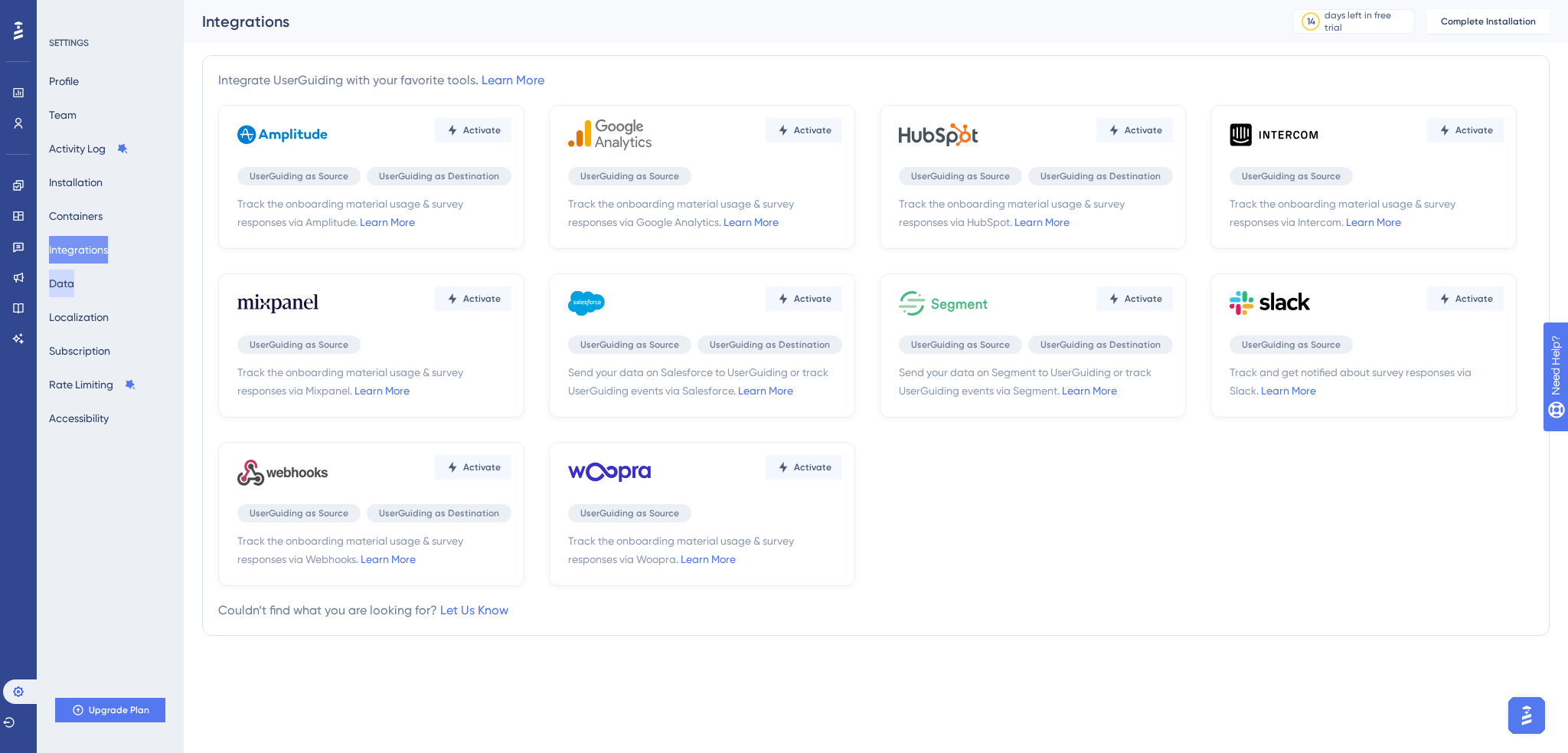
click at [74, 284] on button "Data" at bounding box center [61, 284] width 25 height 28
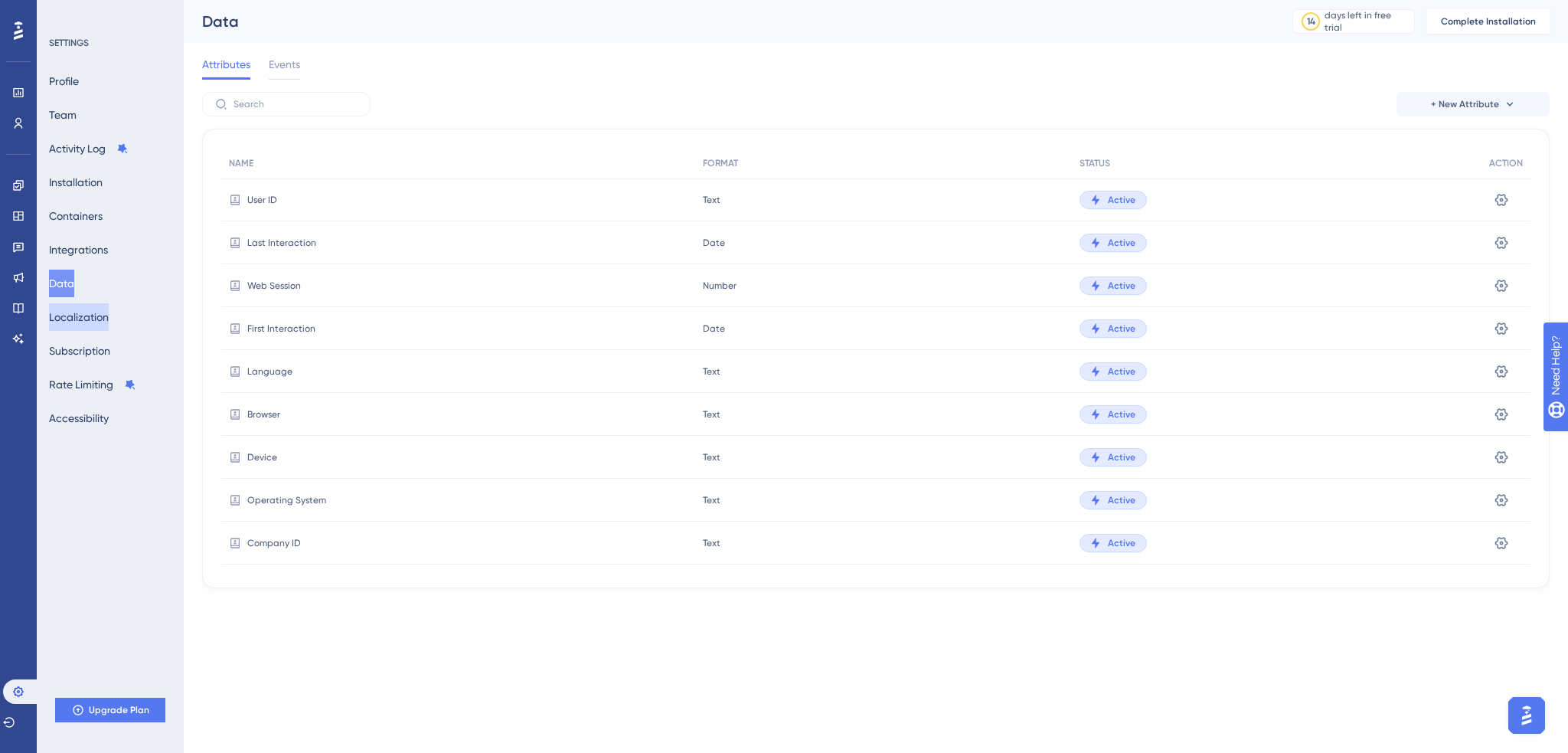
click at [90, 304] on button "Localization" at bounding box center [79, 317] width 60 height 28
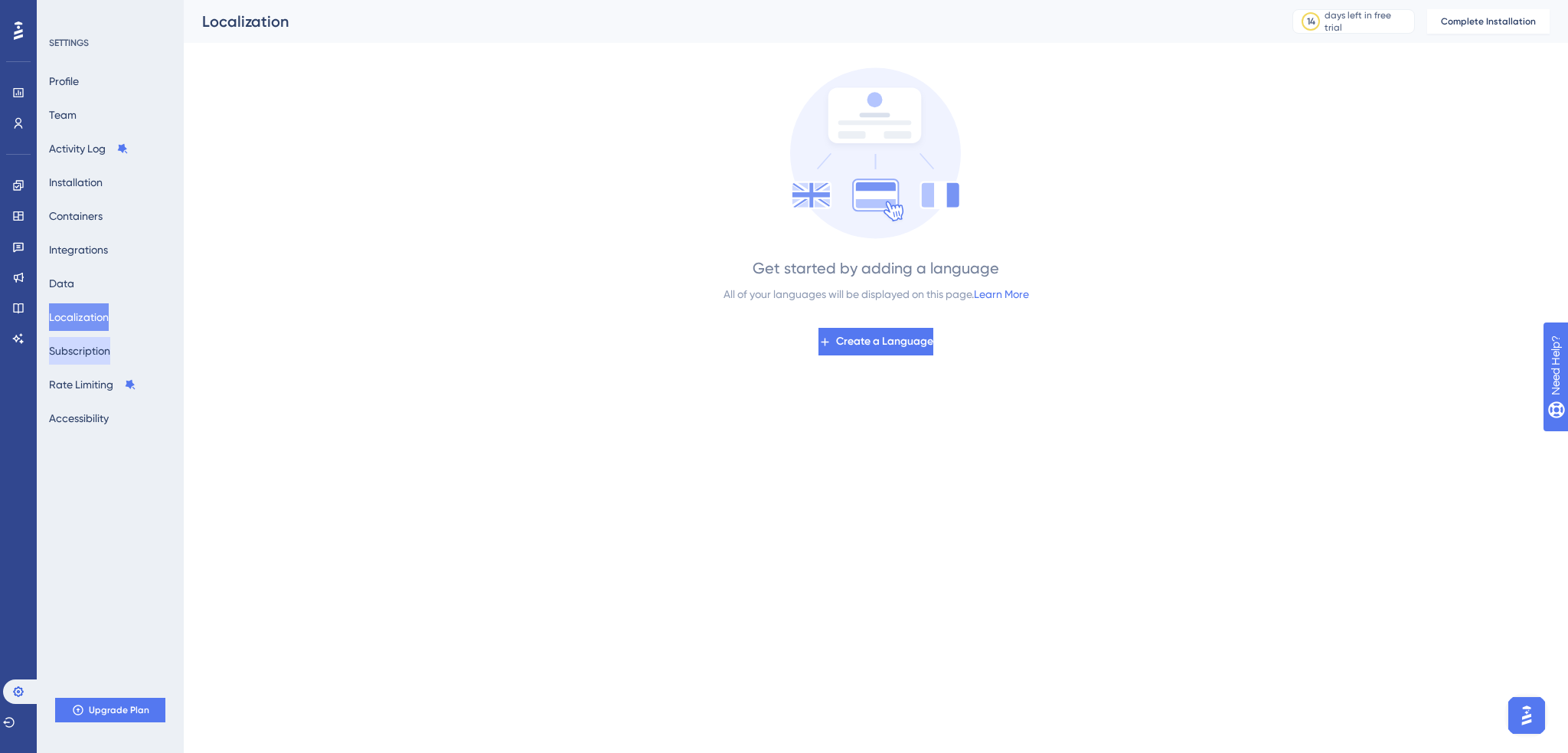
click at [86, 346] on button "Subscription" at bounding box center [80, 351] width 61 height 28
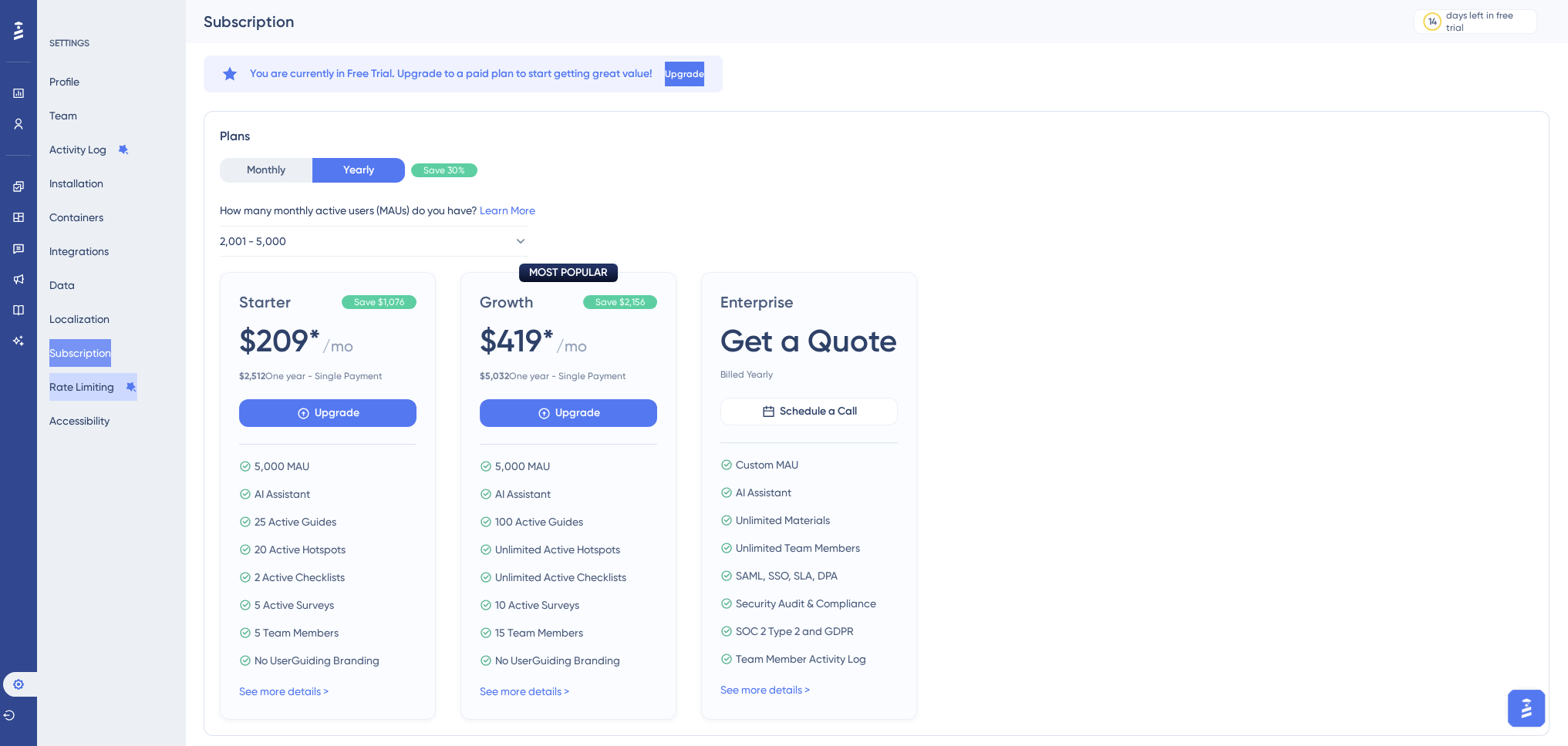
click at [87, 390] on button "Rate Limiting" at bounding box center [94, 387] width 88 height 28
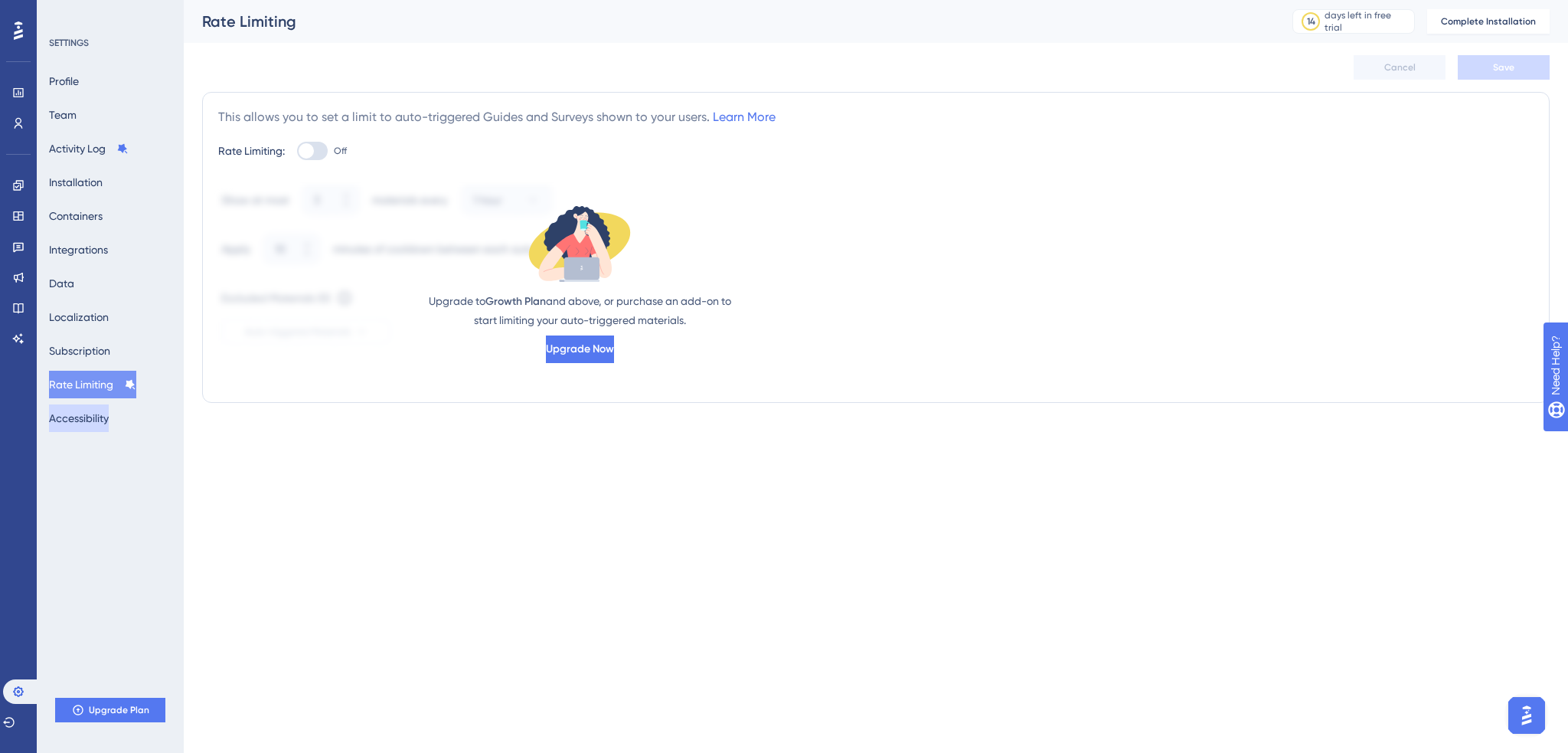
click at [86, 419] on button "Accessibility" at bounding box center [79, 418] width 60 height 28
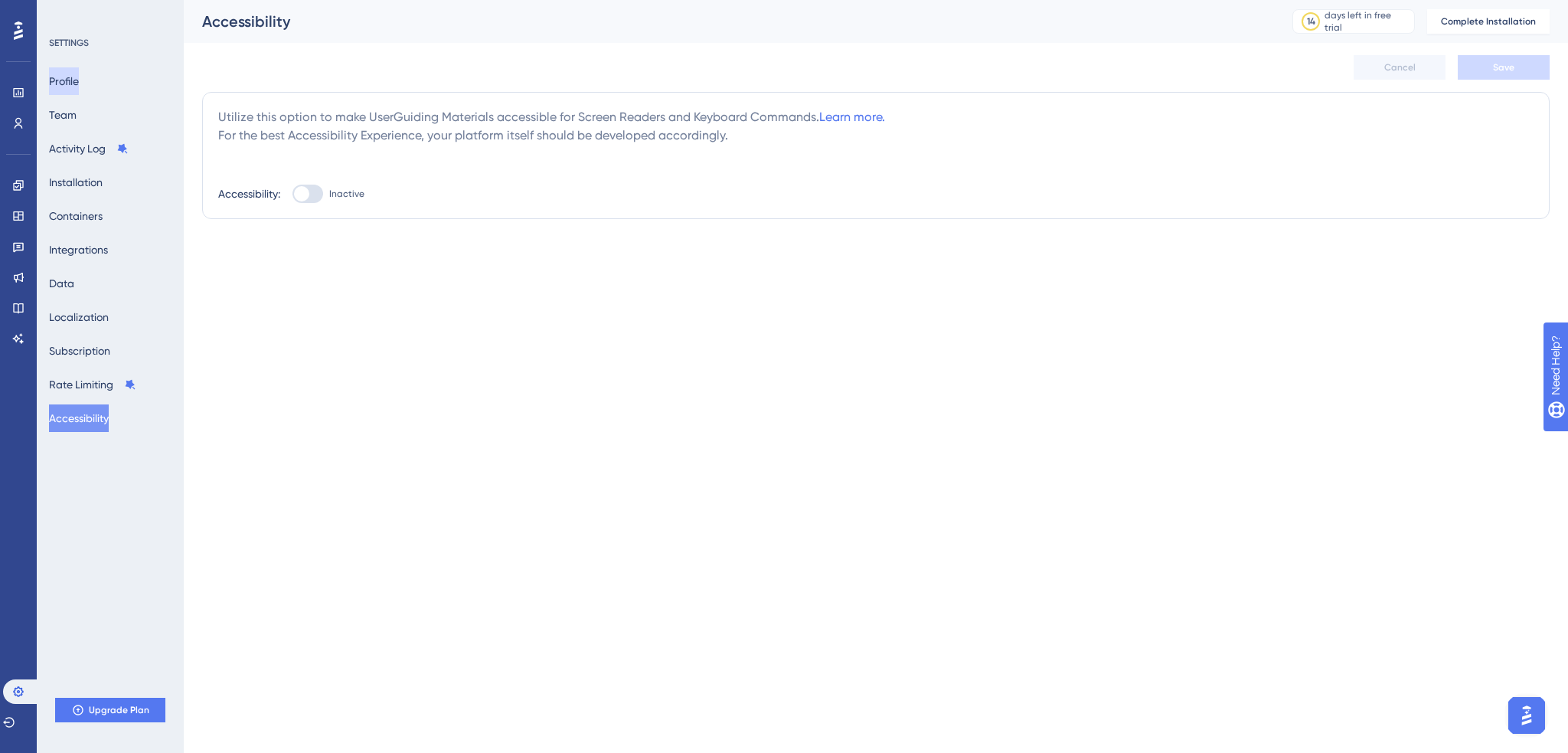
click at [79, 85] on button "Profile" at bounding box center [64, 81] width 30 height 28
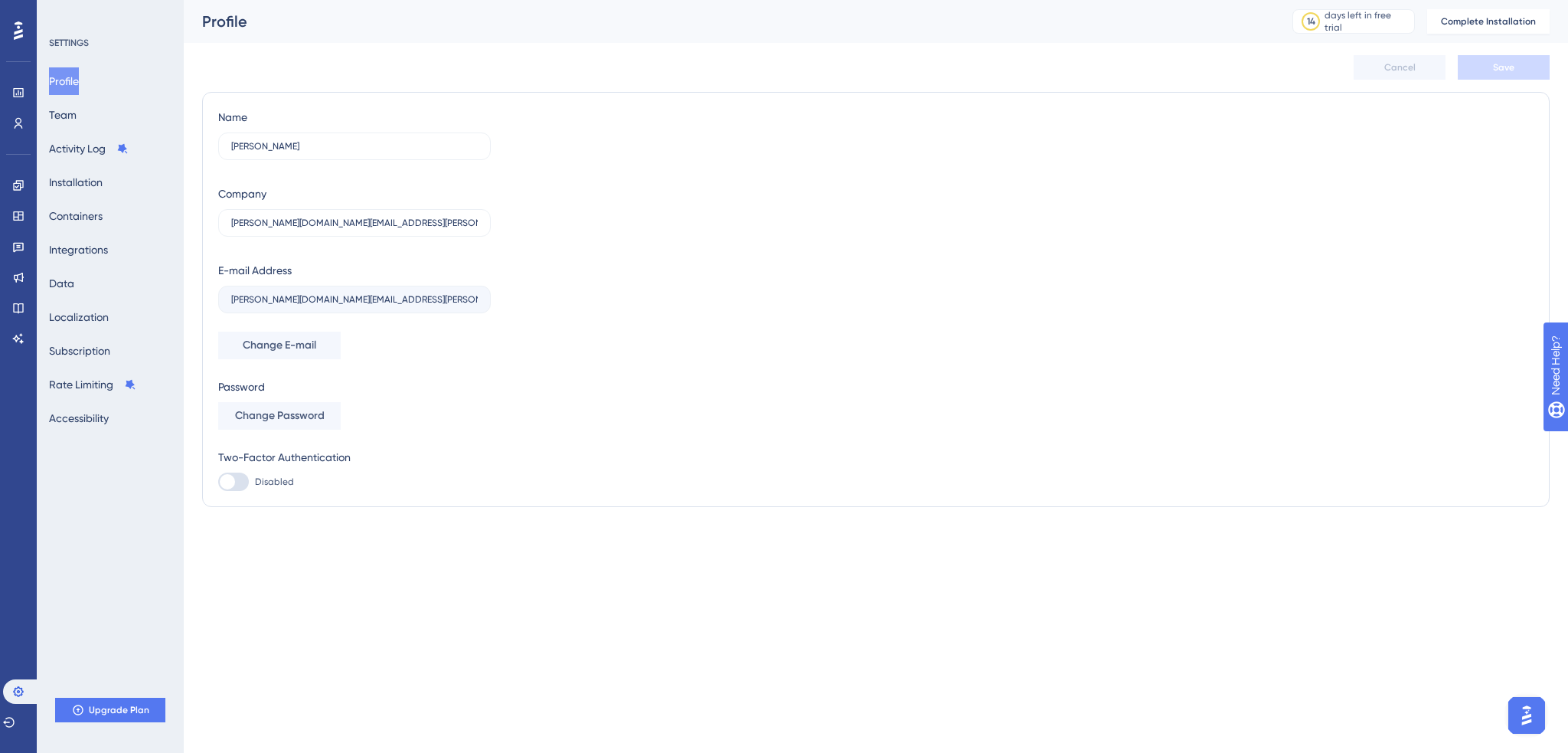
click at [18, 30] on icon at bounding box center [18, 31] width 9 height 18
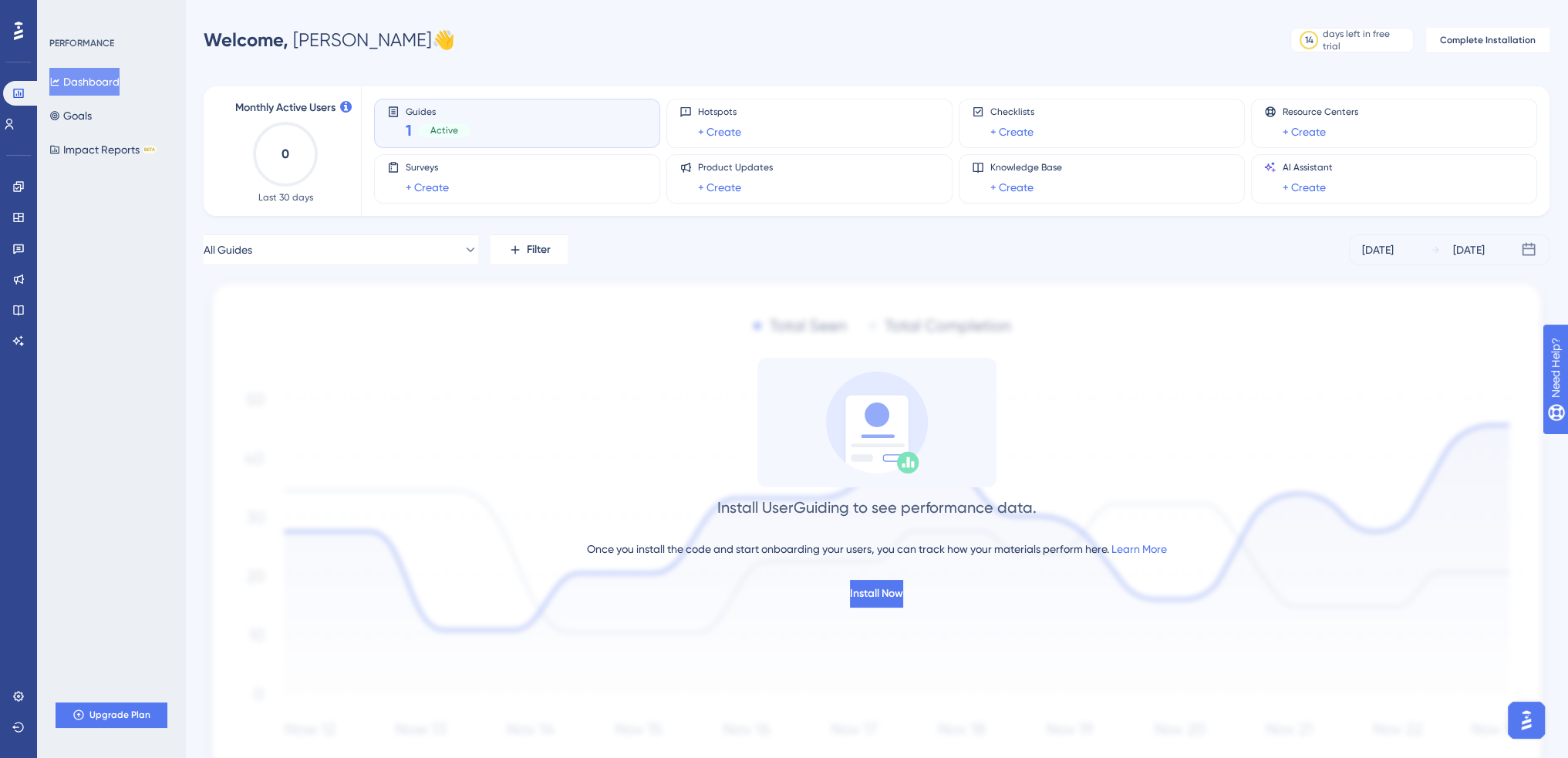
click at [1521, 722] on img "Open AI Assistant Launcher" at bounding box center [1526, 720] width 28 height 28
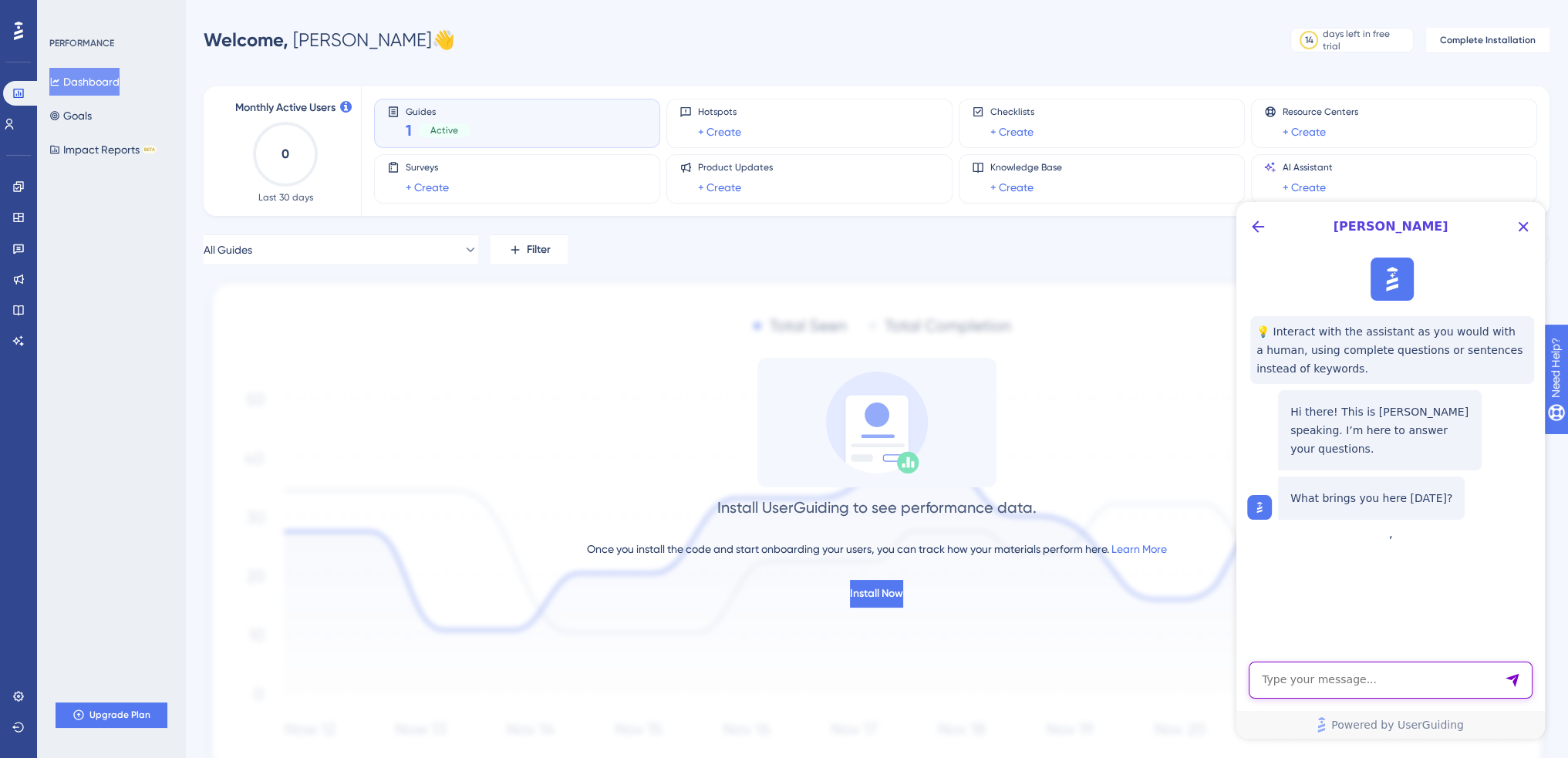
click at [1377, 683] on textarea "AI Assistant Text Input" at bounding box center [1390, 681] width 284 height 37
type textarea "How to change domain ?"
click at [1477, 39] on span "Complete Installation" at bounding box center [1488, 40] width 96 height 12
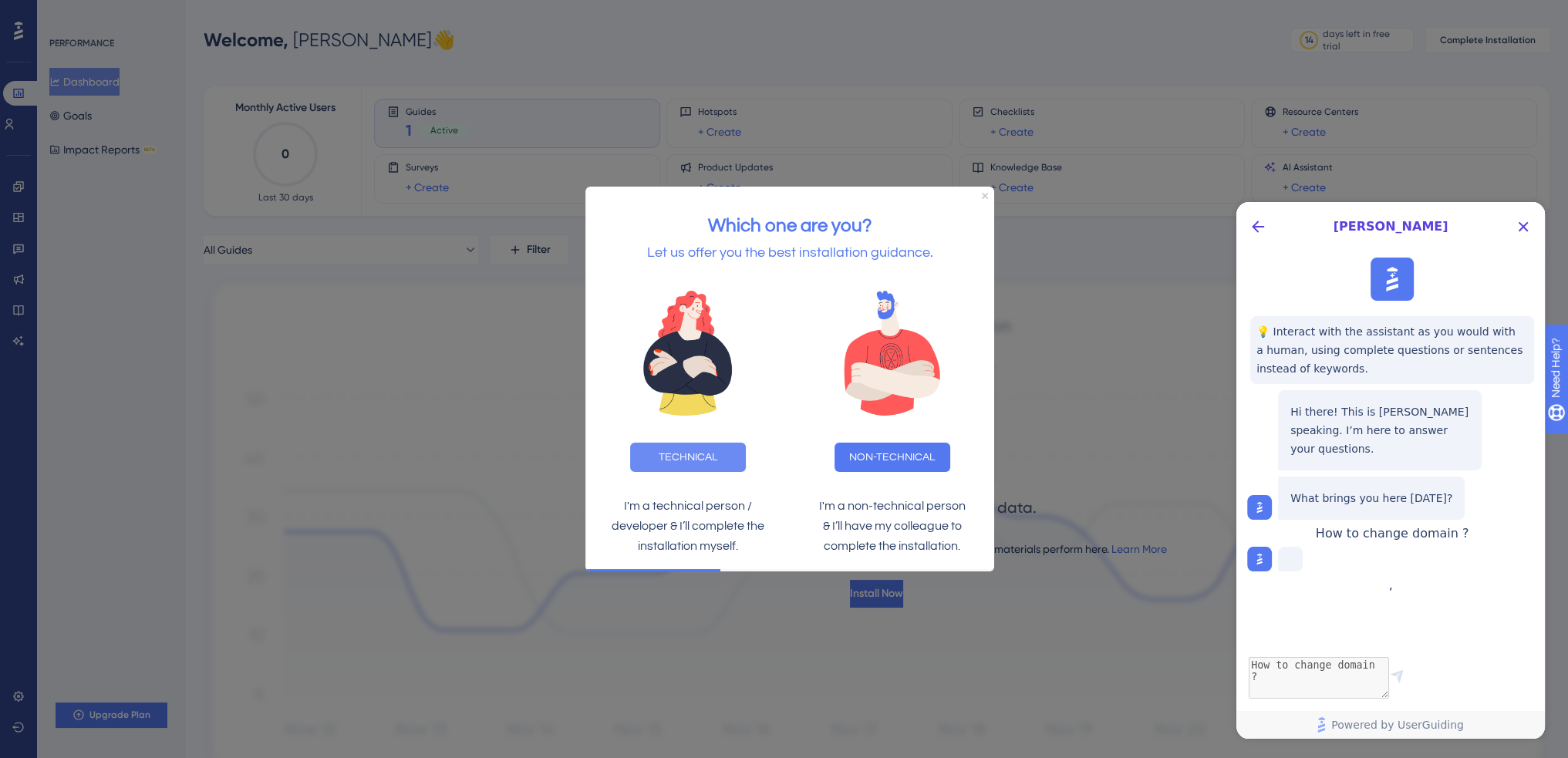
click at [700, 451] on button "TECHNICAL" at bounding box center [688, 457] width 116 height 29
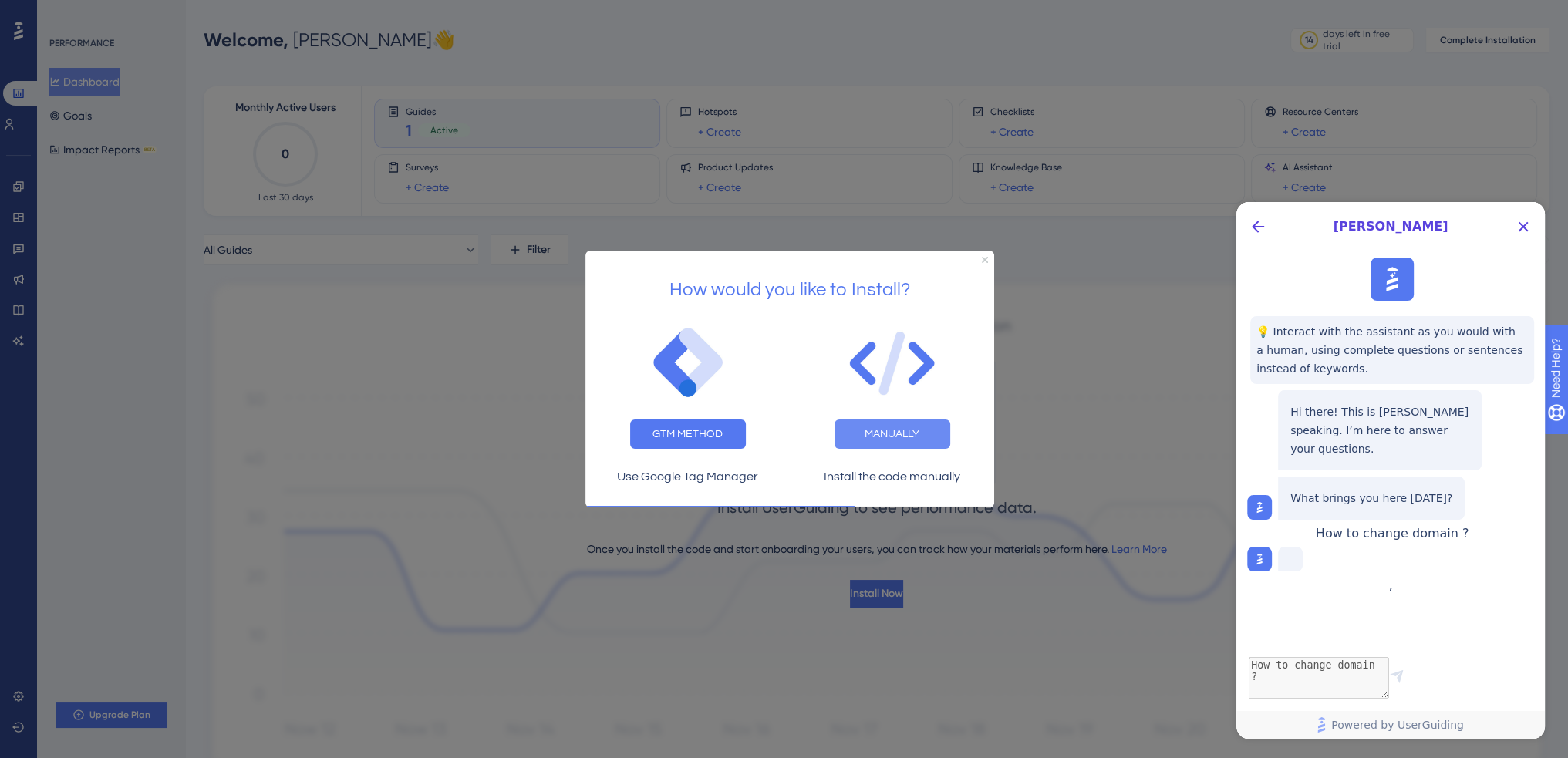
click at [900, 437] on button "MANUALLY" at bounding box center [893, 433] width 116 height 29
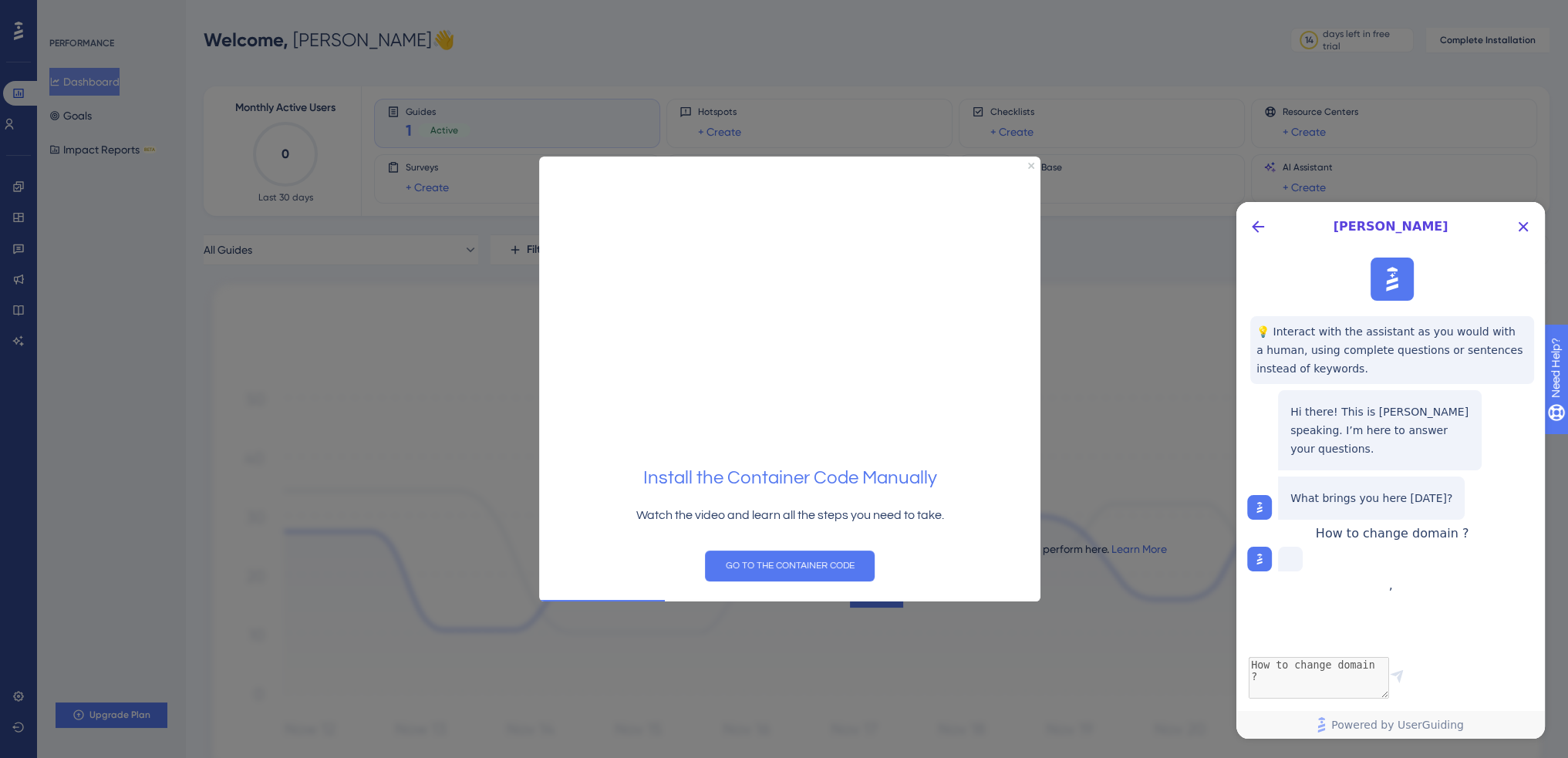
click at [1085, 335] on div at bounding box center [784, 379] width 1568 height 758
drag, startPoint x: 1032, startPoint y: 162, endPoint x: 1566, endPoint y: 316, distance: 555.8
click at [1032, 162] on icon "Close Preview" at bounding box center [1031, 165] width 6 height 6
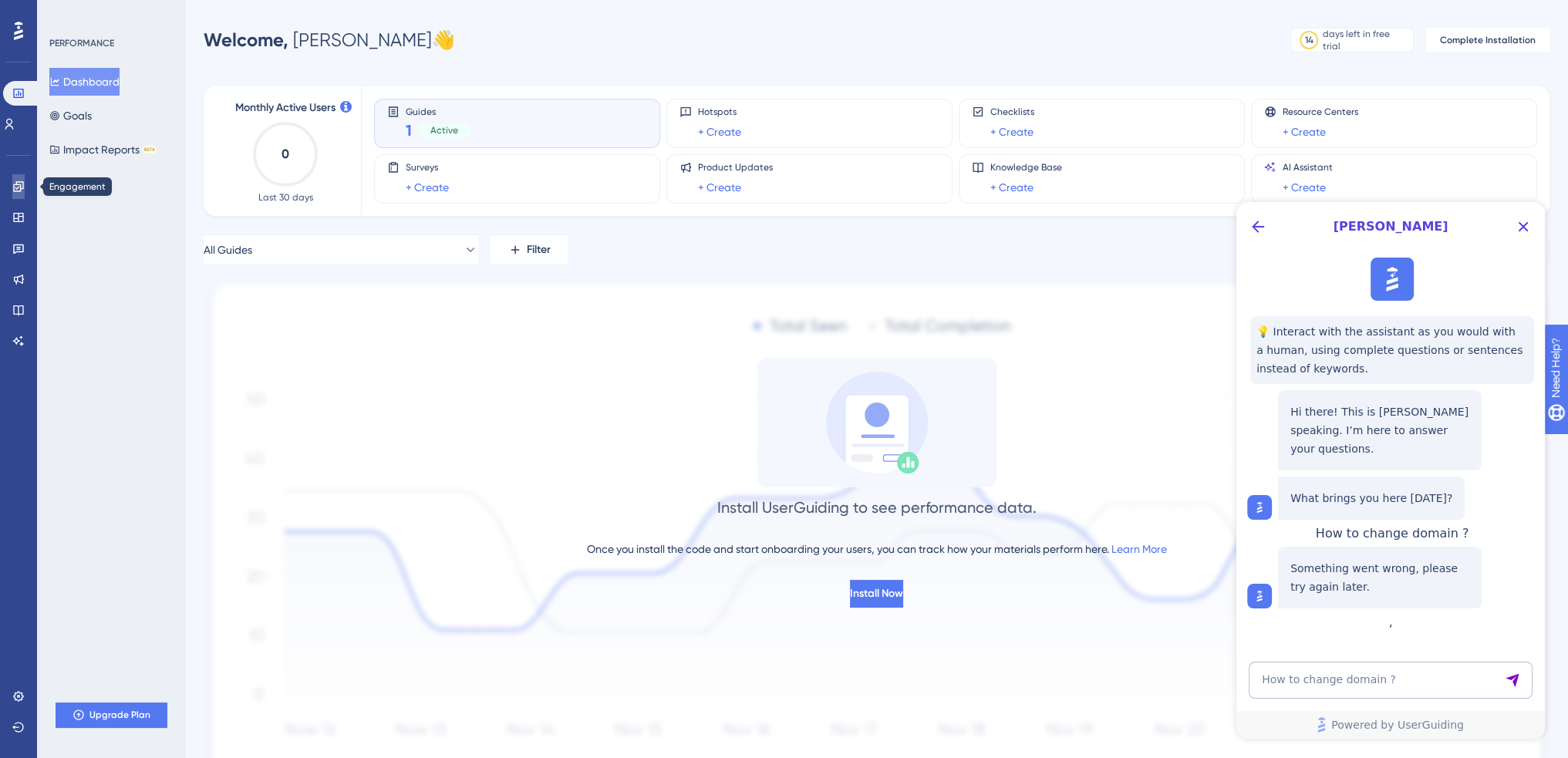
click at [25, 188] on link at bounding box center [19, 186] width 12 height 25
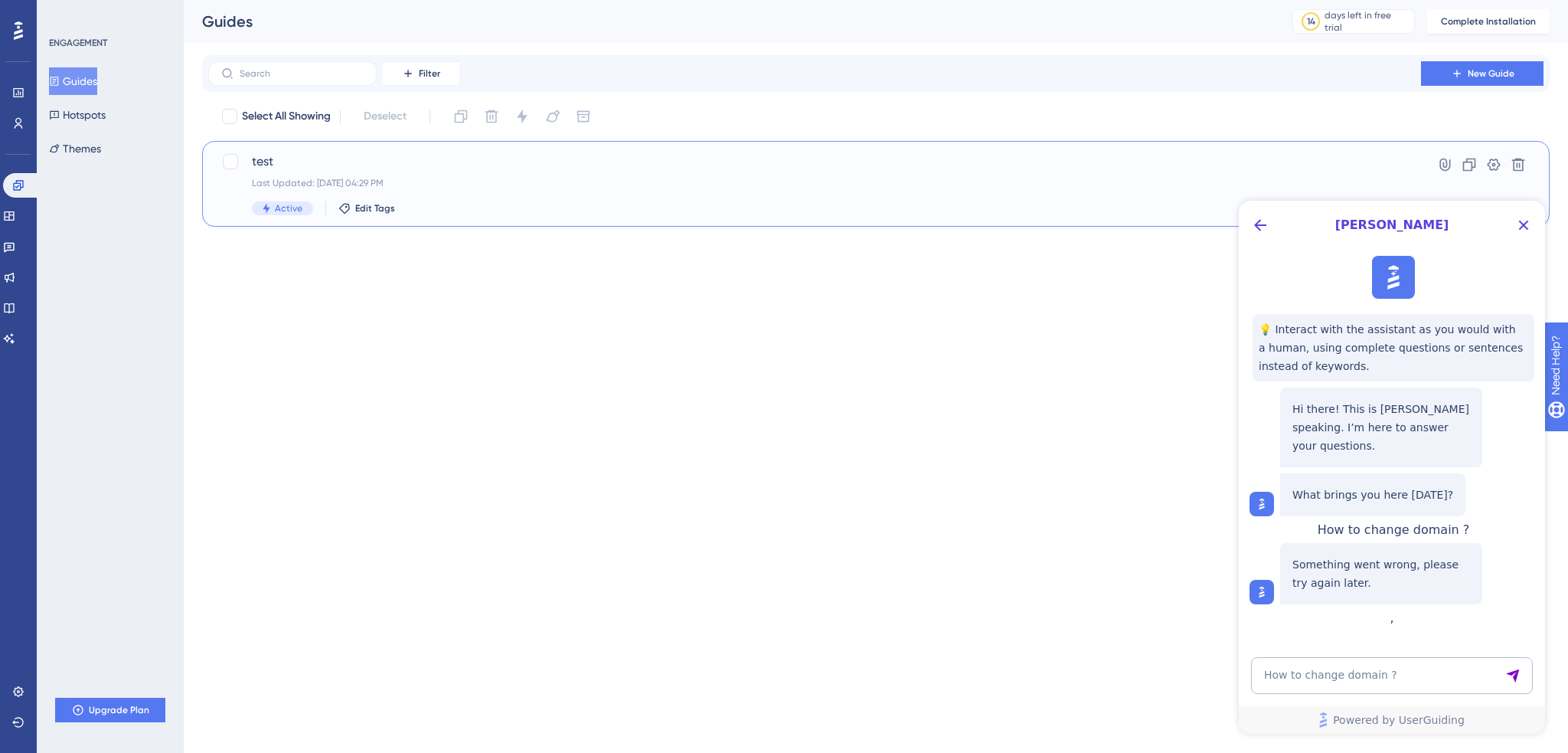
click at [344, 164] on span "test" at bounding box center [815, 161] width 1126 height 18
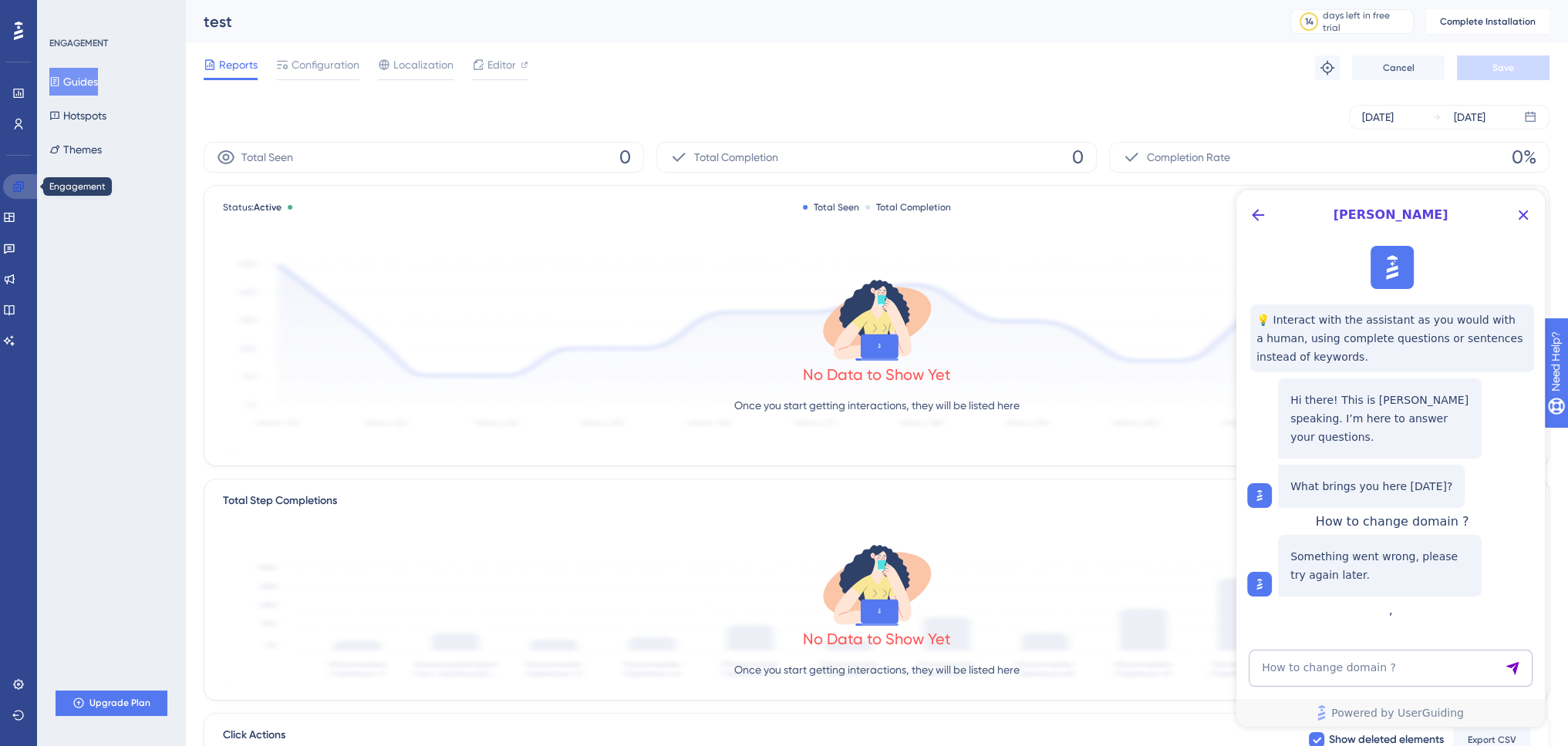
click at [9, 183] on link at bounding box center [22, 186] width 37 height 25
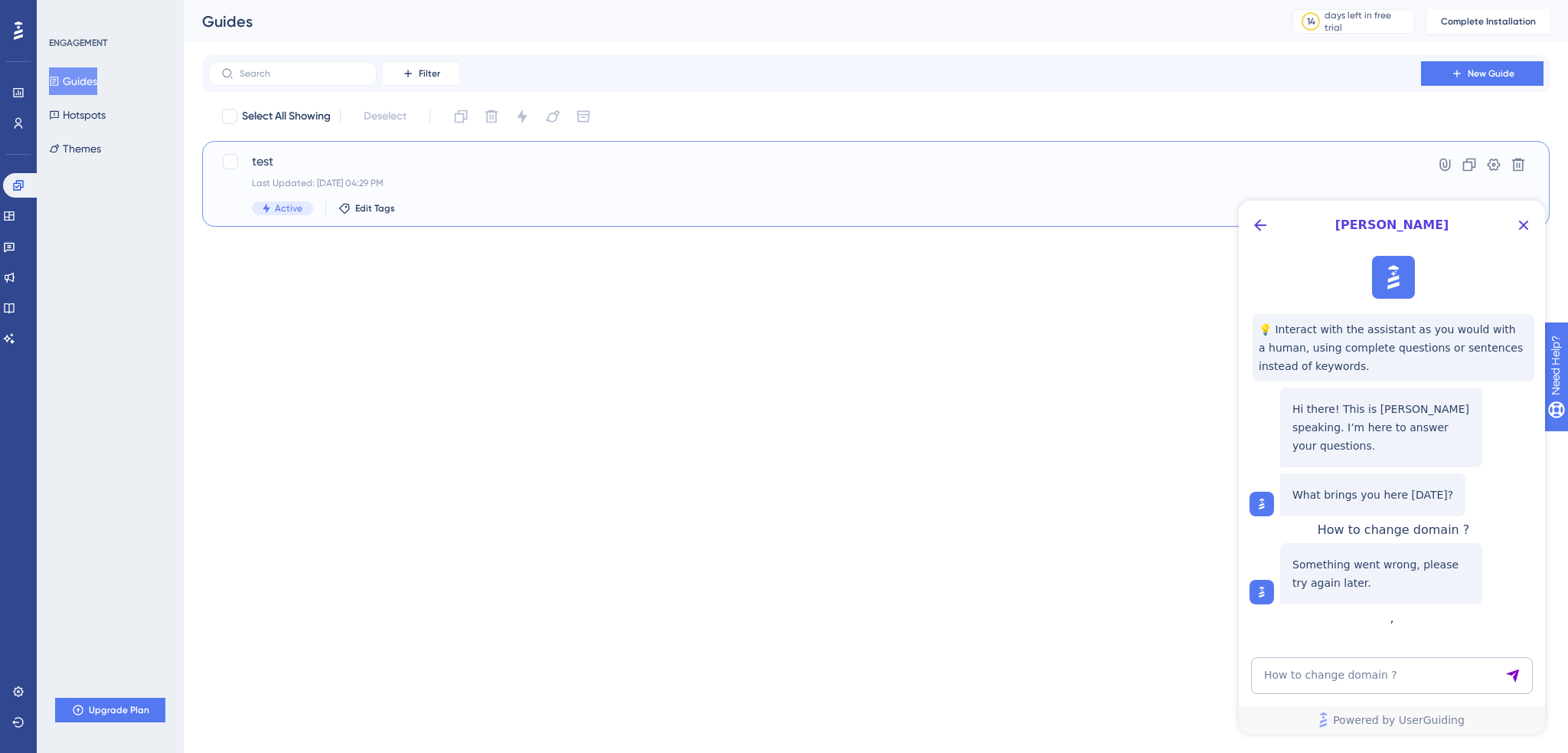
click at [278, 158] on span "test" at bounding box center [815, 161] width 1126 height 18
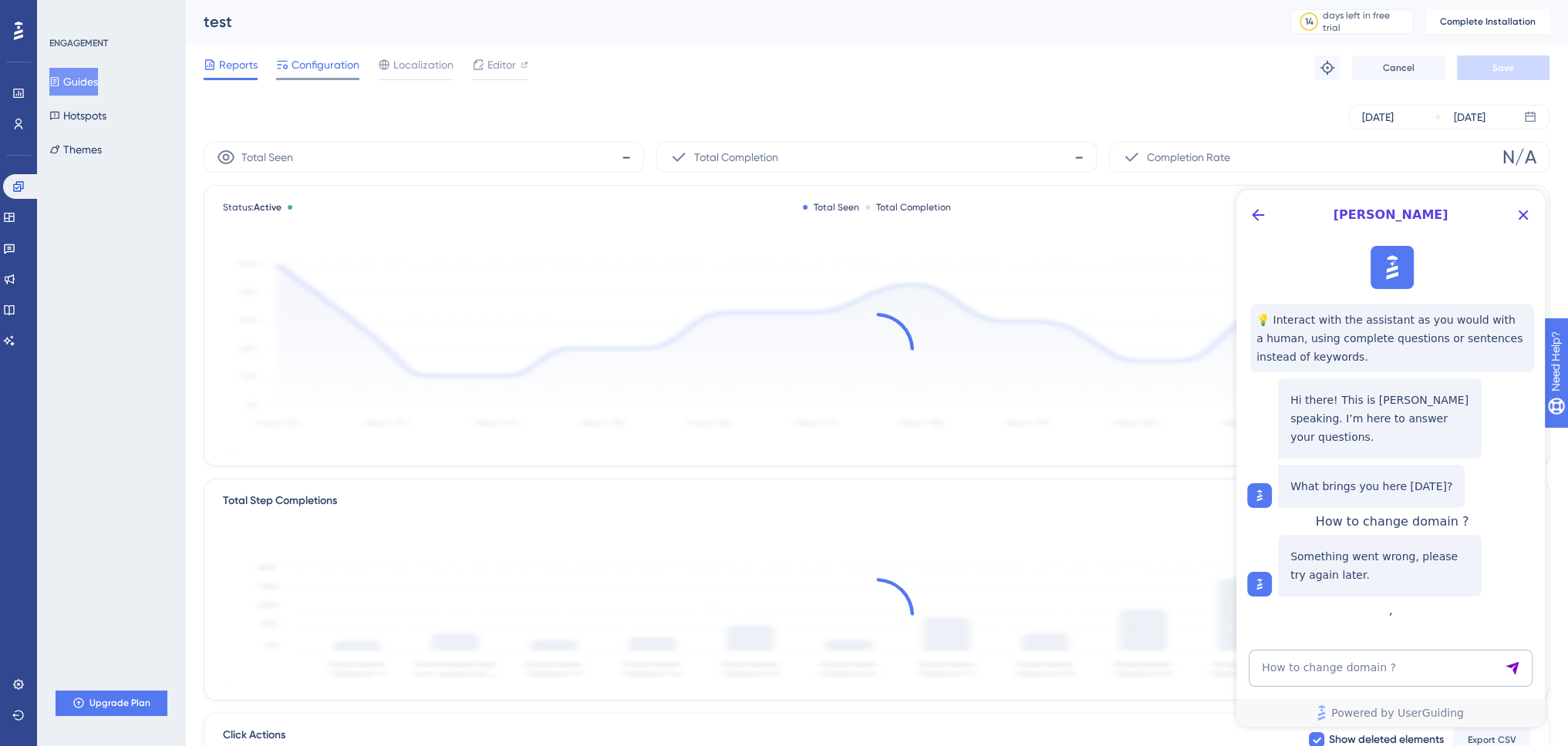
click at [346, 68] on span "Configuration" at bounding box center [326, 65] width 68 height 19
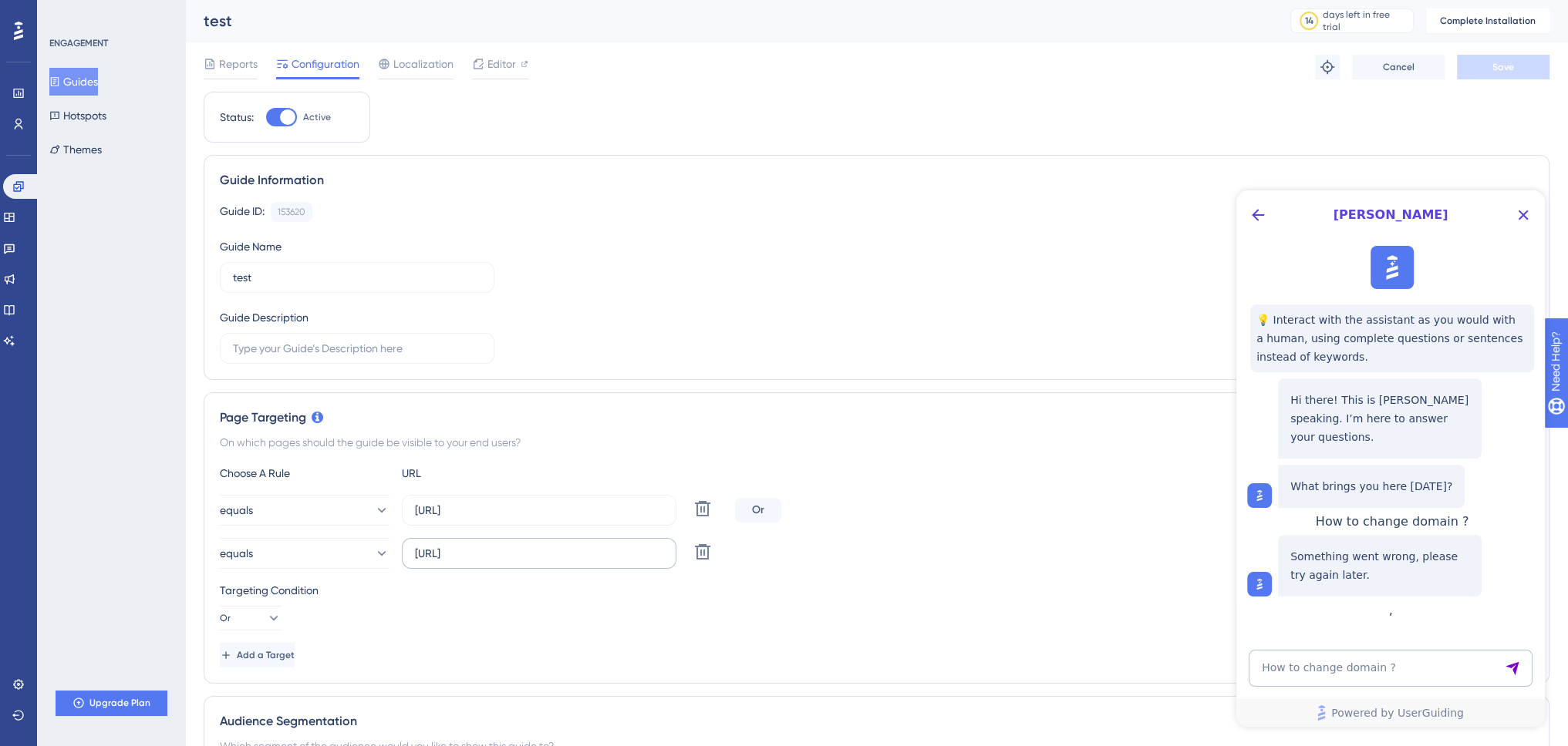
scroll to position [154, 0]
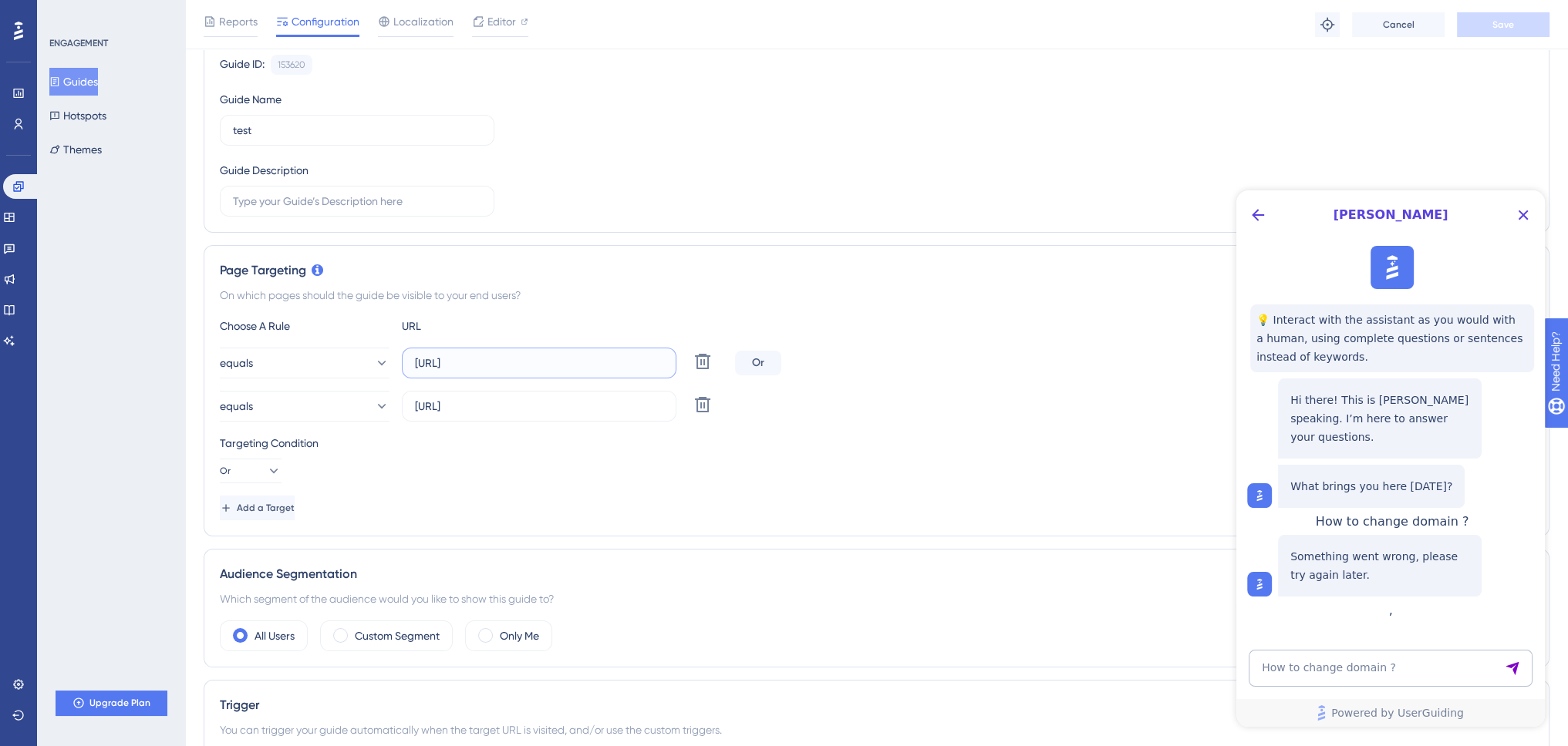
click at [548, 363] on input "http://localhost:4200/management-tools/container-heatmap" at bounding box center [538, 363] width 248 height 17
paste input "extranet.mineris.test"
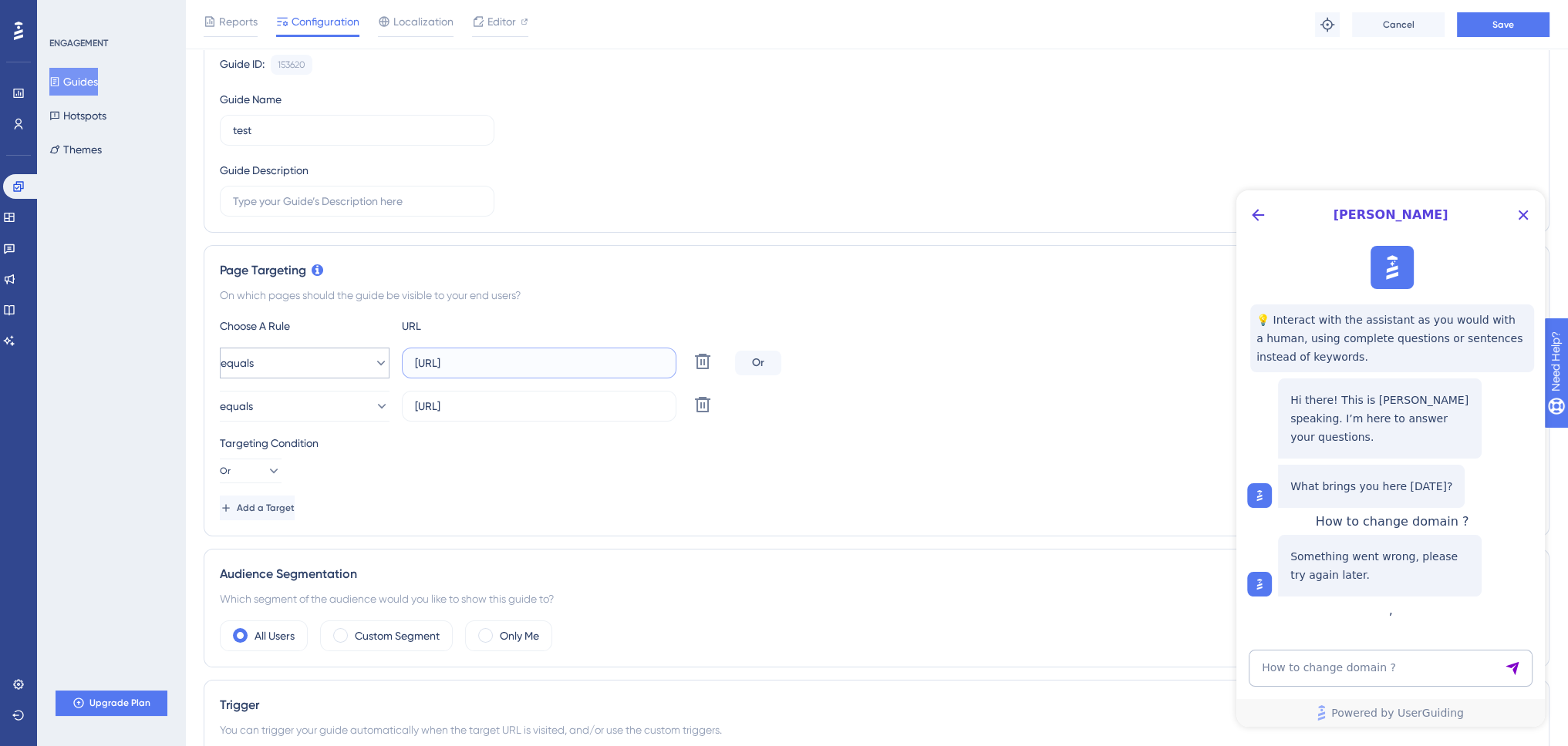
drag, startPoint x: 515, startPoint y: 360, endPoint x: 249, endPoint y: 357, distance: 266.0
click at [249, 357] on div "equals http://extranet.mineris.test/management-tools/container-heatmap Delete" at bounding box center [474, 363] width 509 height 31
type input "http://extranet.mineris.test/management-tools/container-heatmap"
click at [484, 400] on input "https://localhost:4200/management-tools/container-heatmap" at bounding box center [538, 407] width 248 height 17
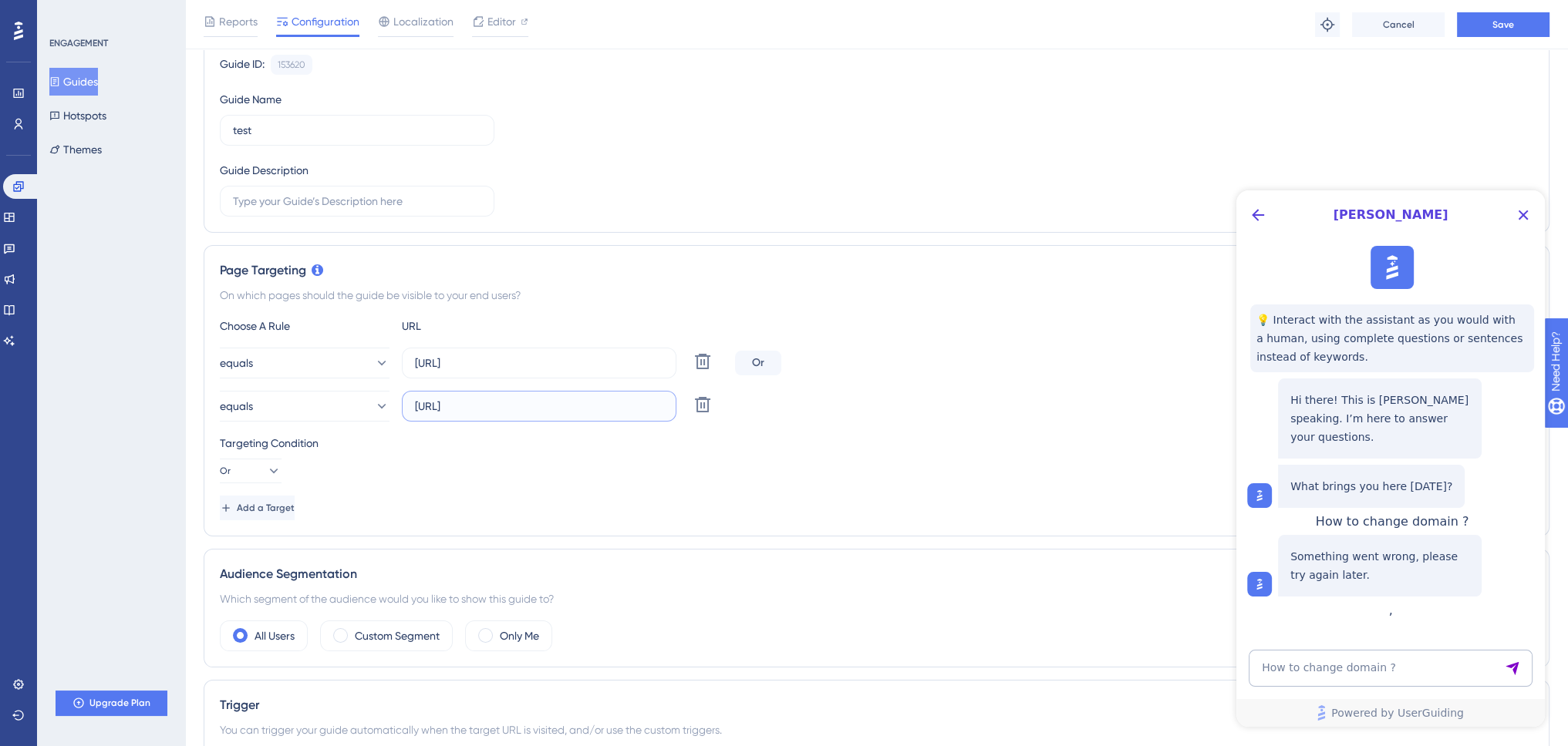
click at [484, 400] on input "https://localhost:4200/management-tools/container-heatmap" at bounding box center [538, 407] width 248 height 17
paste input "://extranet.mineris.test"
drag, startPoint x: 431, startPoint y: 406, endPoint x: 302, endPoint y: 393, distance: 129.7
click at [302, 393] on div "equals http://extranet.mineris.test/management-tools/container-heatmap Delete" at bounding box center [474, 407] width 509 height 31
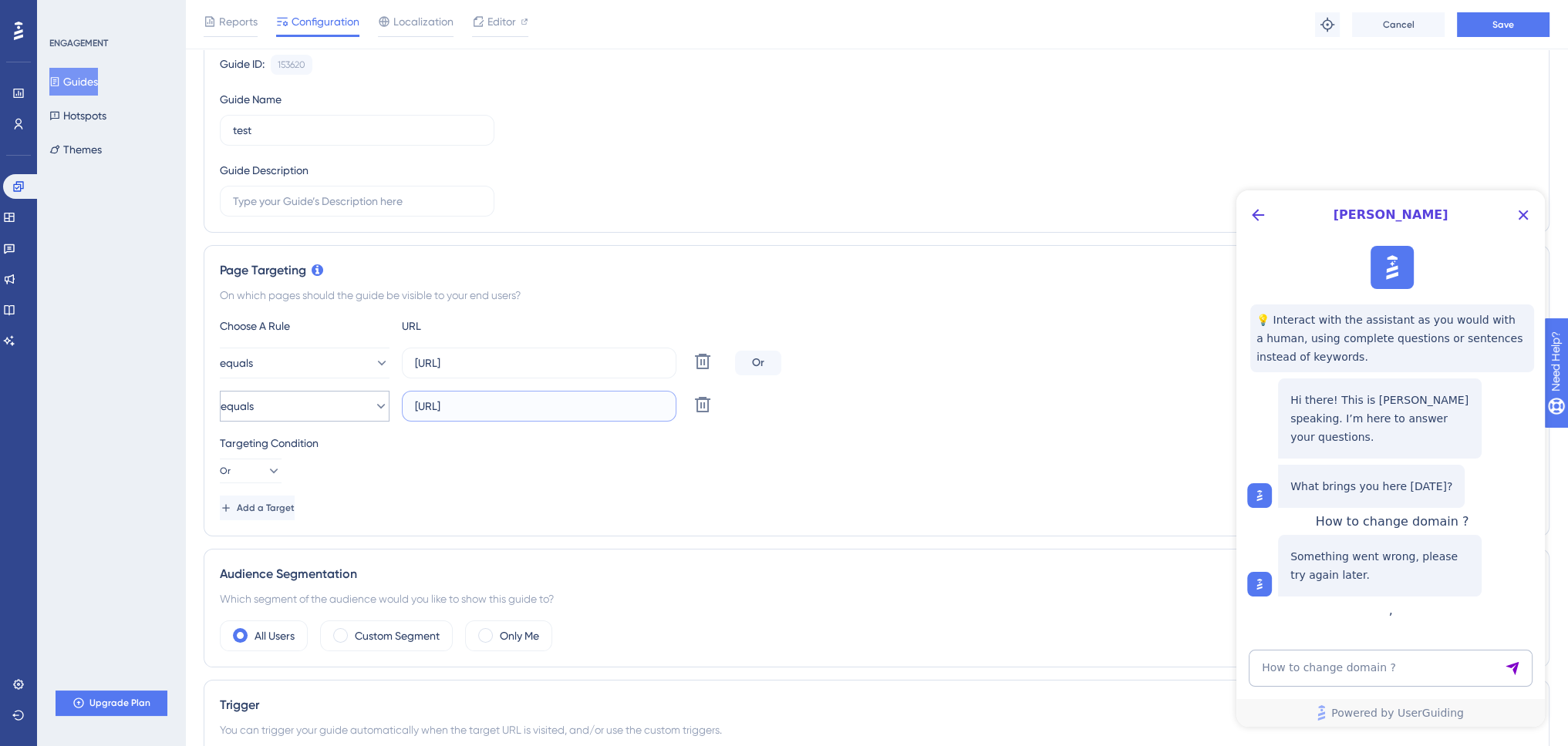
scroll to position [0, 0]
click at [438, 403] on input "http://extranet.mineris.test/management-tools/container-heatmap" at bounding box center [538, 407] width 248 height 17
click at [433, 404] on input "http://extranet.mineris.test/management-tools/container-heatmap" at bounding box center [538, 407] width 248 height 17
type input "https://extranet.mineris.test/management-tools/container-heatmap"
click at [528, 452] on div "Targeting Condition Or" at bounding box center [876, 458] width 1313 height 49
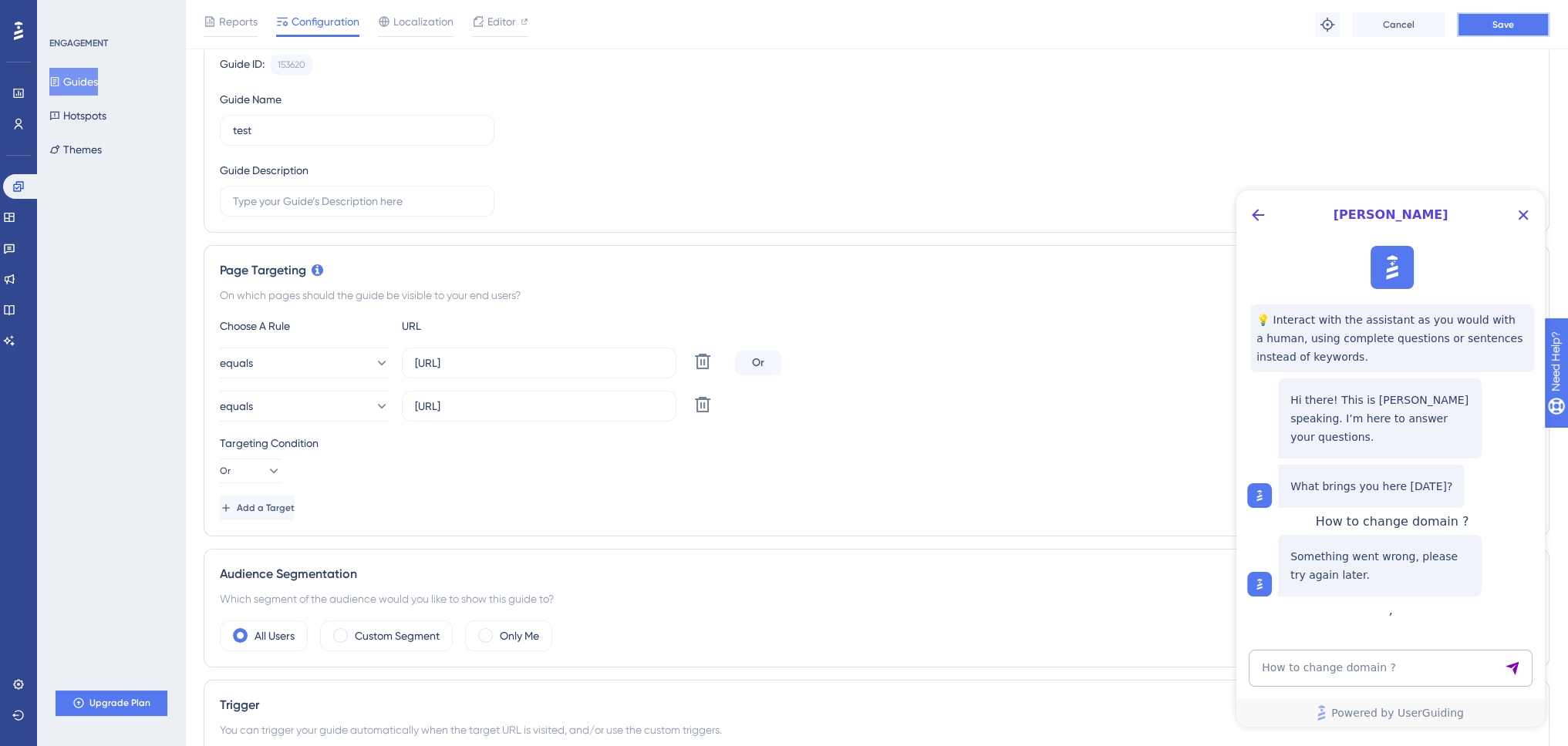
click at [1497, 30] on span "Save" at bounding box center [1503, 25] width 22 height 12
click at [1521, 215] on icon "Close Button" at bounding box center [1523, 215] width 19 height 19
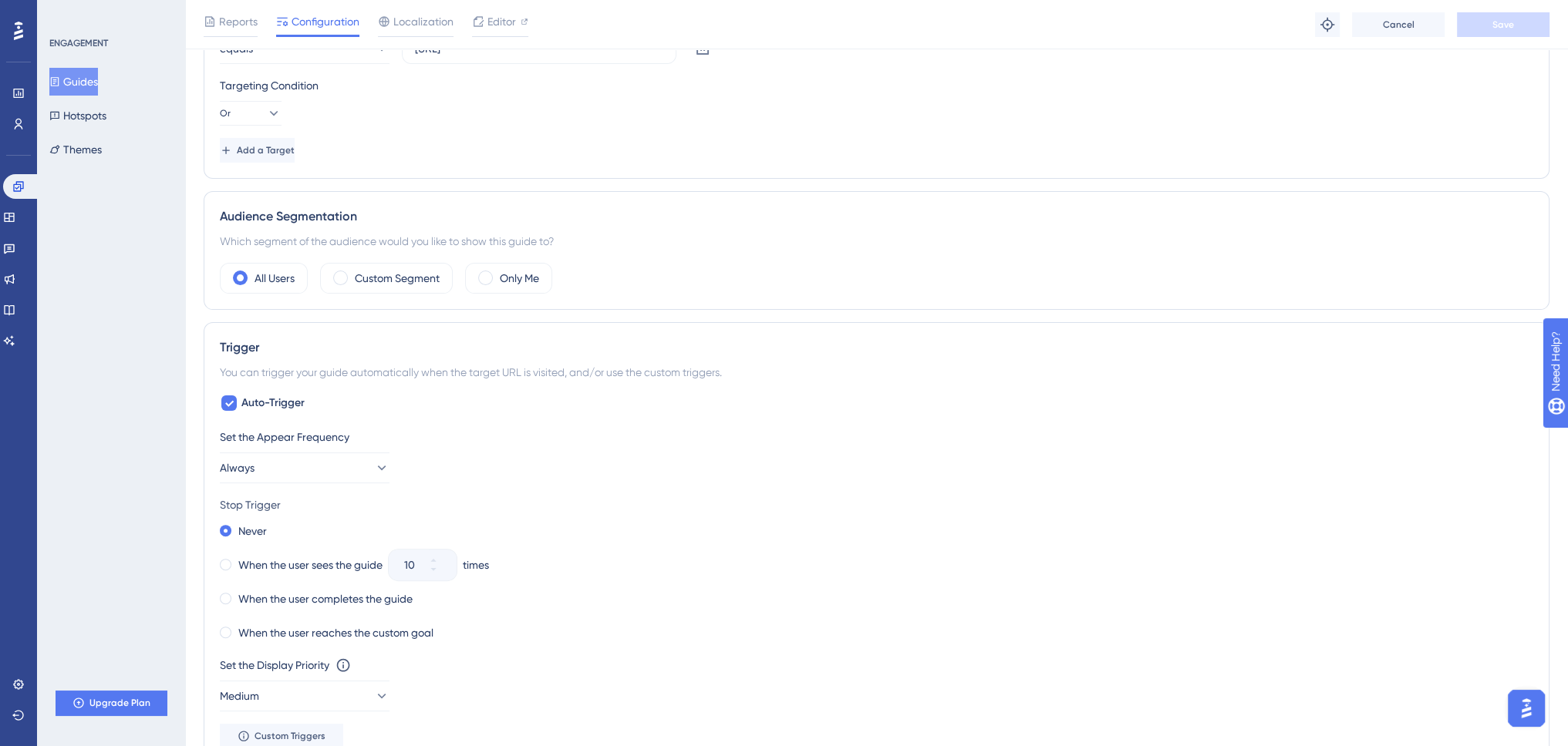
scroll to position [359, 0]
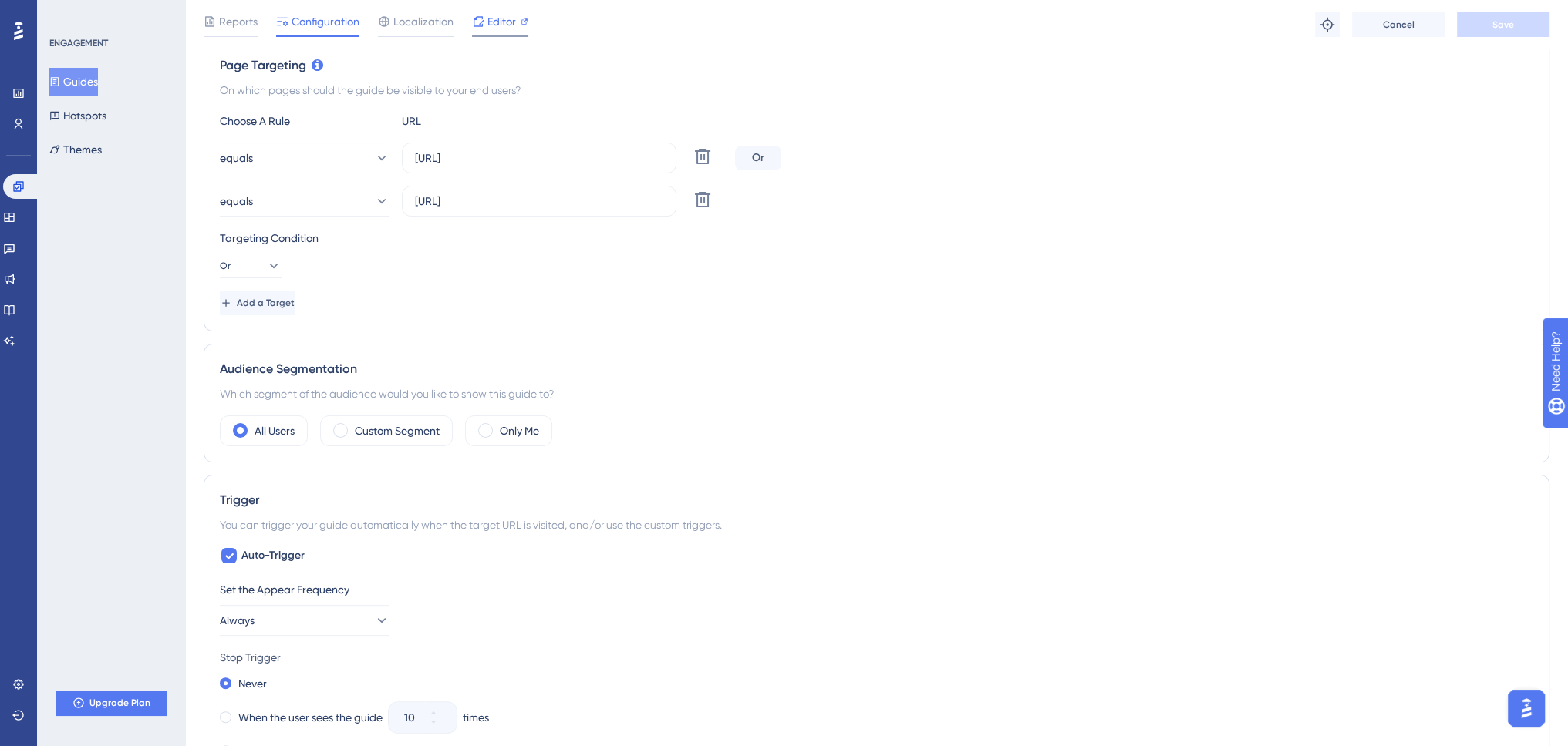
click at [497, 24] on span "Editor" at bounding box center [501, 22] width 29 height 19
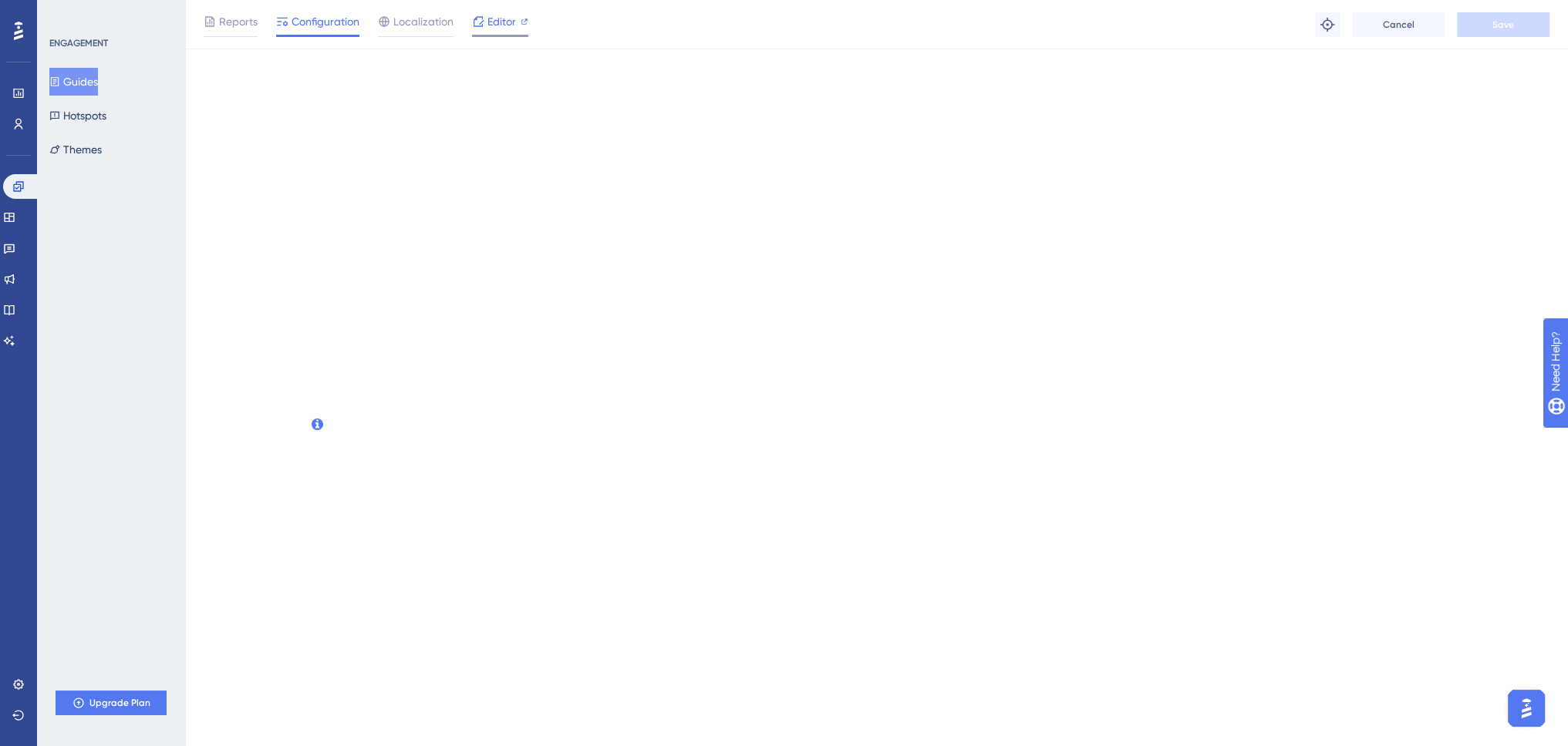
scroll to position [0, 0]
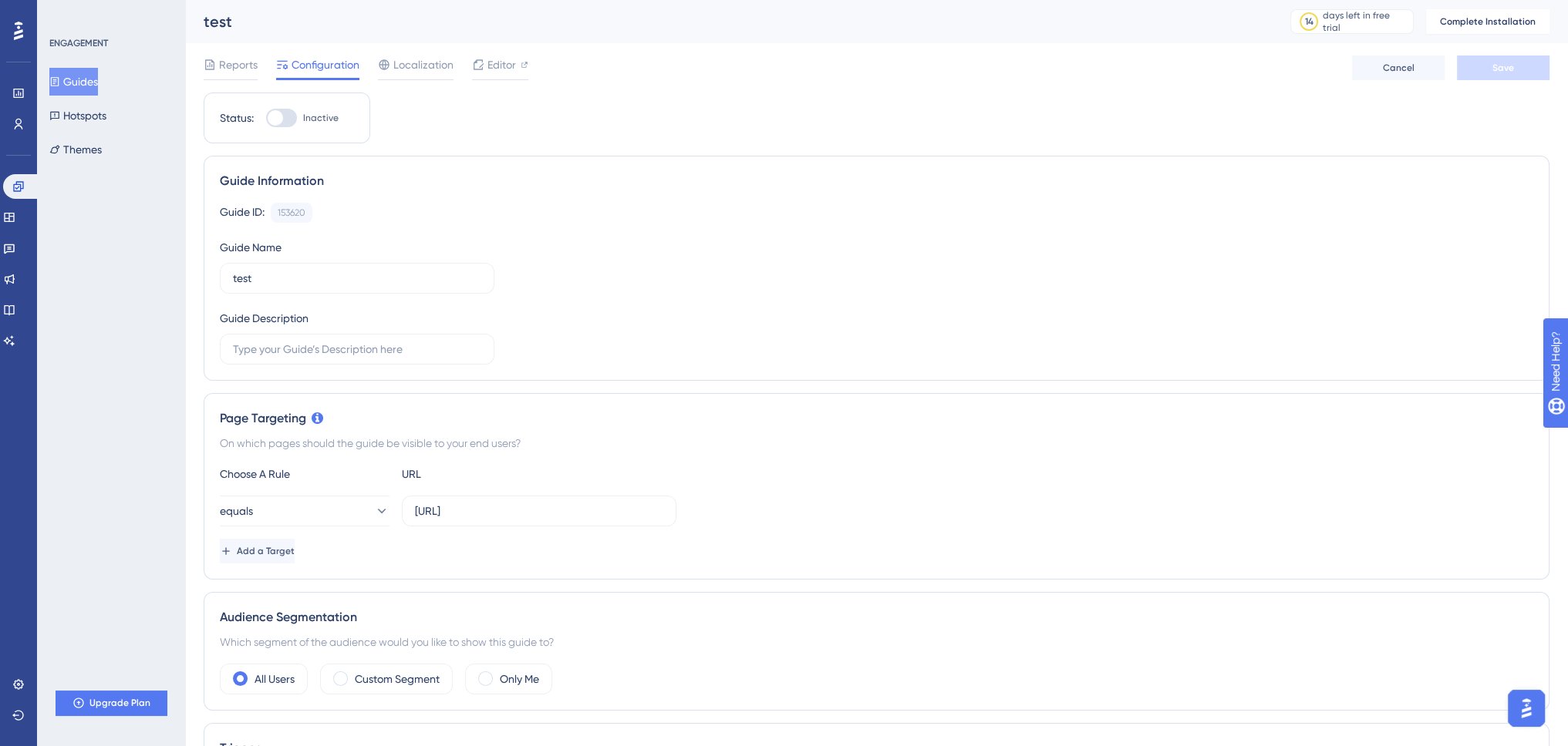
click at [292, 116] on div at bounding box center [282, 118] width 31 height 19
click at [266, 118] on input "Inactive" at bounding box center [265, 118] width 1 height 1
checkbox input "false"
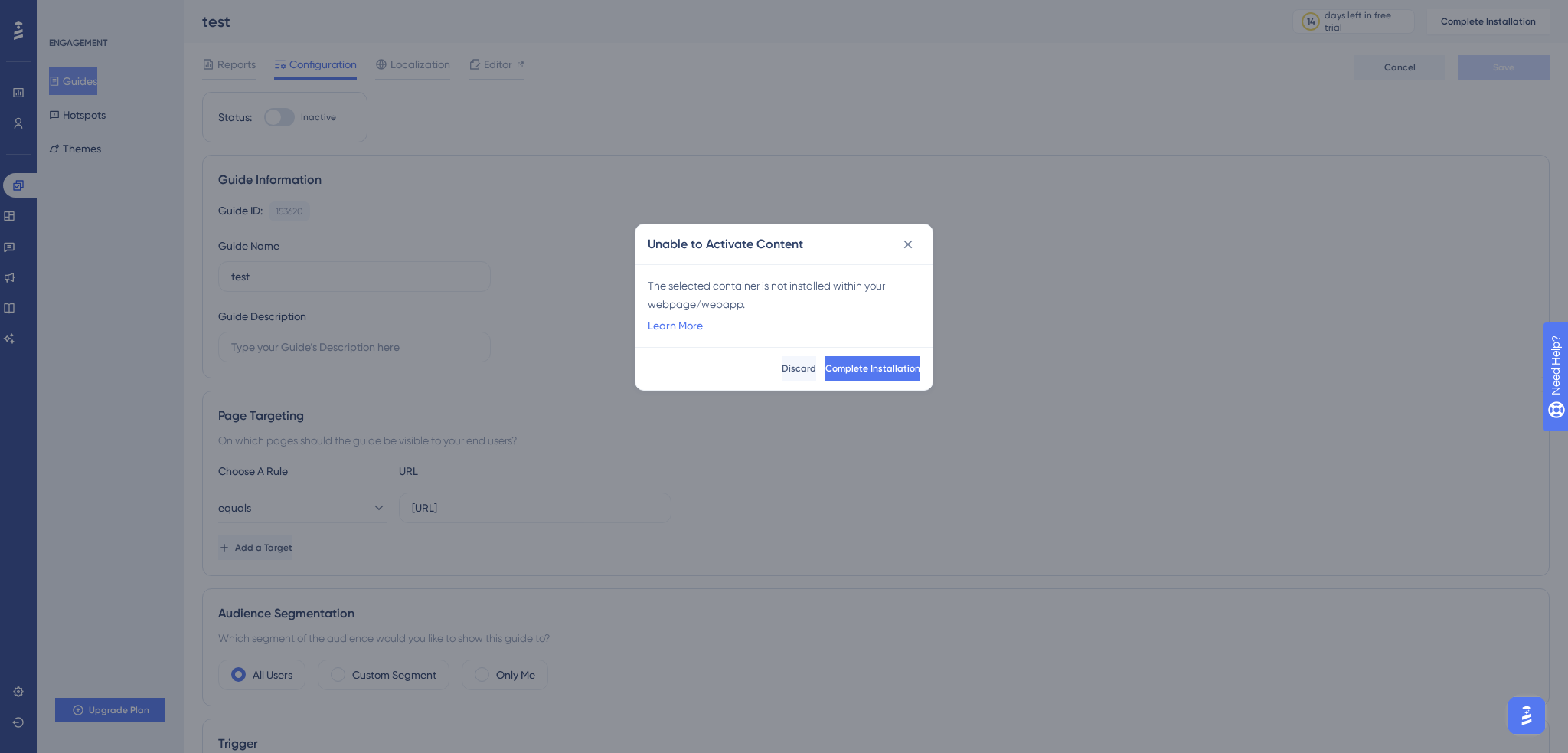
click at [1066, 250] on div "Unable to Activate Content The selected container is not installed within your …" at bounding box center [784, 376] width 1568 height 753
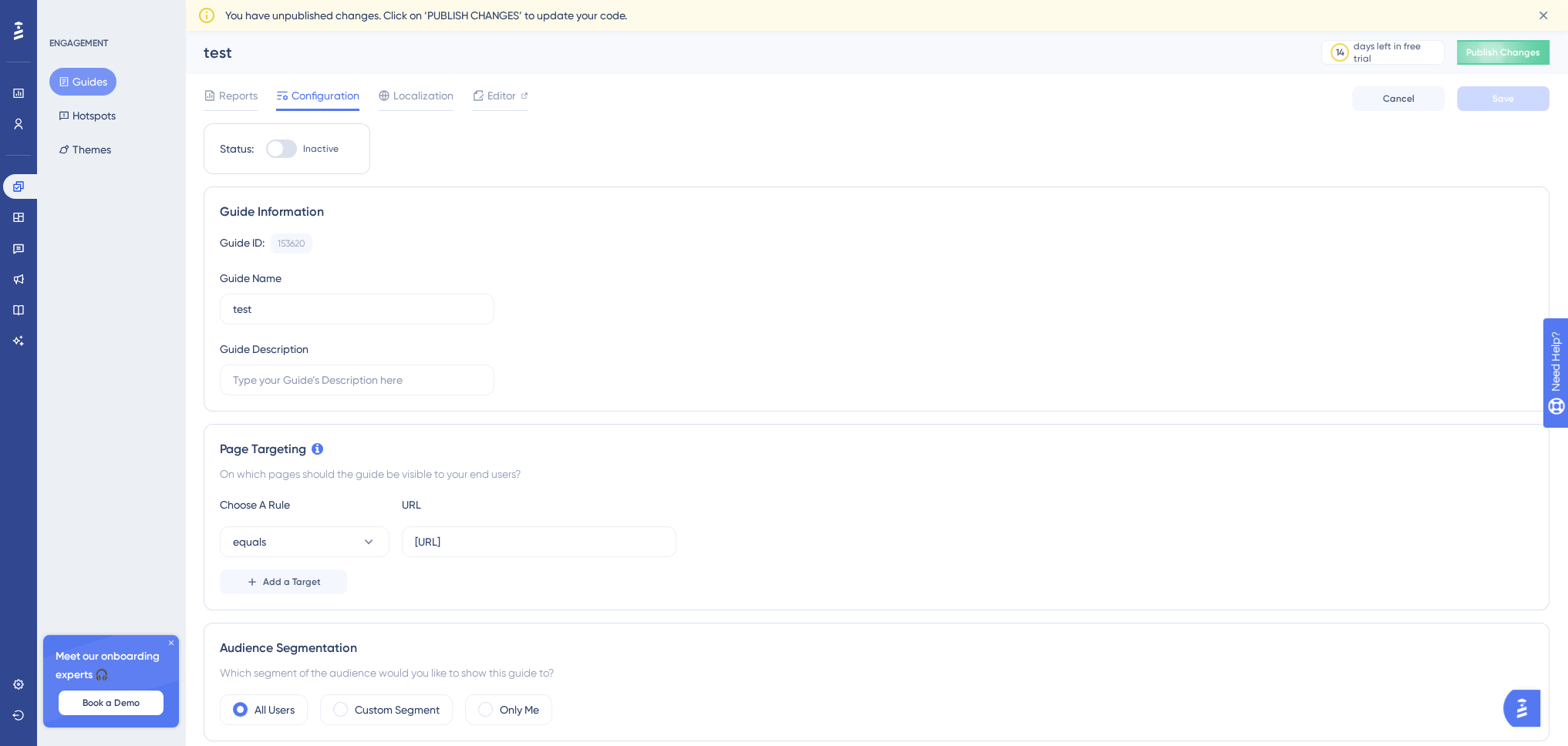
click at [287, 141] on div at bounding box center [282, 148] width 31 height 19
click at [266, 148] on input "Inactive" at bounding box center [265, 148] width 1 height 1
checkbox input "true"
click at [1543, 94] on button "Save" at bounding box center [1504, 99] width 93 height 25
click at [1502, 55] on button "Publish Changes" at bounding box center [1504, 53] width 93 height 25
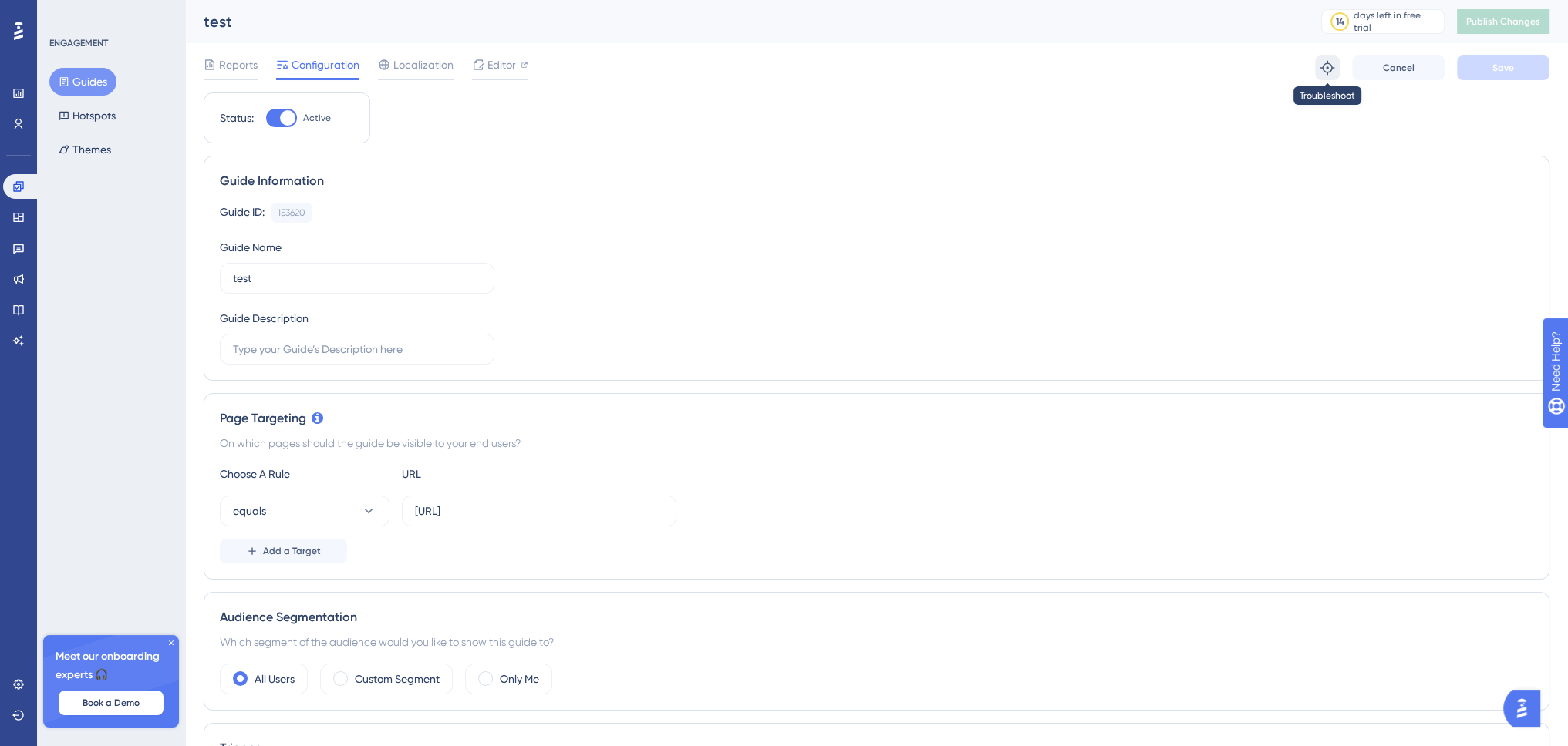
click at [1331, 70] on icon at bounding box center [1327, 68] width 14 height 14
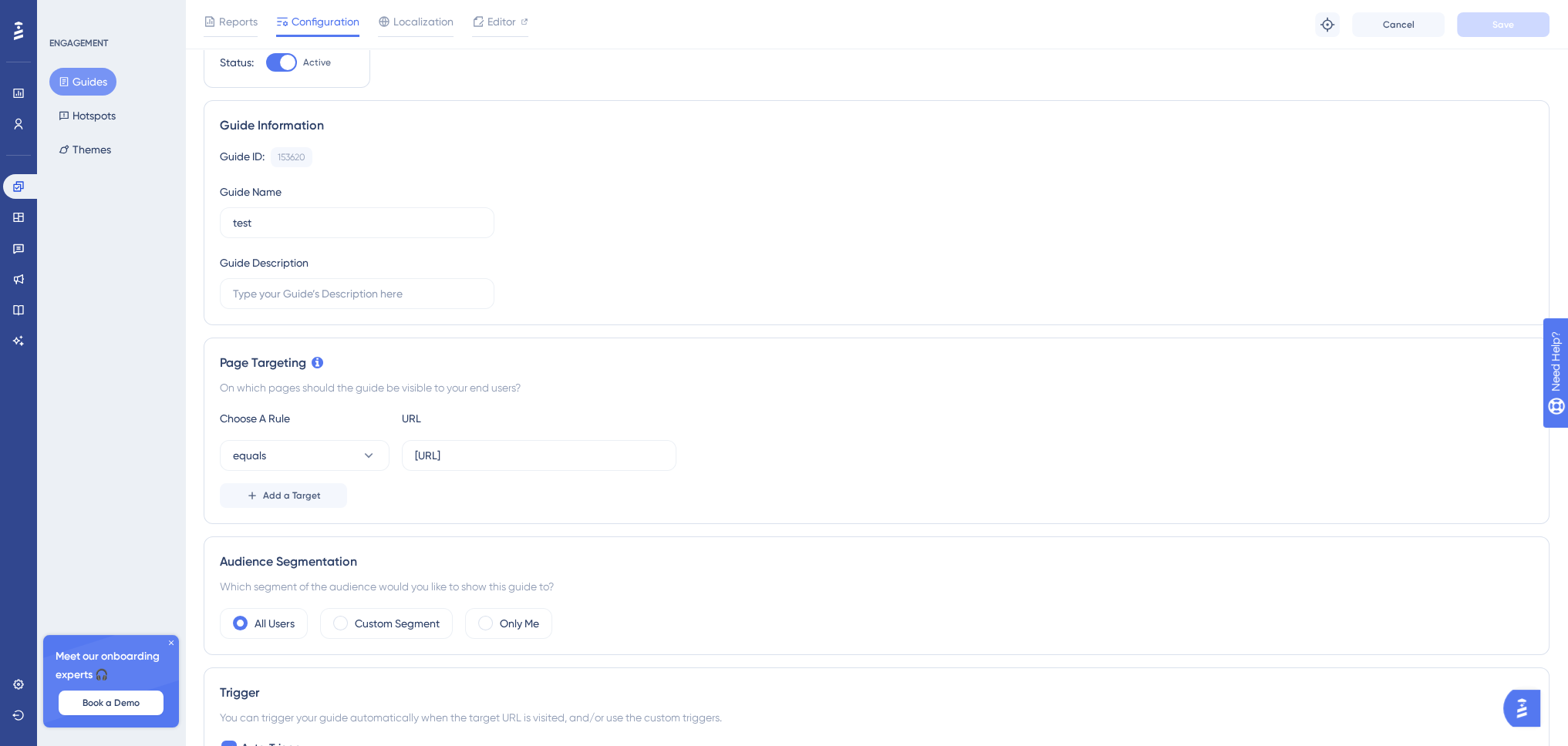
scroll to position [386, 0]
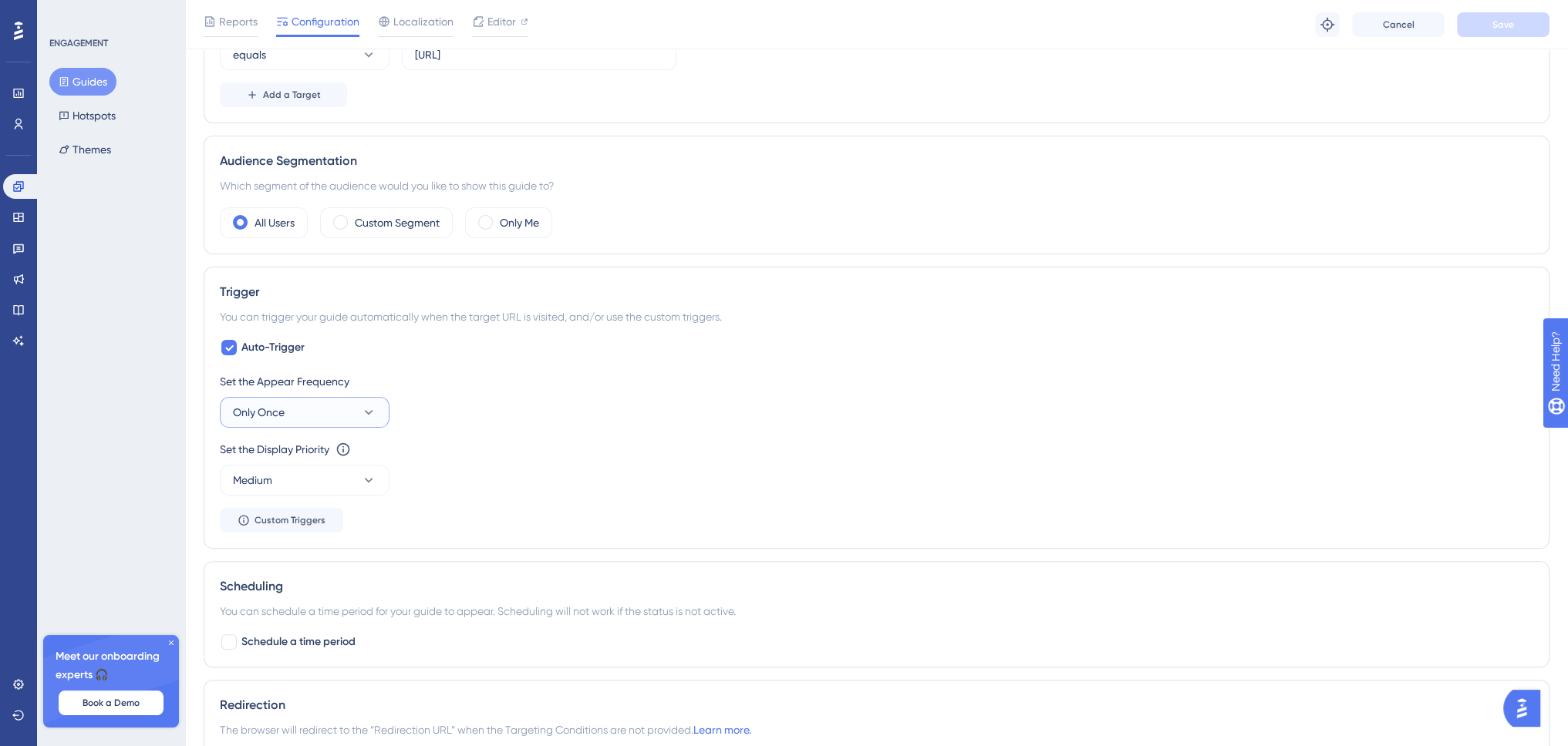
click at [323, 400] on button "Only Once" at bounding box center [304, 413] width 169 height 31
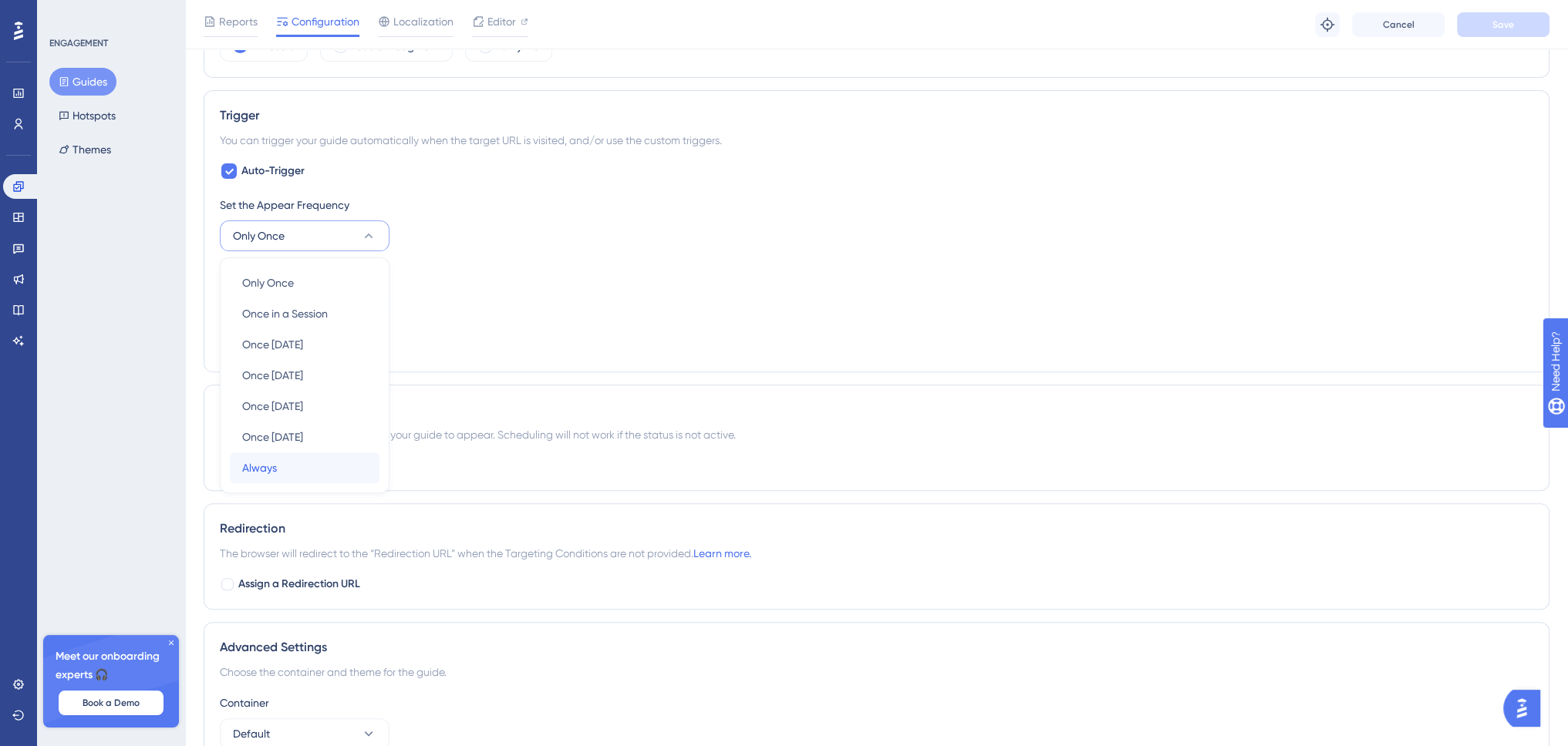
click at [277, 460] on div "Always Always" at bounding box center [305, 468] width 125 height 31
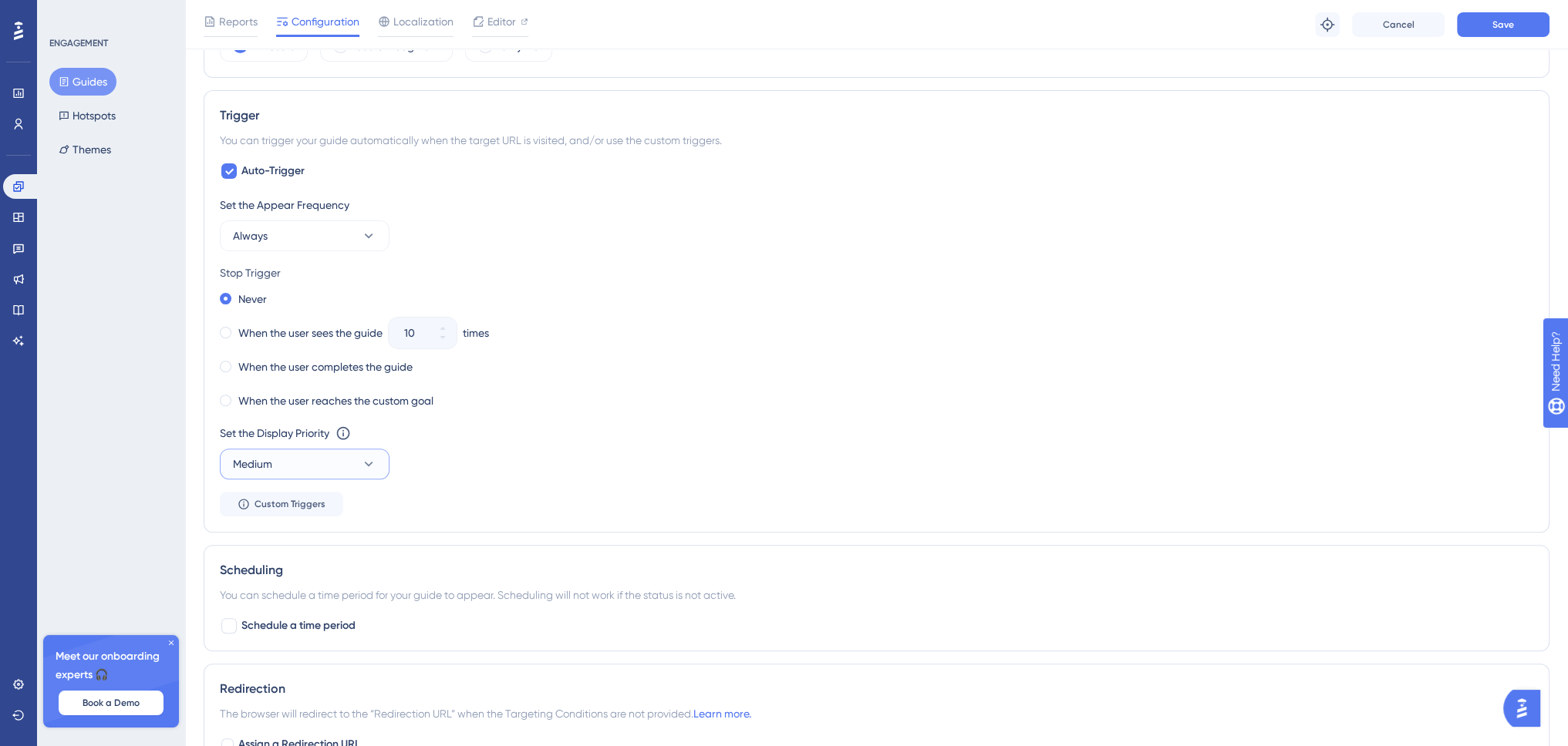
click at [357, 471] on button "Medium" at bounding box center [304, 464] width 169 height 31
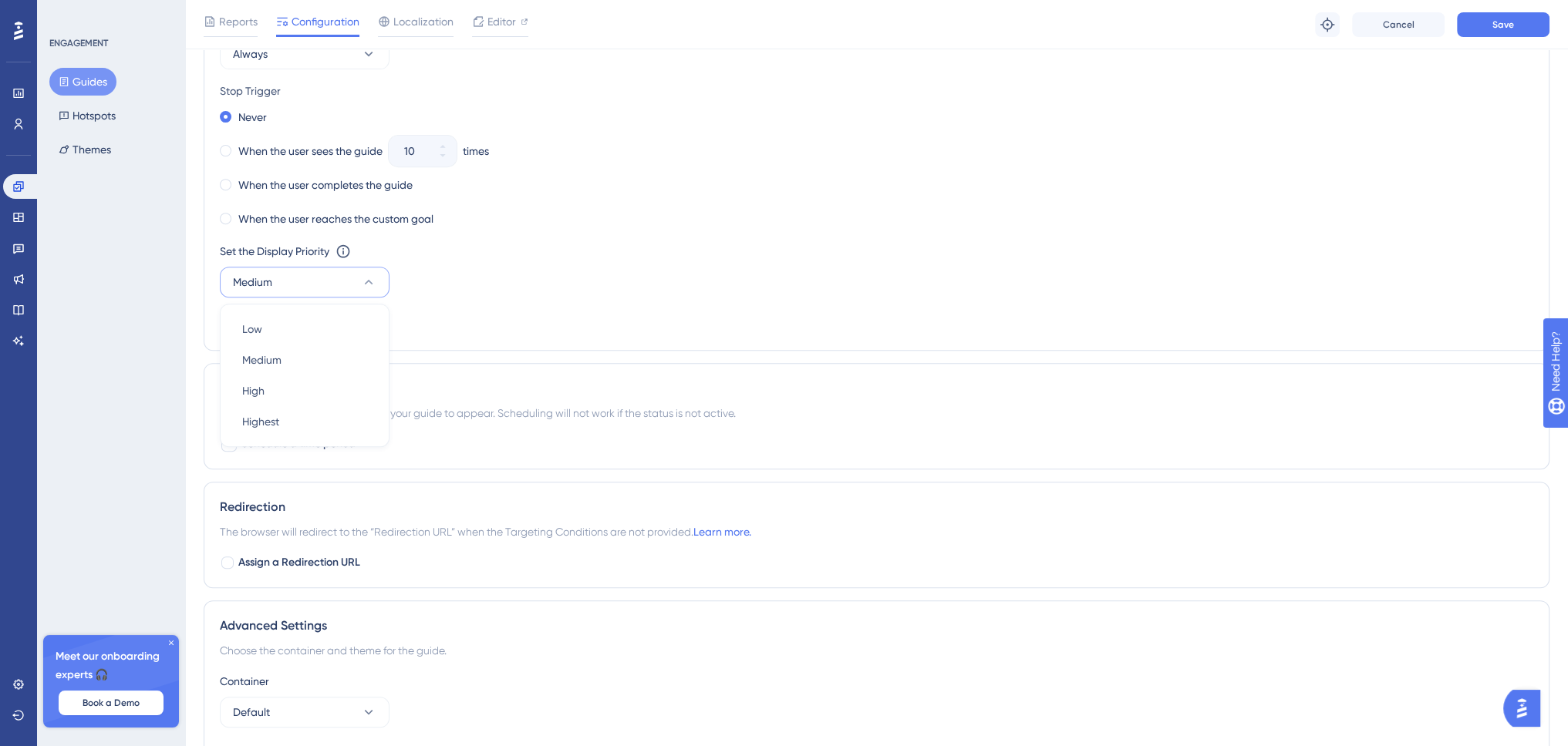
click at [752, 254] on div "Set the Display Priority This option will set the display priority between auto…" at bounding box center [876, 251] width 1313 height 19
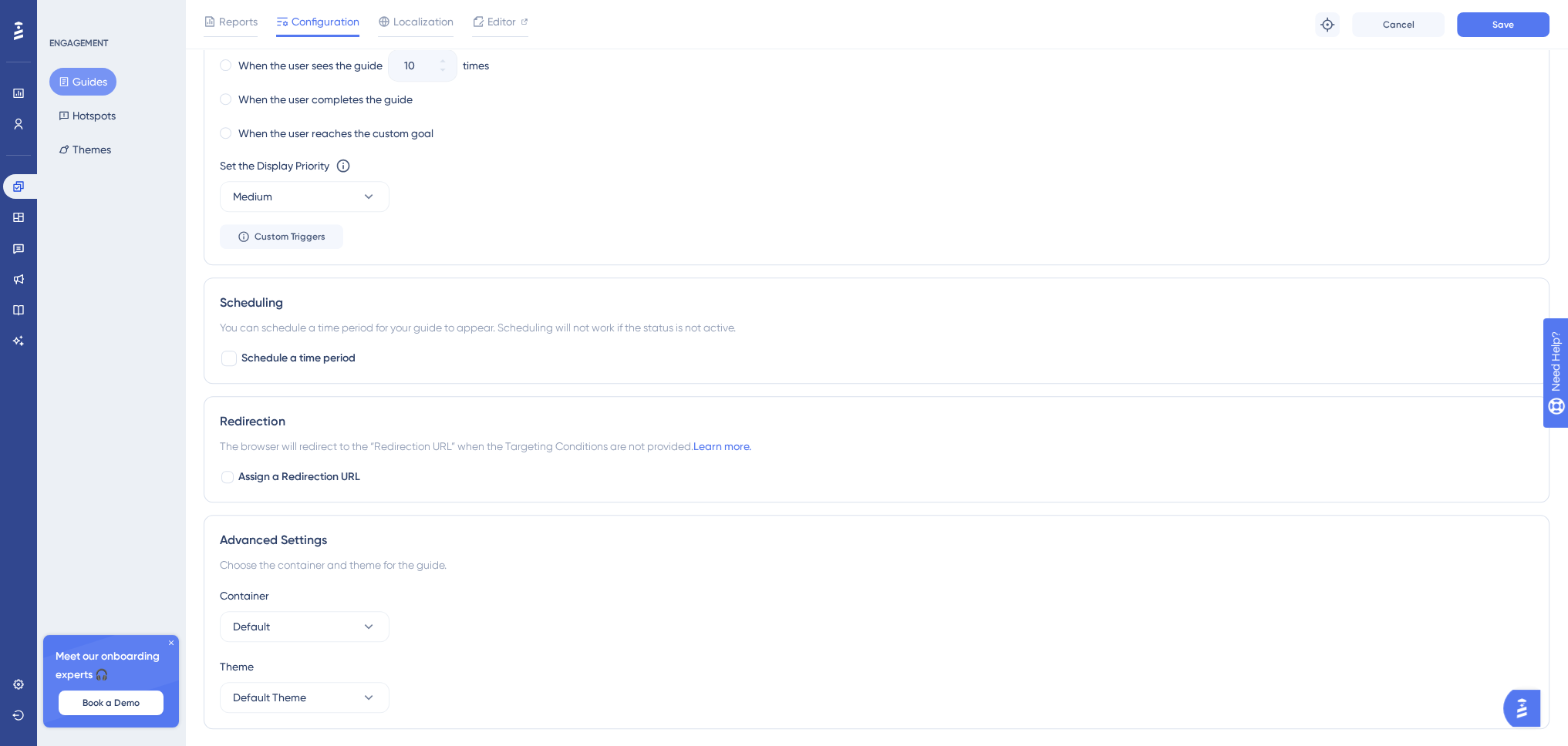
scroll to position [948, 0]
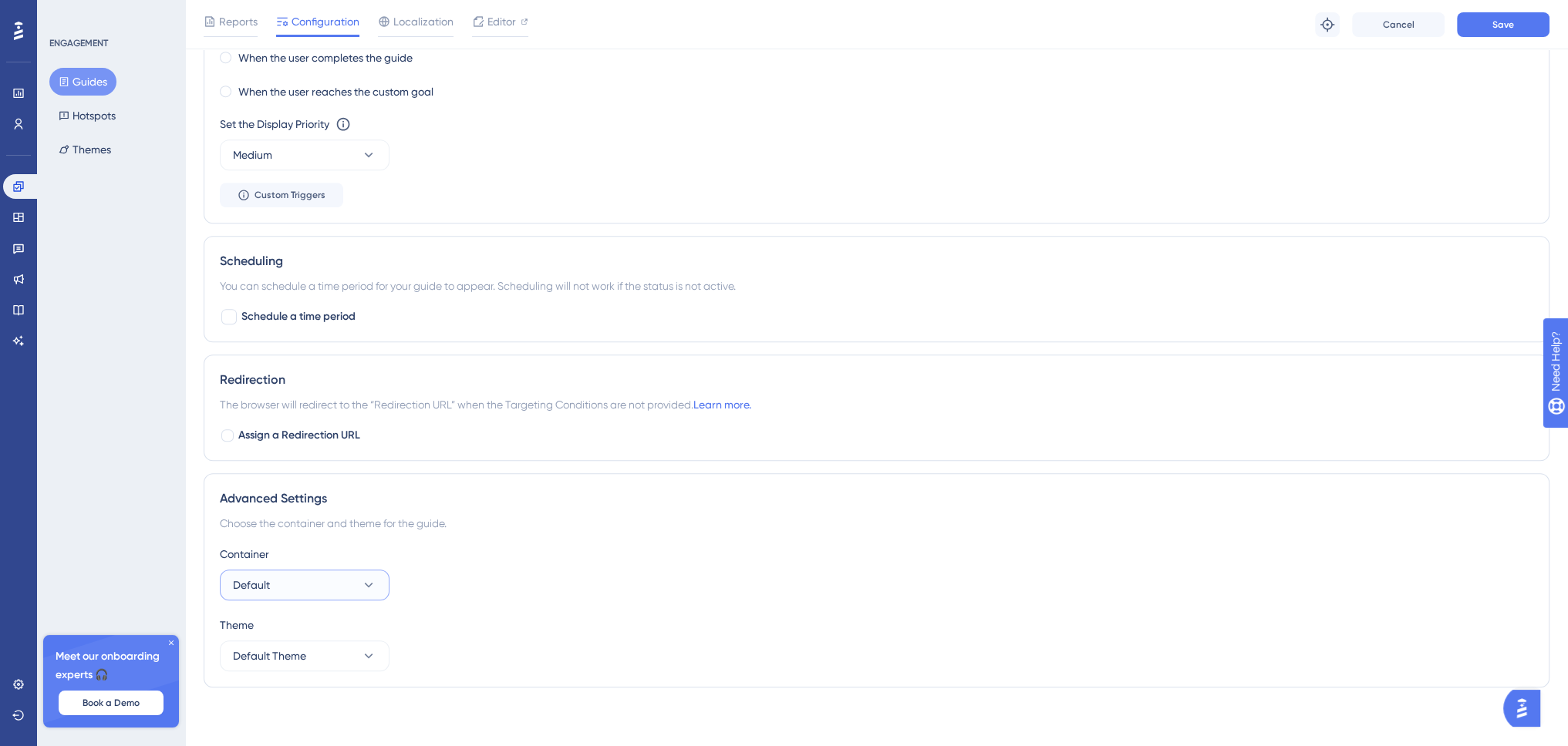
click at [330, 579] on button "Default" at bounding box center [304, 585] width 169 height 31
click at [354, 647] on button "Default Theme" at bounding box center [304, 656] width 169 height 31
click at [550, 616] on div "Theme" at bounding box center [876, 625] width 1313 height 19
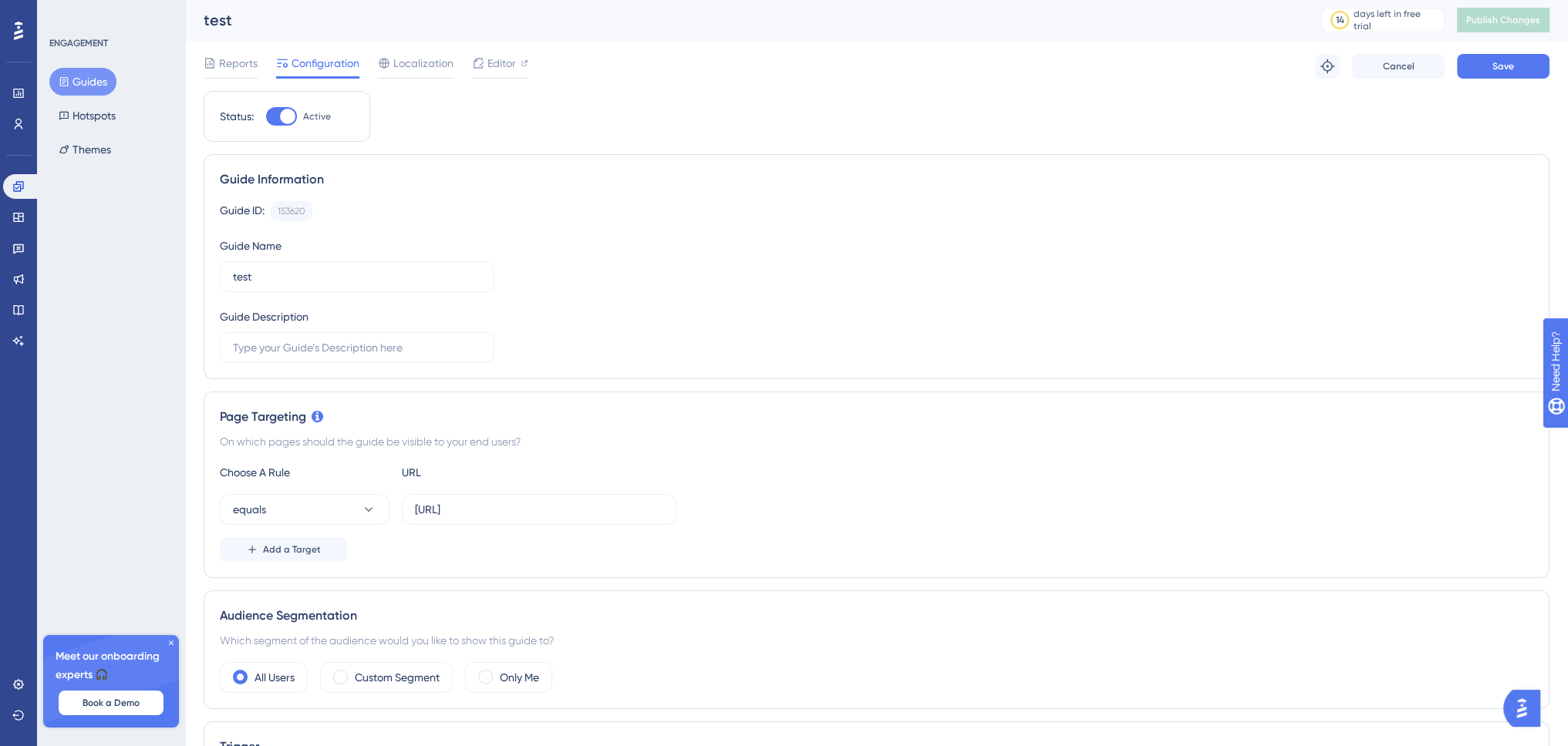
scroll to position [0, 0]
click at [1512, 77] on button "Save" at bounding box center [1504, 68] width 93 height 25
click at [511, 514] on input "http://extranet.mineris.test/management-tools/container-heatmap" at bounding box center [538, 511] width 248 height 17
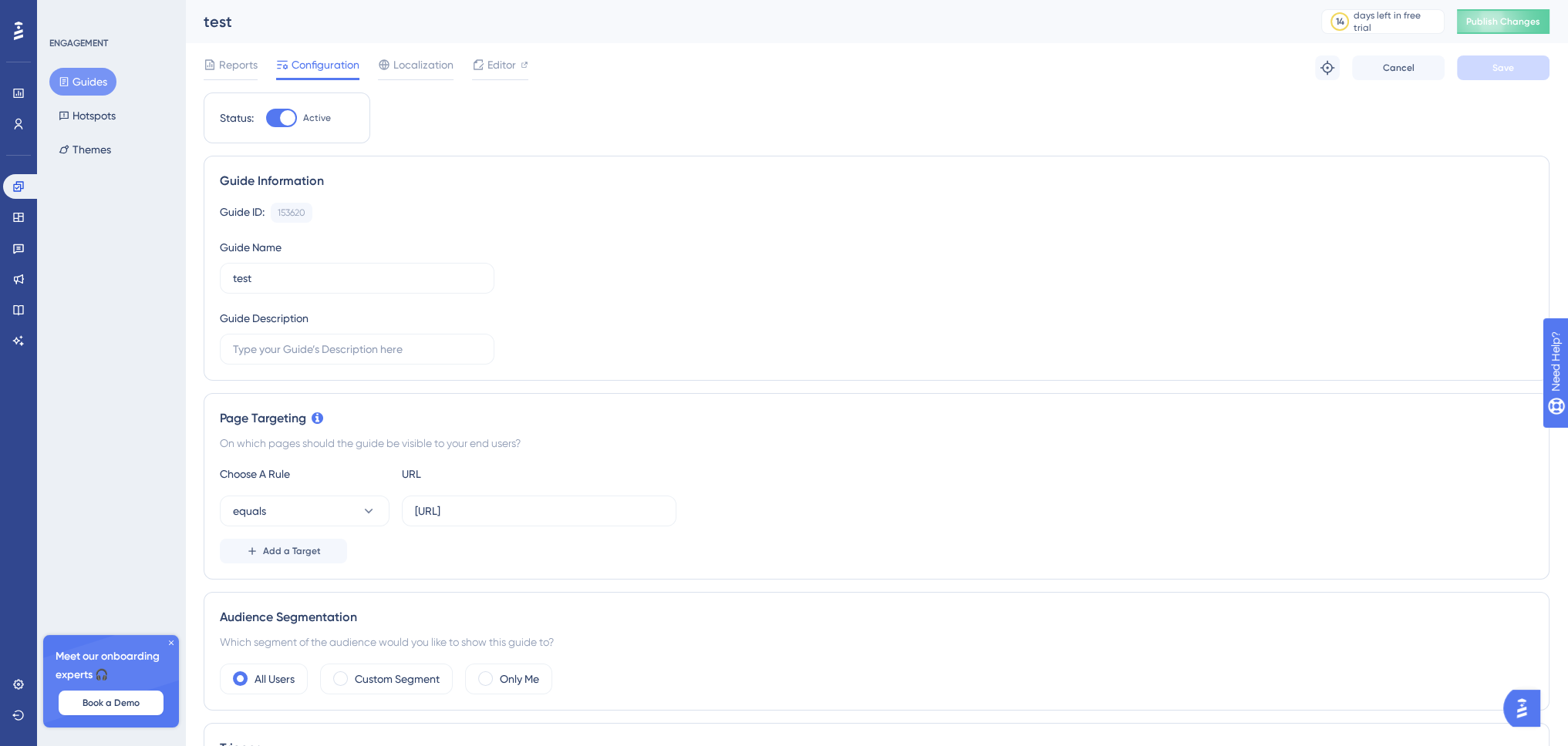
click at [810, 449] on div "On which pages should the guide be visible to your end users?" at bounding box center [876, 443] width 1313 height 19
click at [1529, 24] on span "Publish Changes" at bounding box center [1504, 22] width 74 height 12
click at [401, 70] on span "Localization" at bounding box center [424, 65] width 60 height 19
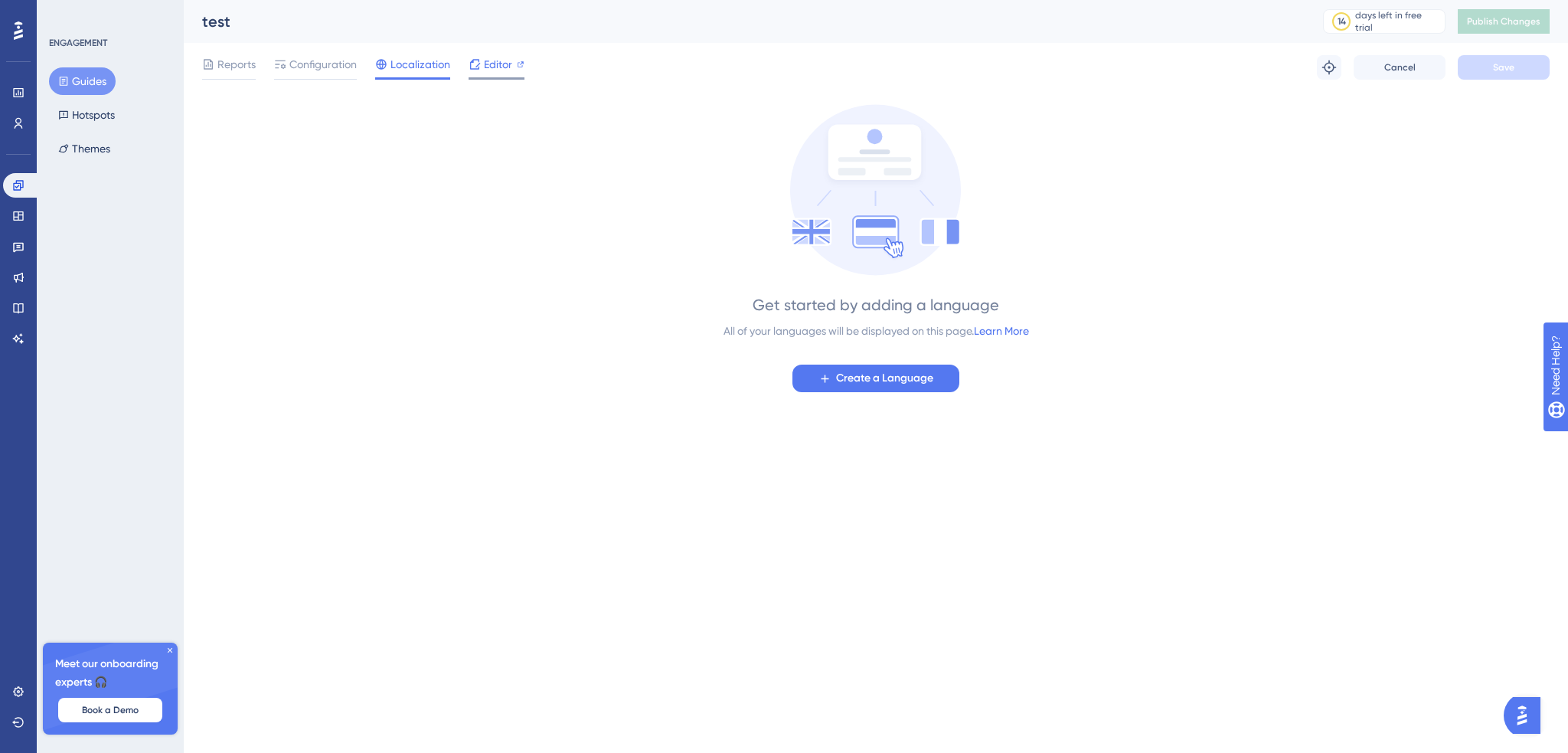
click at [490, 67] on span "Editor" at bounding box center [498, 65] width 28 height 18
click at [237, 58] on span "Reports" at bounding box center [237, 65] width 38 height 18
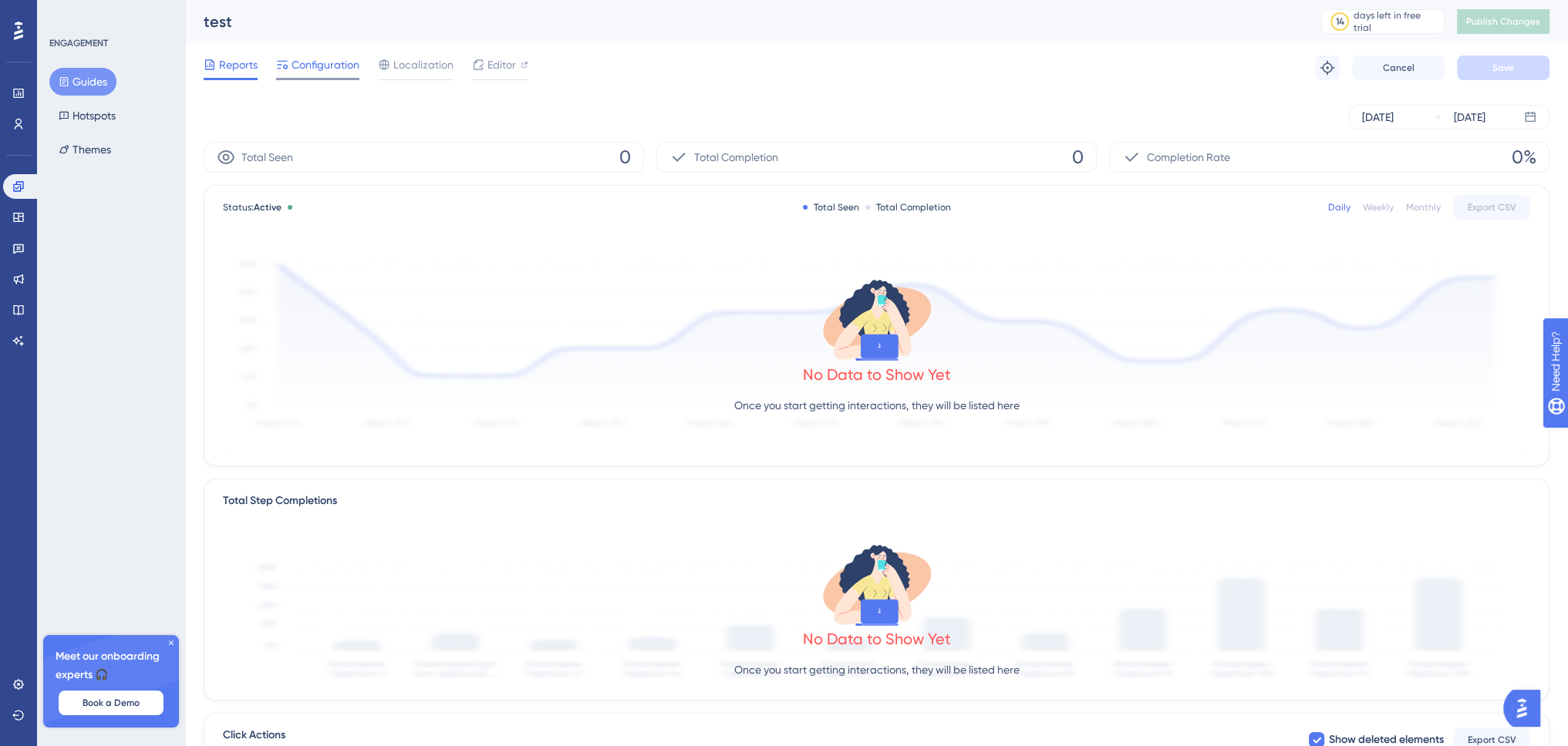
click at [339, 61] on span "Configuration" at bounding box center [326, 65] width 68 height 19
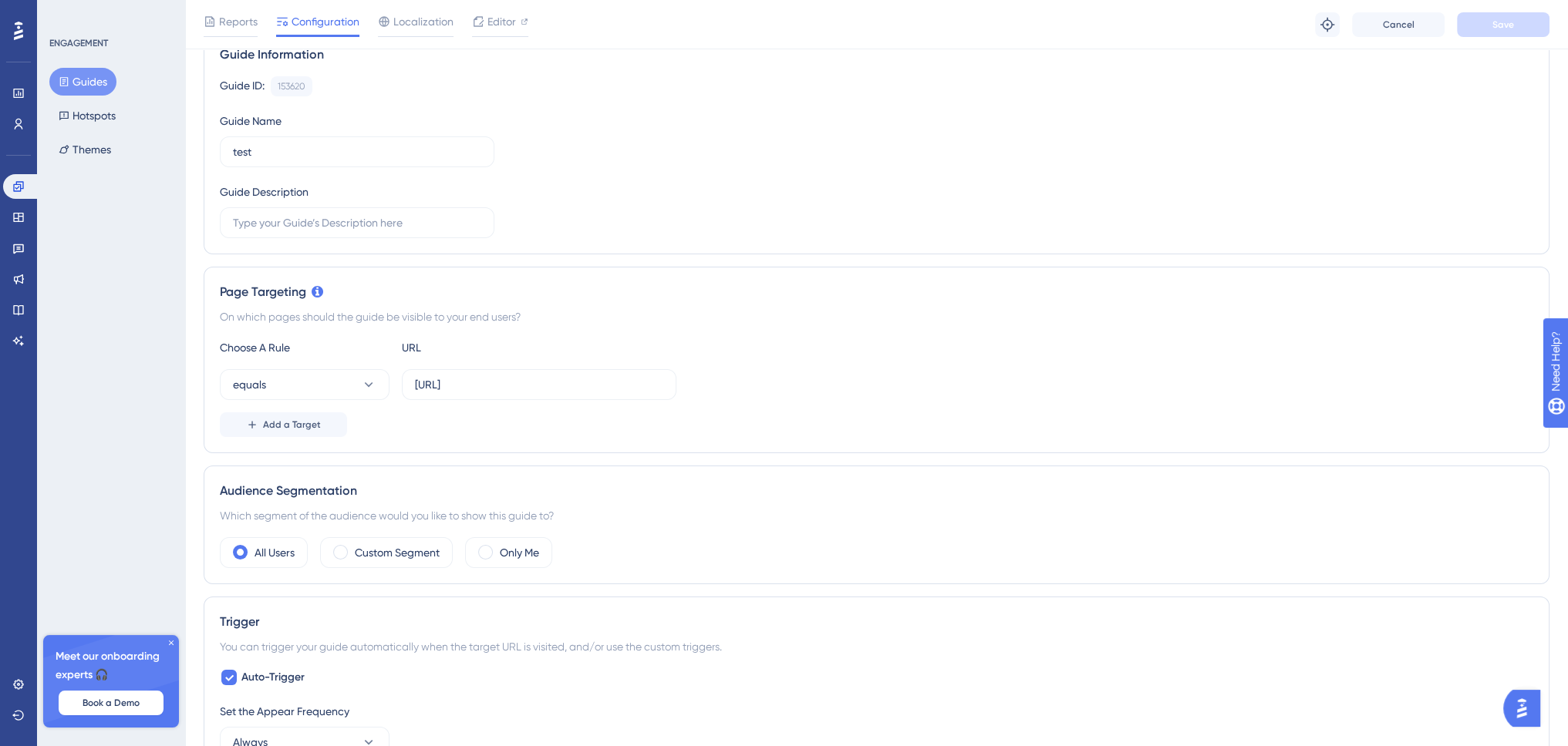
scroll to position [231, 0]
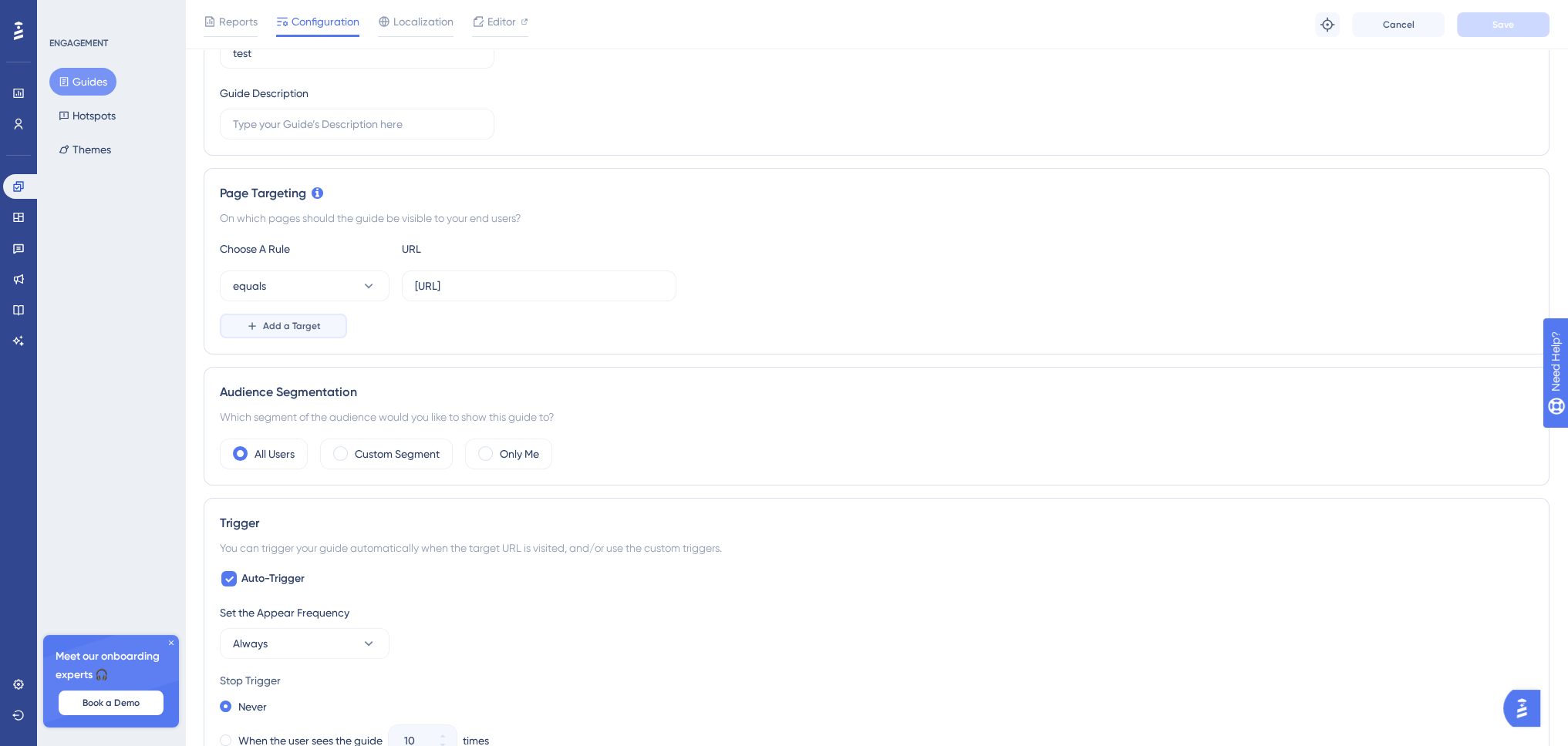
click at [280, 322] on span "Add a Target" at bounding box center [292, 326] width 58 height 12
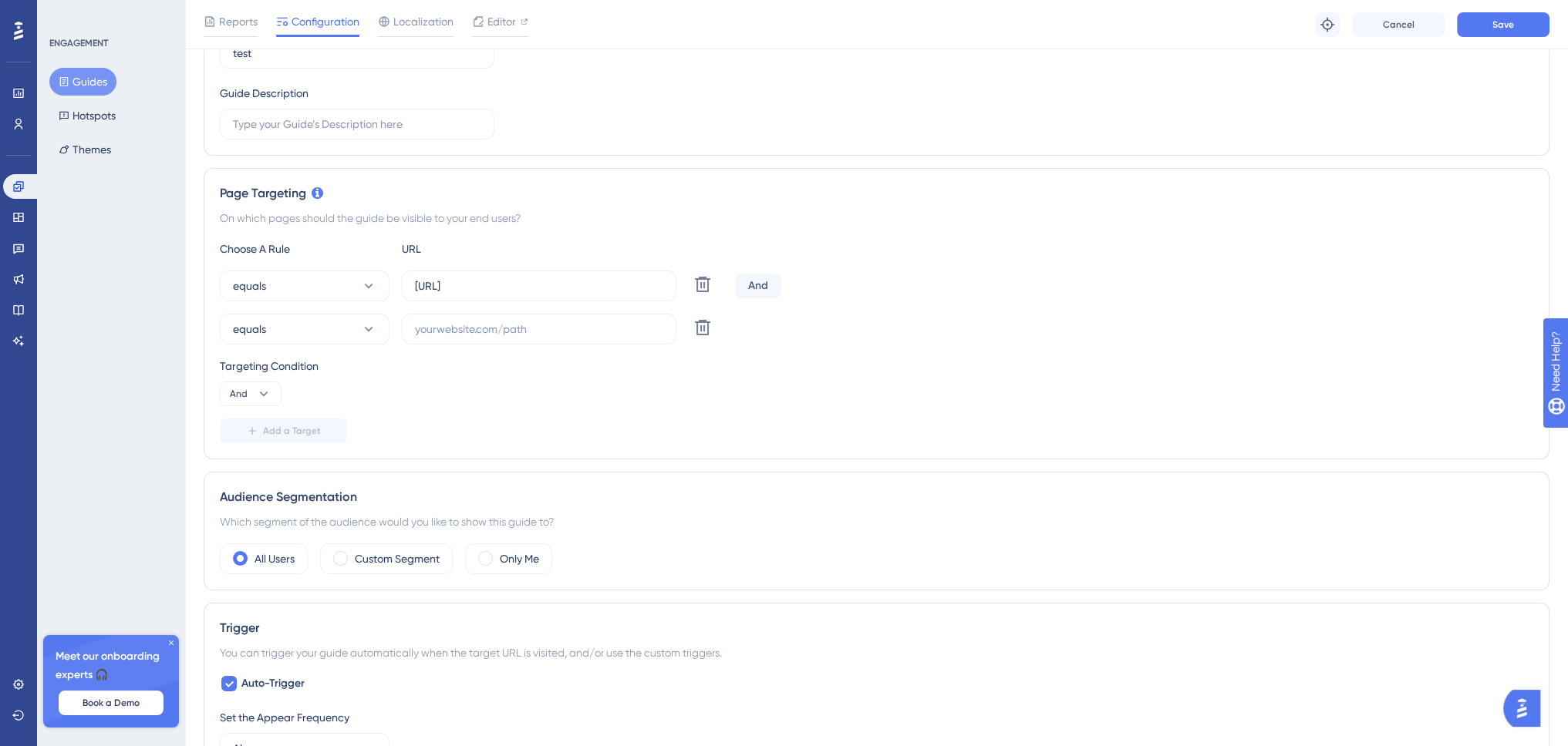
click at [756, 284] on div "And" at bounding box center [758, 286] width 46 height 25
click at [256, 387] on icon at bounding box center [264, 394] width 15 height 15
click at [244, 462] on span "Or" at bounding box center [242, 468] width 12 height 19
click at [478, 332] on input "text" at bounding box center [538, 329] width 248 height 17
click at [512, 283] on input "http://extranet.mineris.test/management-tools/container-heatmap" at bounding box center [538, 286] width 248 height 17
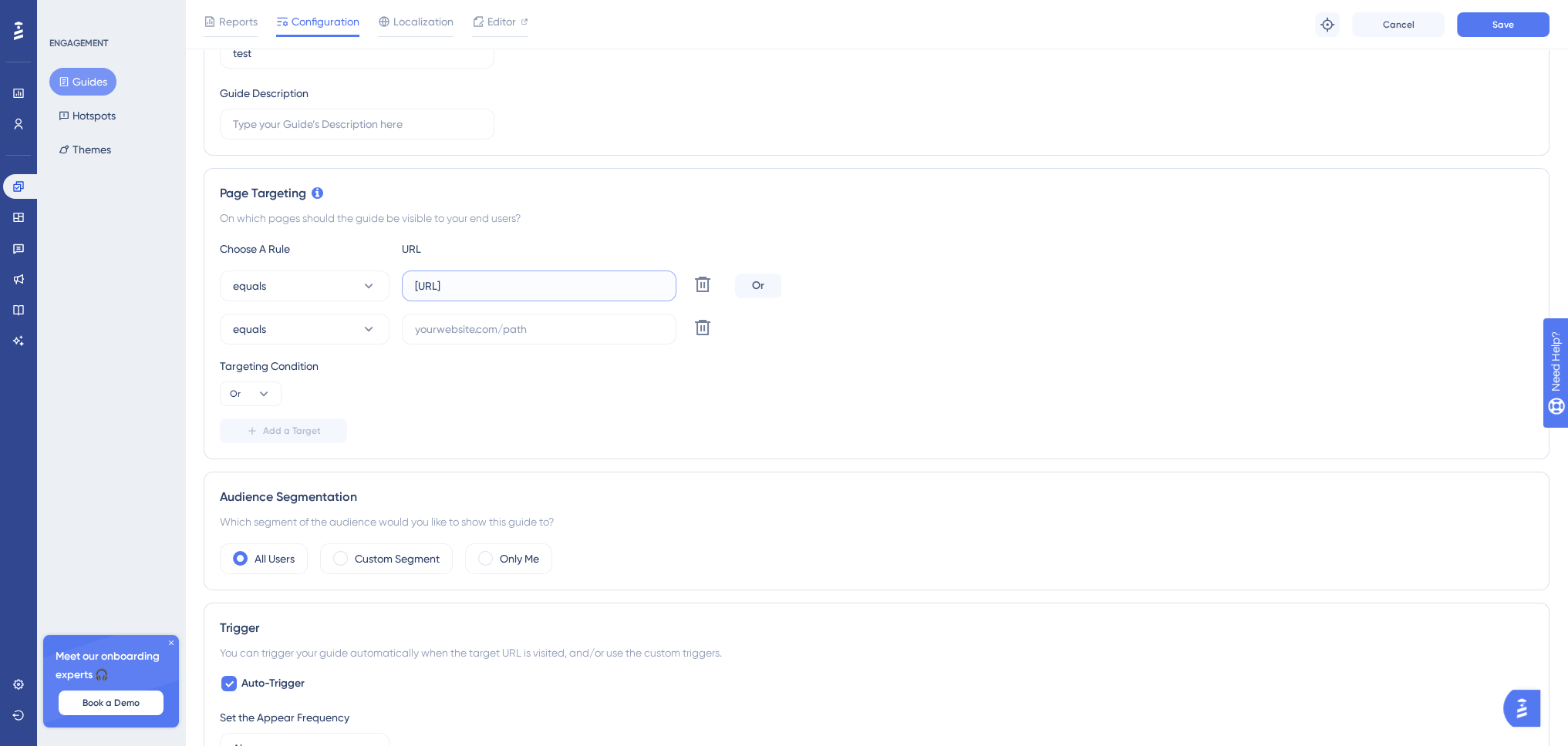
click at [512, 283] on input "http://extranet.mineris.test/management-tools/container-heatmap" at bounding box center [538, 286] width 248 height 17
click at [481, 331] on input "text" at bounding box center [538, 329] width 248 height 17
paste input "http://extranet.mineris.test/management-tools/container-heatmap"
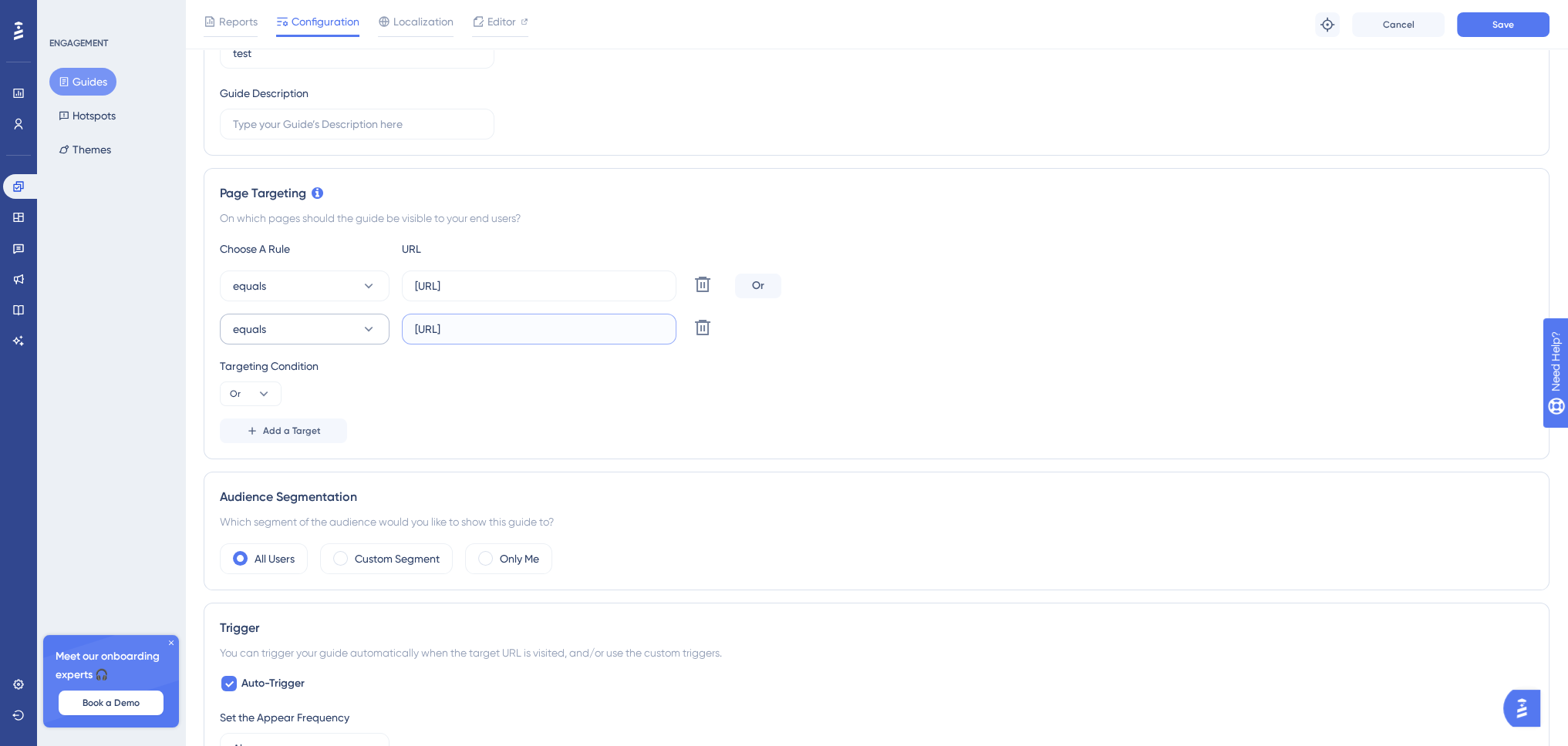
drag, startPoint x: 442, startPoint y: 327, endPoint x: 340, endPoint y: 329, distance: 102.0
click at [281, 329] on div "equals http://extranet.mineris.test/management-tools/container-heatmap Delete" at bounding box center [474, 329] width 509 height 31
click at [496, 329] on input "http://extranet.mineris.test/management-tools/container-heatmap" at bounding box center [538, 329] width 248 height 17
click at [543, 327] on input "http://extranet.mineris.test/management-tools/container-heatmap" at bounding box center [538, 329] width 248 height 17
drag, startPoint x: 549, startPoint y: 326, endPoint x: 449, endPoint y: 327, distance: 100.0
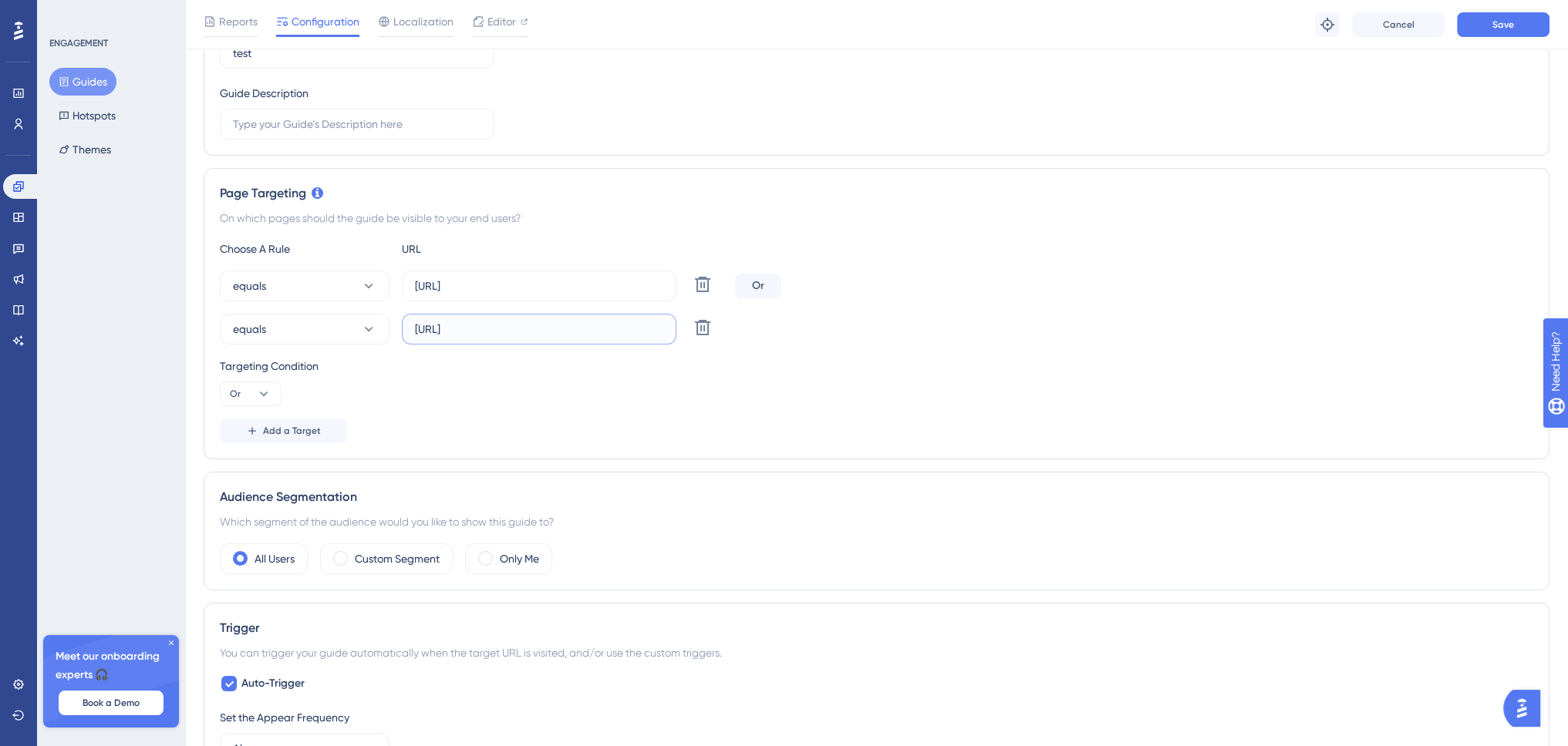
click at [449, 327] on input "http://extranet.mineris.test/management-tools/container-heatmap" at bounding box center [538, 329] width 248 height 17
type input "http://localhost:4200/management-tools/container-heatmap"
click at [759, 385] on div "Targeting Condition Or" at bounding box center [876, 382] width 1313 height 49
click at [1519, 27] on button "Save" at bounding box center [1504, 25] width 93 height 25
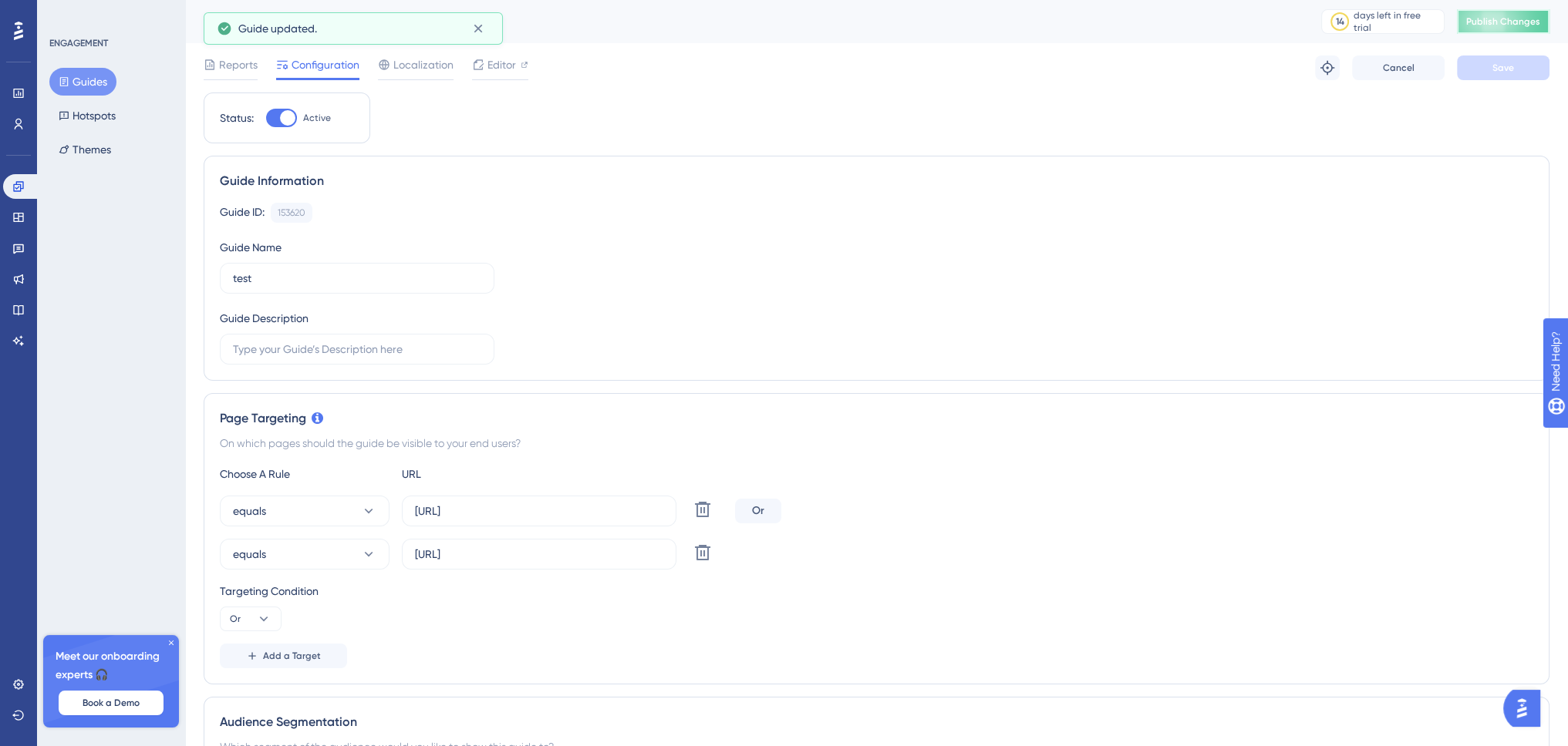
click at [1518, 27] on span "Publish Changes" at bounding box center [1504, 22] width 74 height 12
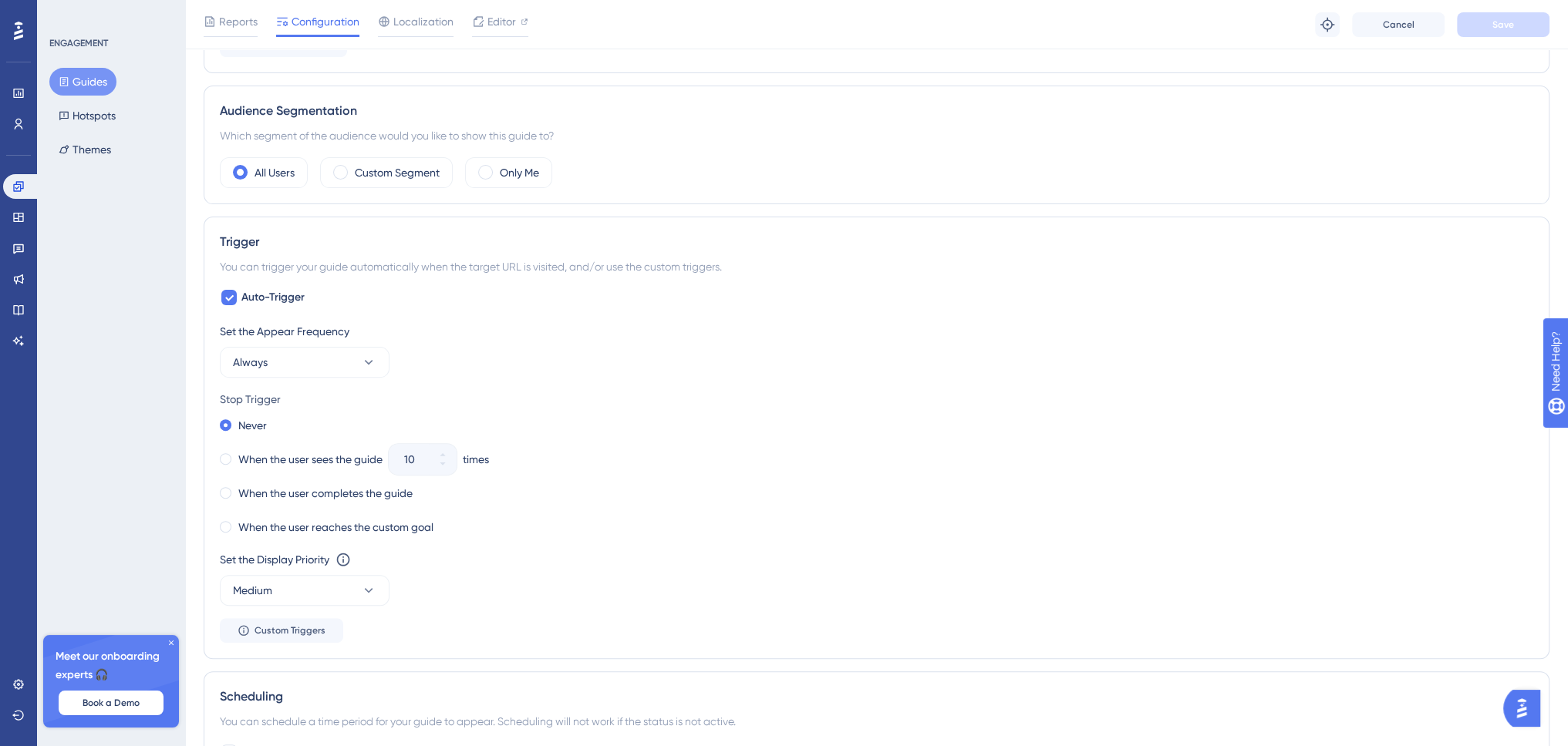
scroll to position [591, 0]
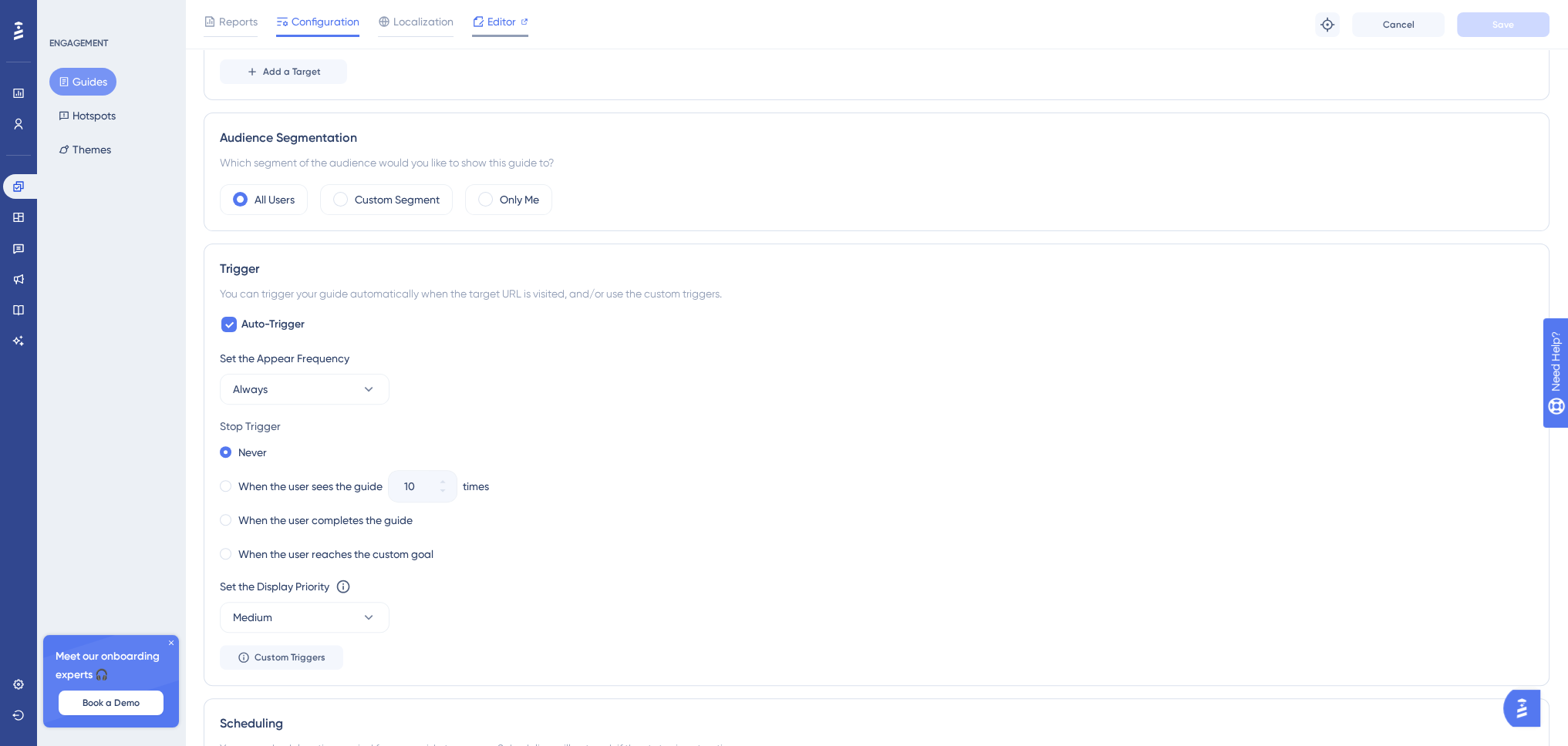
click at [480, 21] on icon at bounding box center [478, 22] width 12 height 12
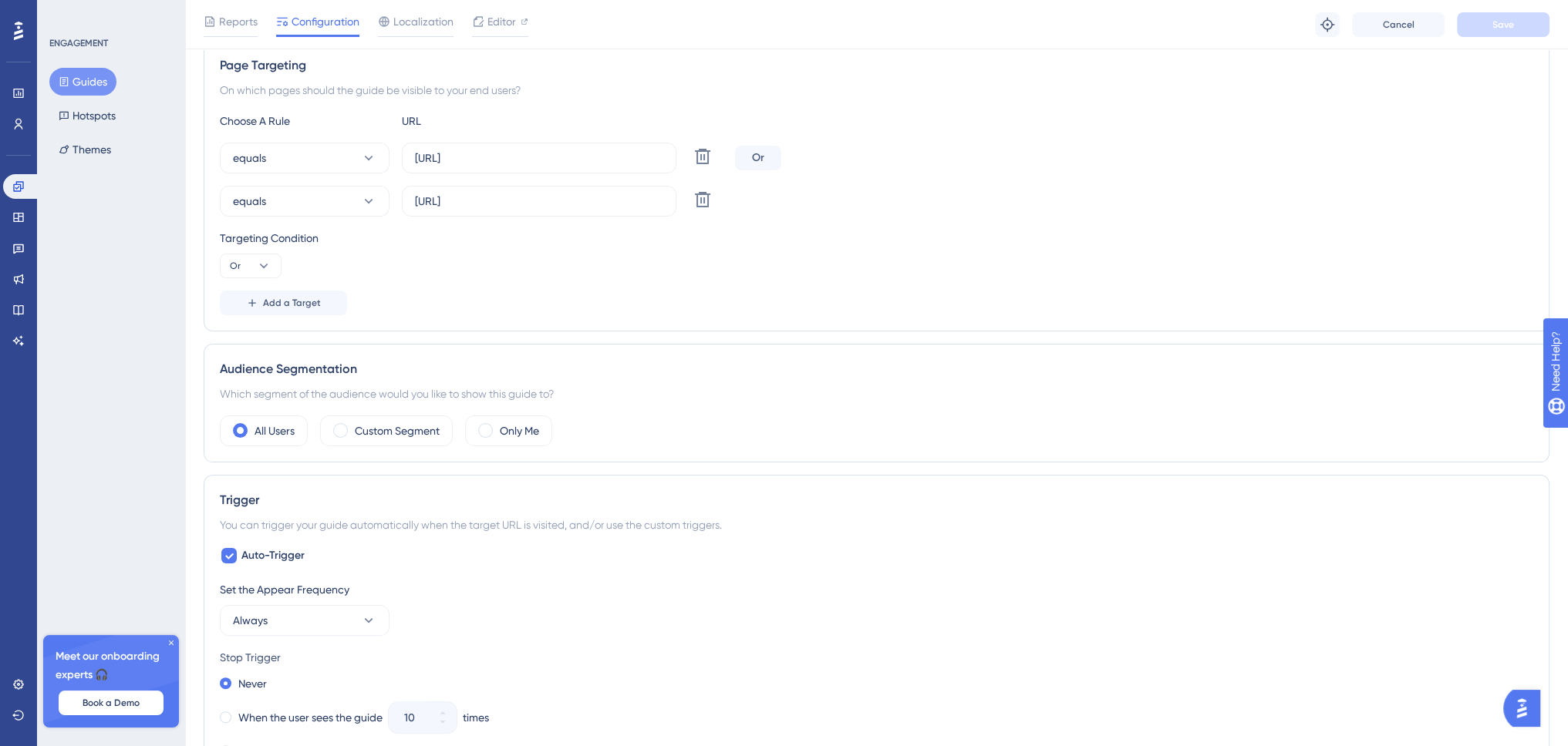
scroll to position [0, 0]
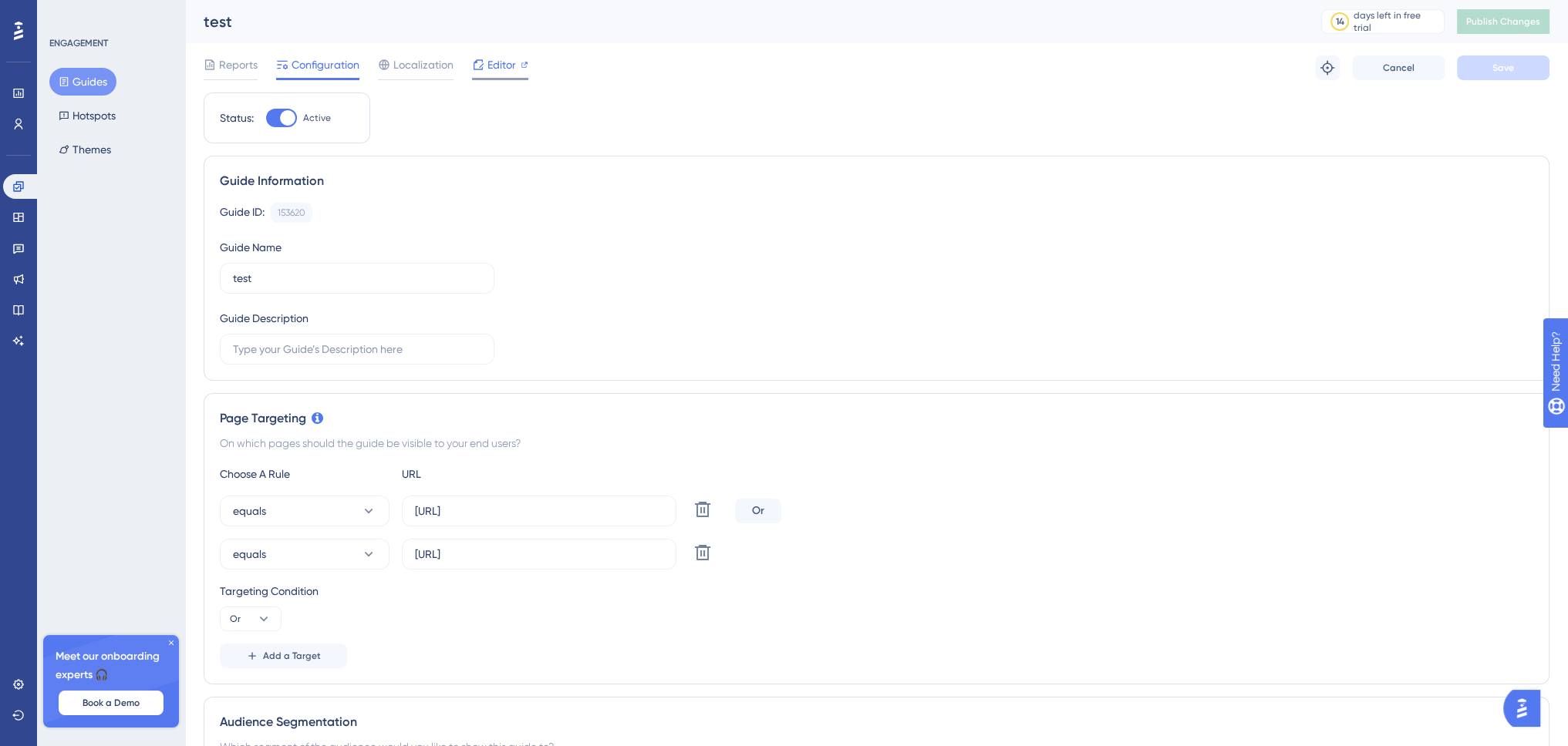
click at [484, 65] on div "Editor" at bounding box center [500, 65] width 56 height 19
click at [1535, 18] on button "Publish Changes" at bounding box center [1504, 22] width 93 height 25
click at [19, 94] on icon at bounding box center [19, 94] width 12 height 12
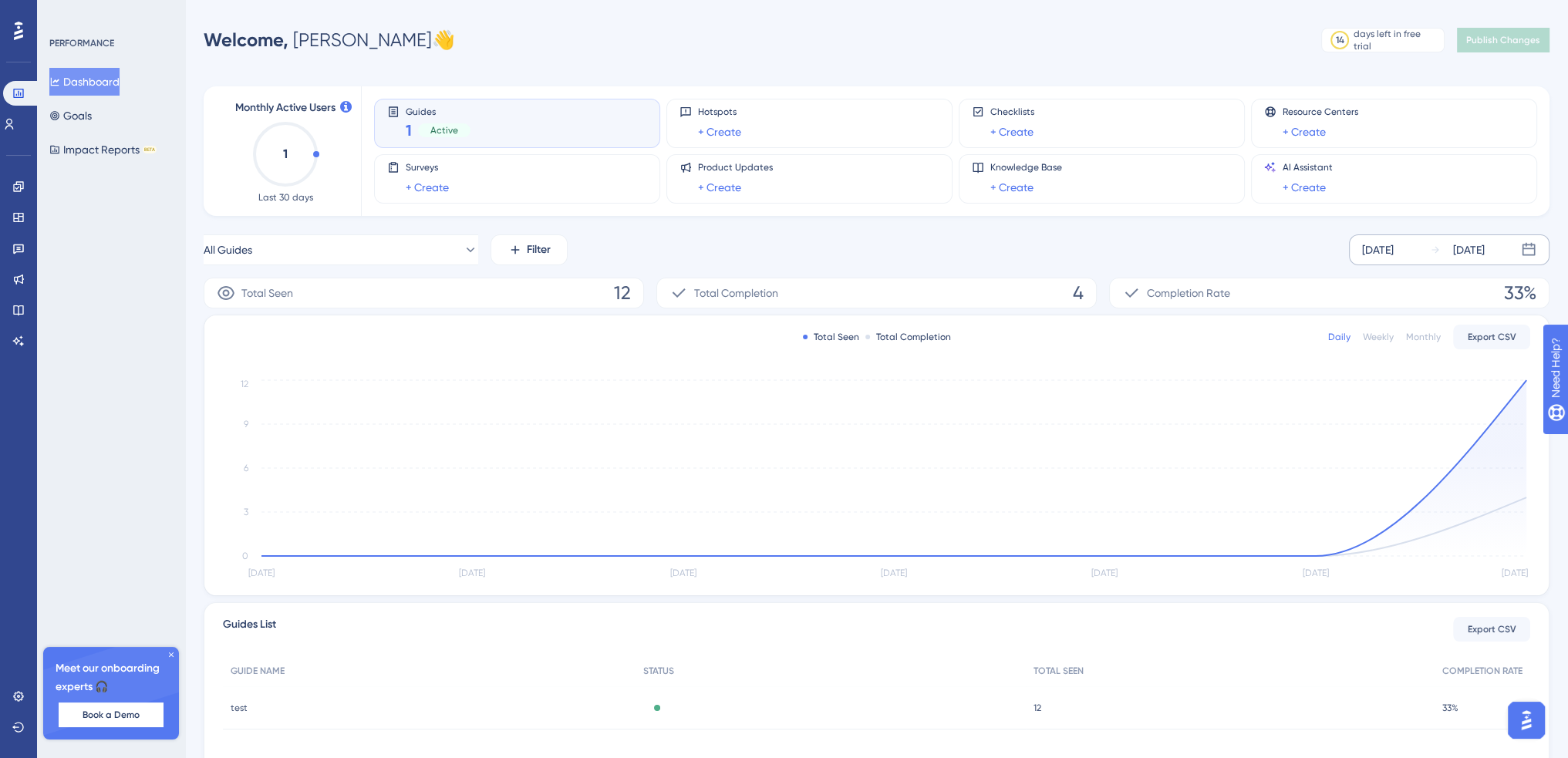
click at [1394, 251] on div "[DATE]" at bounding box center [1378, 250] width 32 height 19
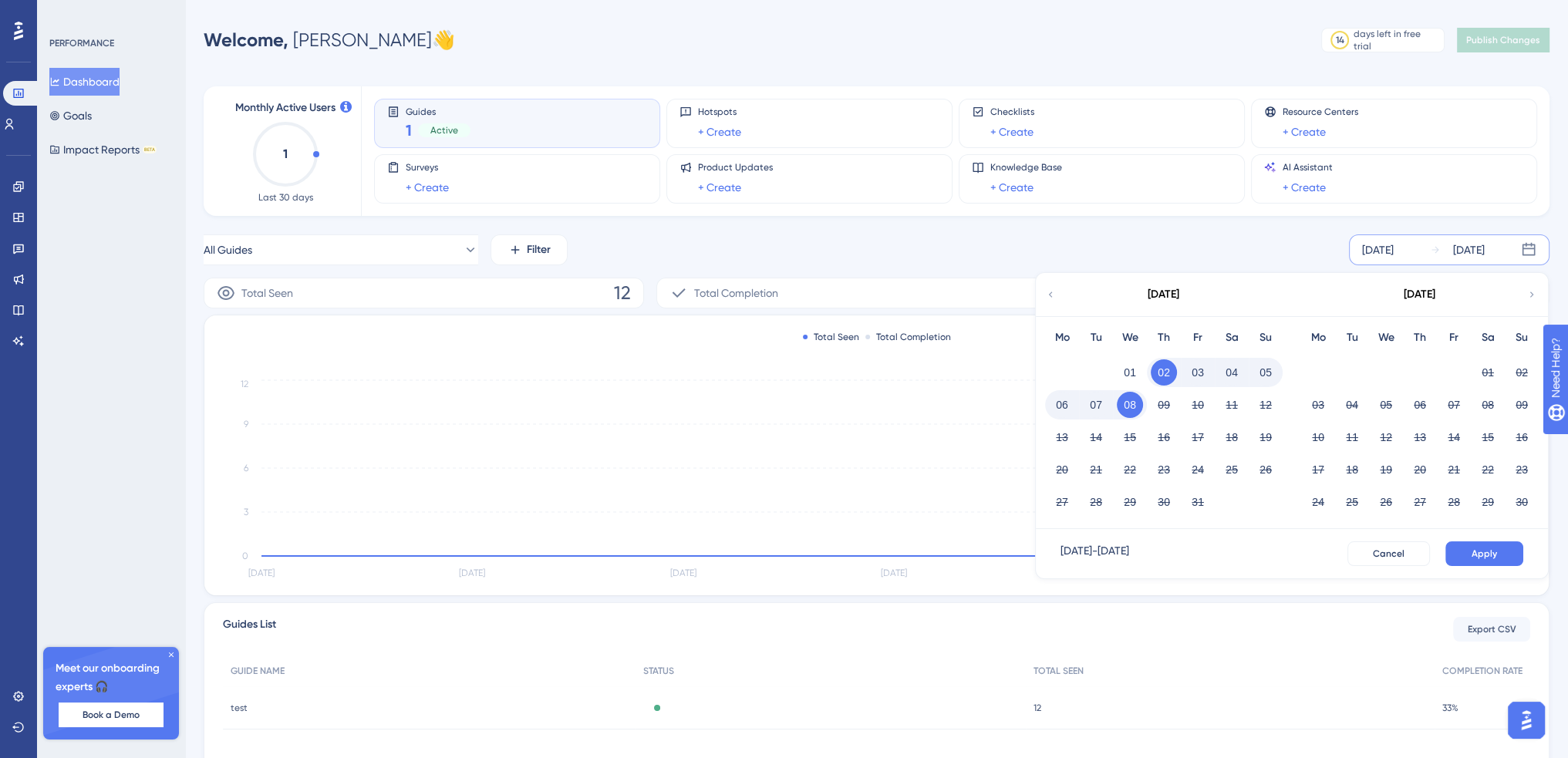
click at [1126, 402] on button "08" at bounding box center [1130, 405] width 26 height 26
click at [1477, 546] on button "Apply" at bounding box center [1484, 554] width 78 height 25
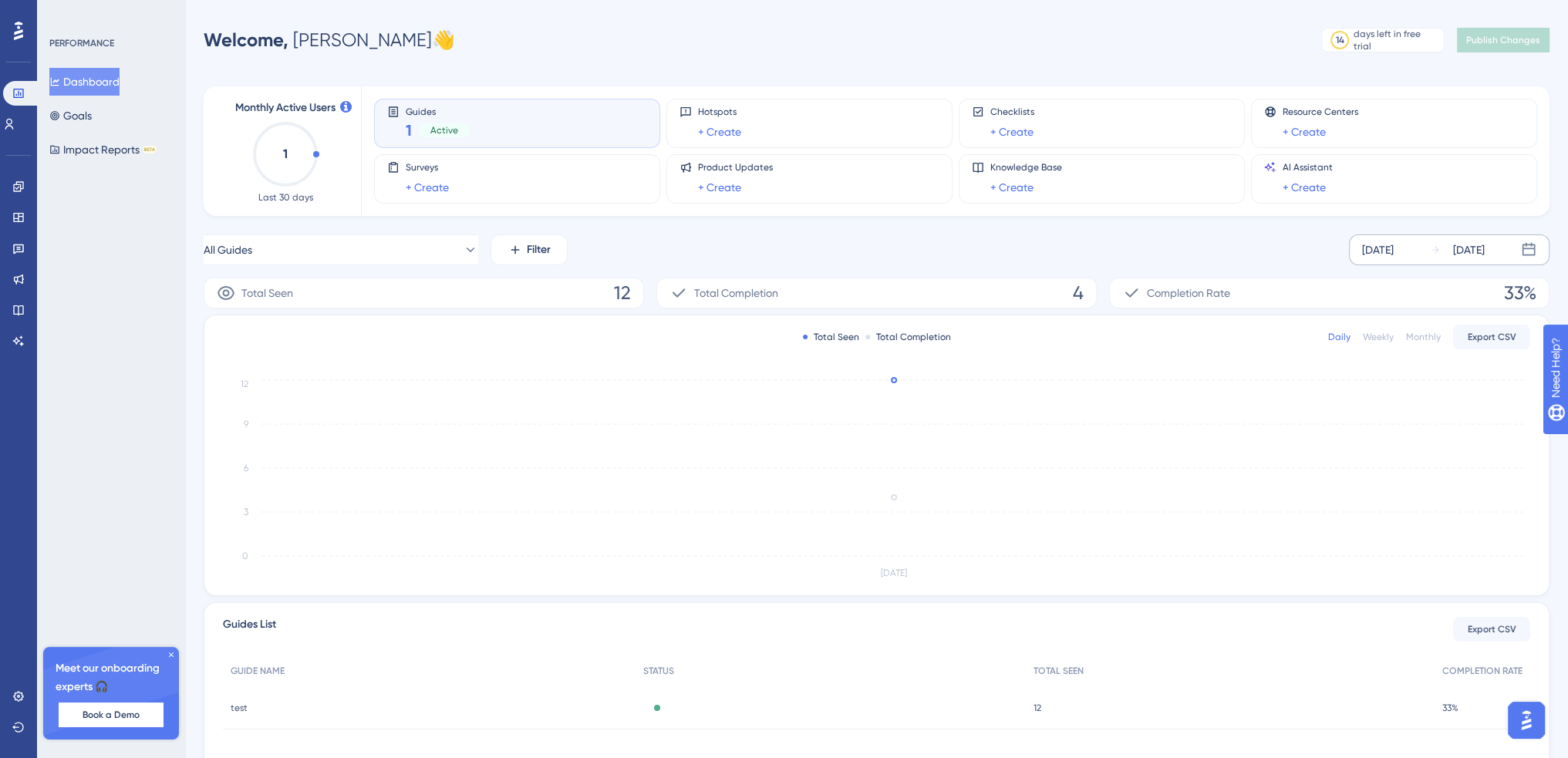
click at [1342, 337] on div "Daily" at bounding box center [1339, 337] width 22 height 12
click at [1394, 251] on div "[DATE]" at bounding box center [1378, 250] width 32 height 19
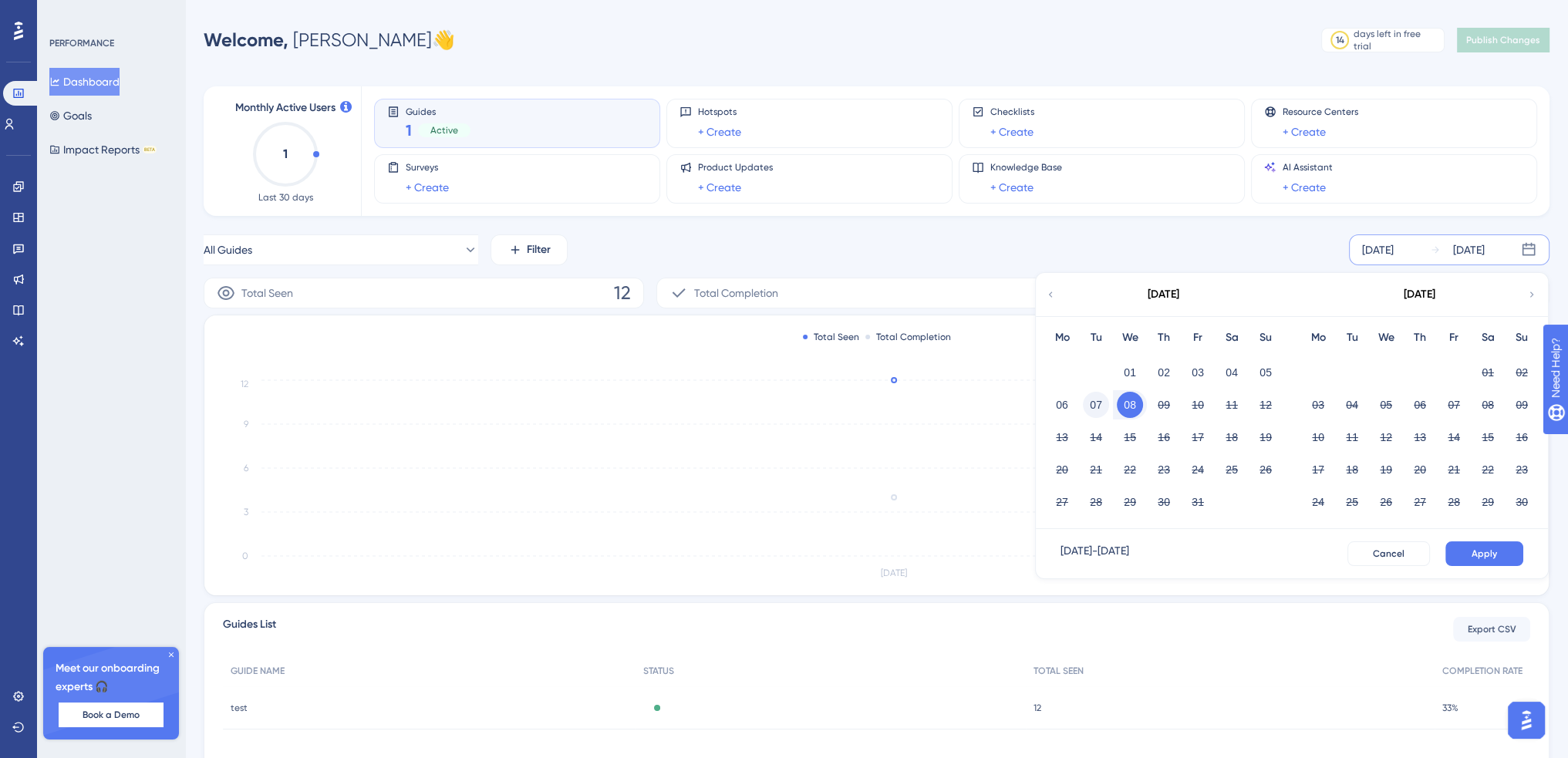
click at [1093, 402] on button "07" at bounding box center [1096, 405] width 26 height 26
click at [1487, 550] on span "Apply" at bounding box center [1484, 554] width 26 height 12
